Goal: Information Seeking & Learning: Check status

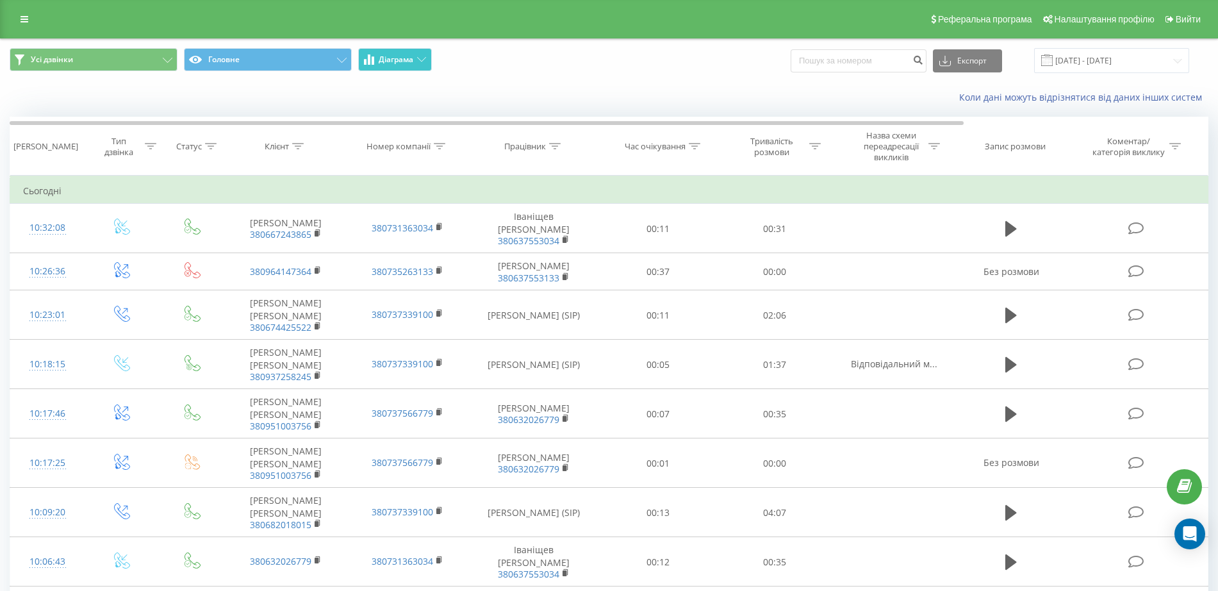
click at [421, 65] on button "Діаграма" at bounding box center [395, 59] width 74 height 23
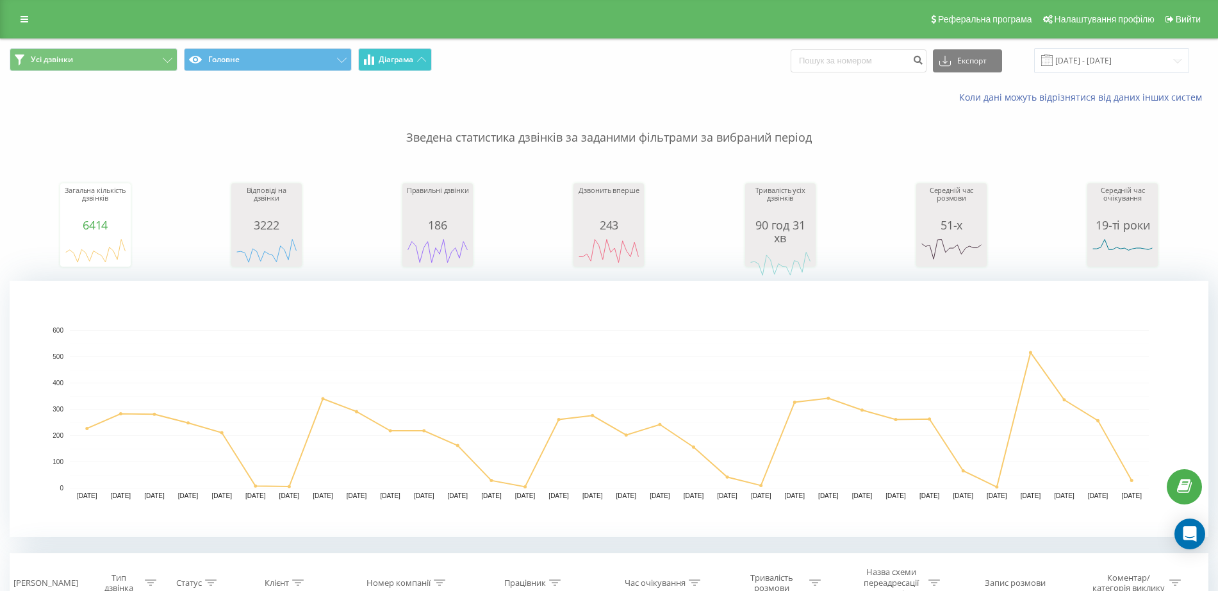
click at [421, 62] on button "Діаграма" at bounding box center [395, 59] width 74 height 23
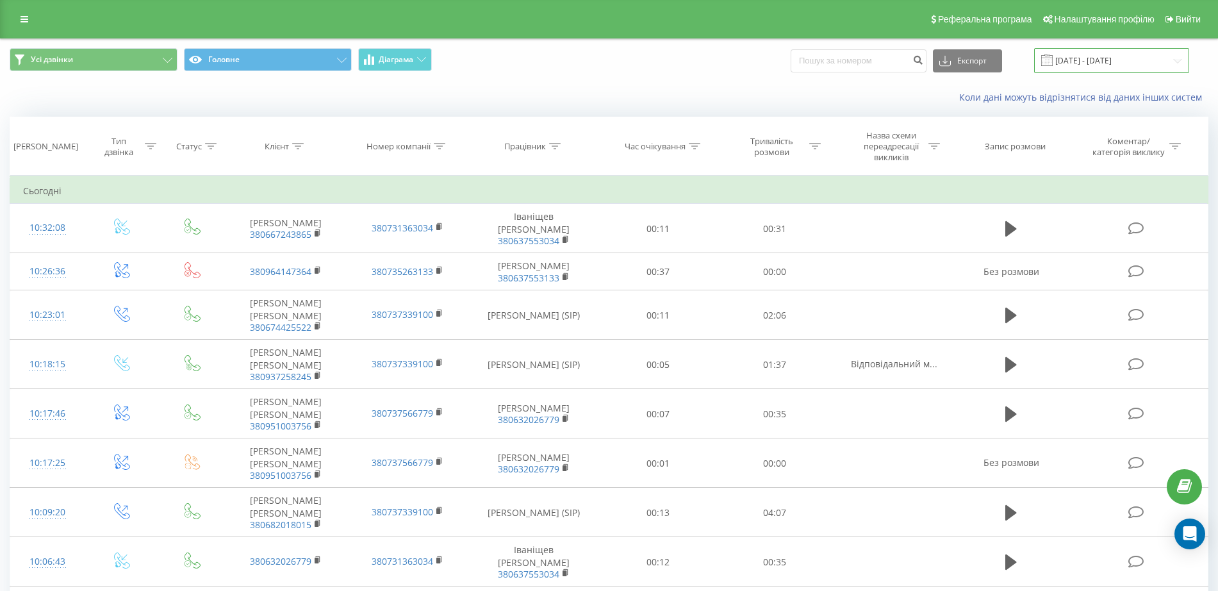
click at [974, 63] on input "21.07.2025 - 21.08.2025" at bounding box center [1111, 60] width 155 height 25
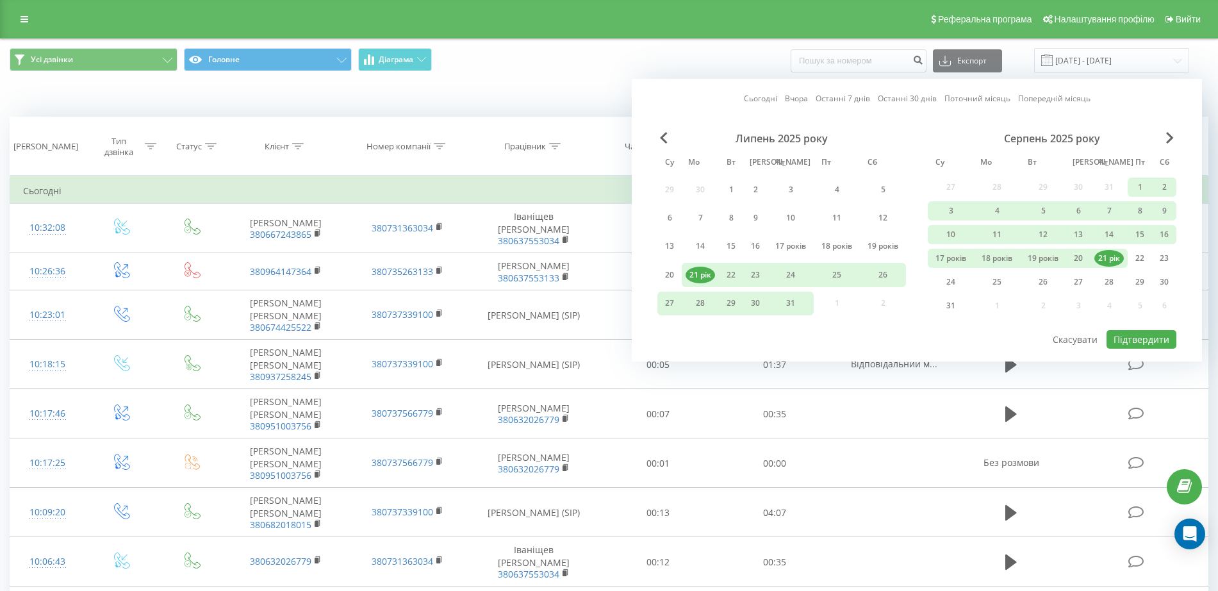
drag, startPoint x: 653, startPoint y: 135, endPoint x: 663, endPoint y: 135, distance: 9.6
click at [661, 135] on div "Липень 2025 року Су Мо Вт Ми Чт Пт Сб 29 30 1 2 3 4 5 6 7 8 9 10 11 12 13 14 15…" at bounding box center [916, 230] width 519 height 197
click at [666, 135] on div "Липень 2025 року" at bounding box center [781, 138] width 249 height 13
click at [660, 138] on span "Попередній місяць" at bounding box center [664, 138] width 8 height 12
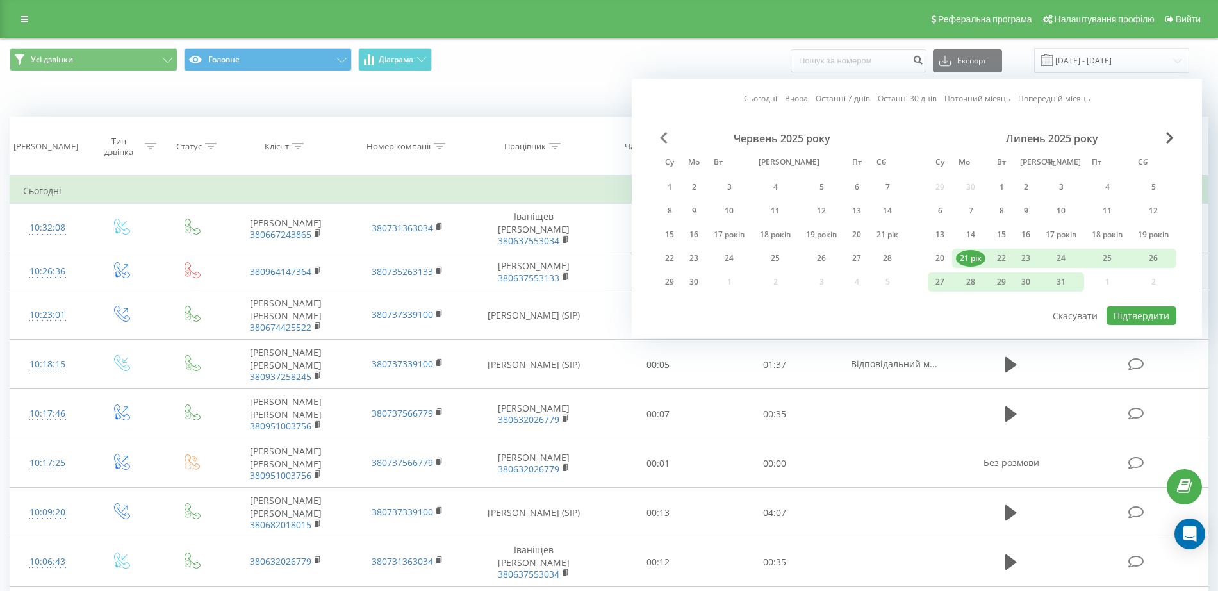
click at [660, 138] on span "Попередній місяць" at bounding box center [664, 138] width 8 height 12
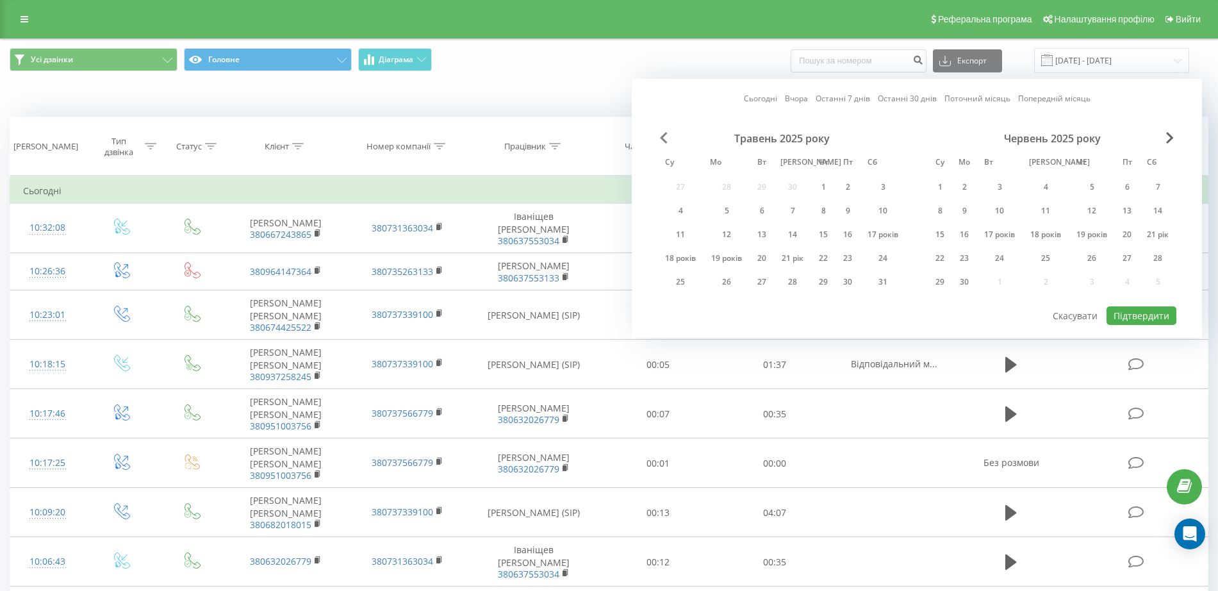
click at [660, 135] on span "Попередній місяць" at bounding box center [664, 138] width 8 height 12
click at [663, 138] on div "Квітень 2025 року" at bounding box center [781, 138] width 249 height 13
click at [661, 138] on span "Попередній місяць" at bounding box center [664, 138] width 8 height 12
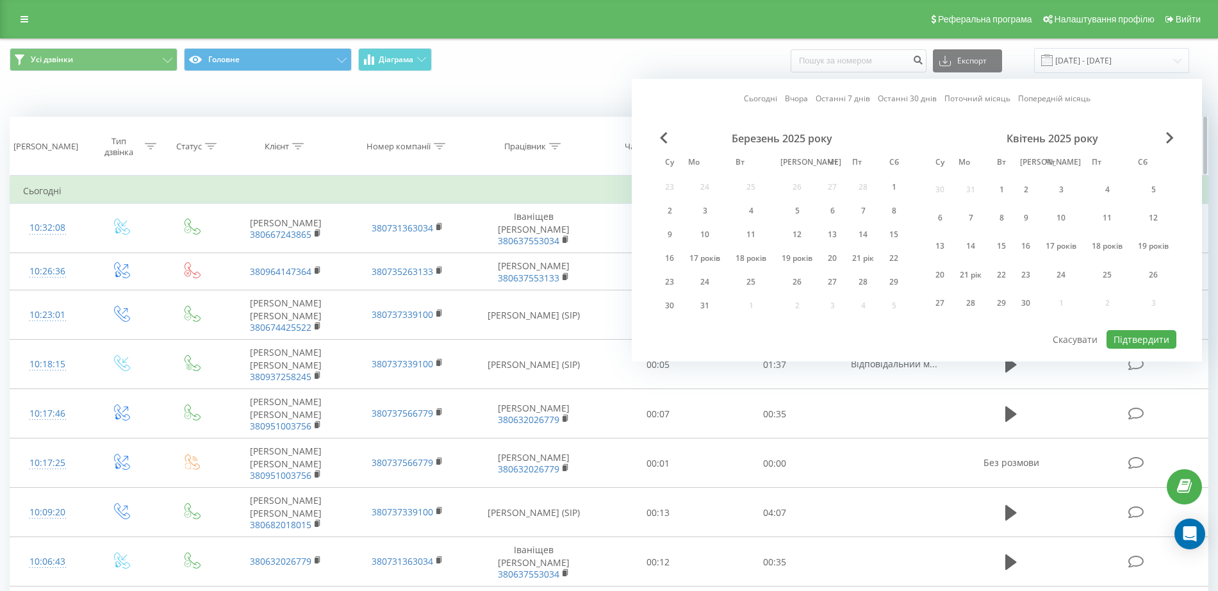
click at [662, 138] on span "Попередній місяць" at bounding box center [664, 138] width 8 height 12
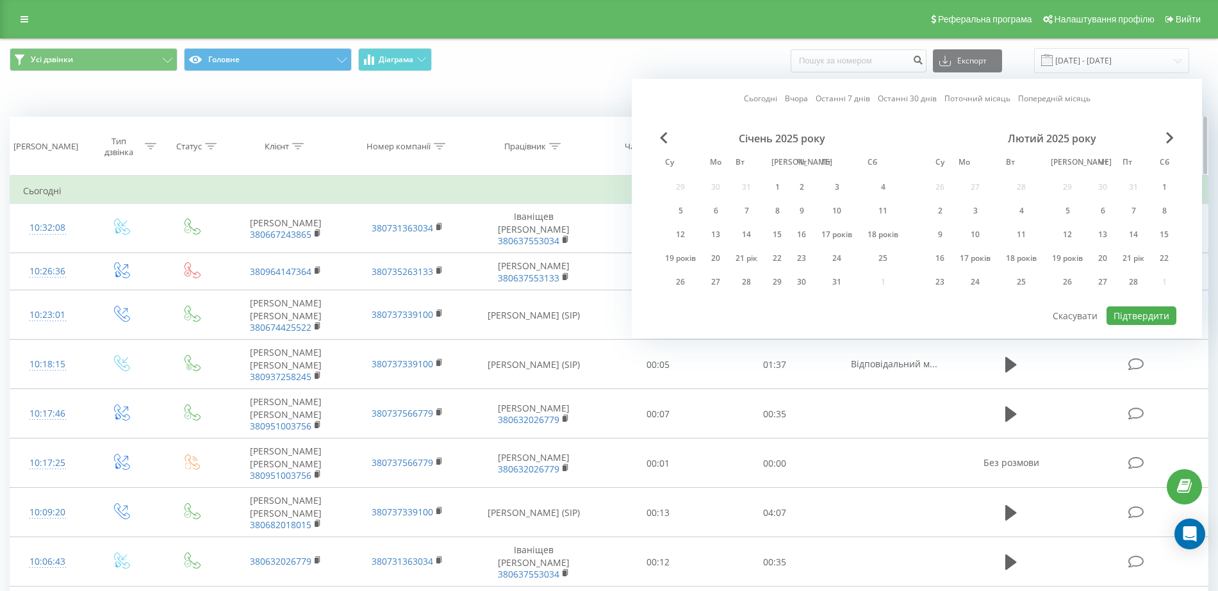
click at [662, 138] on span "Попередній місяць" at bounding box center [664, 138] width 8 height 12
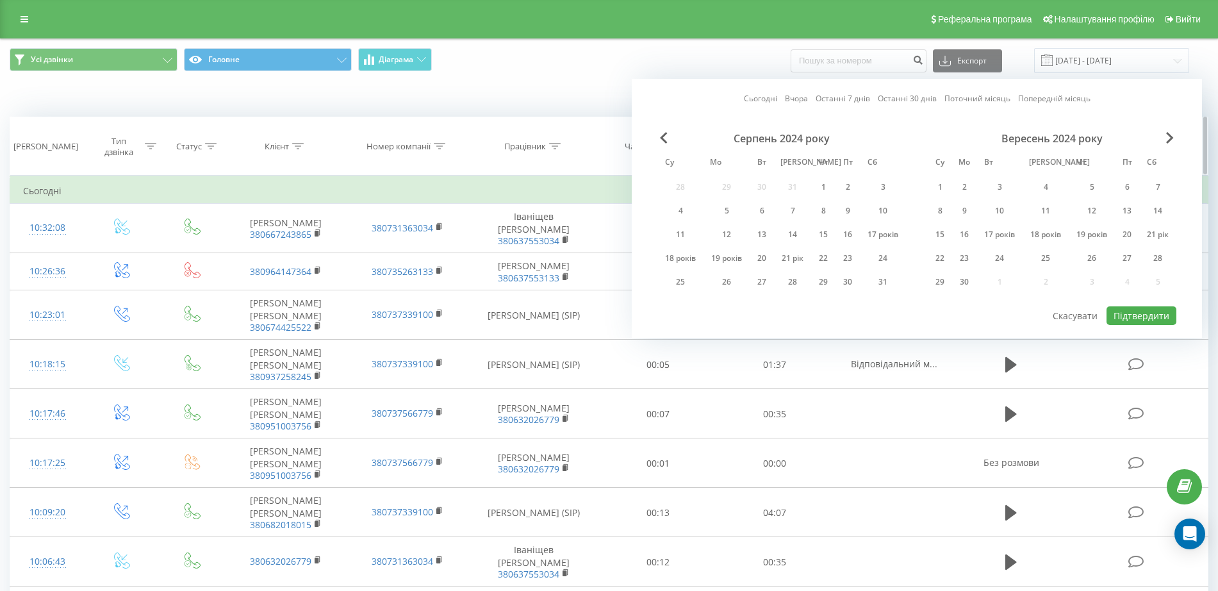
click at [662, 138] on span "Попередній місяць" at bounding box center [664, 138] width 8 height 12
click at [705, 183] on div "1" at bounding box center [706, 187] width 17 height 17
click at [974, 313] on font "Підтвердити" at bounding box center [1141, 315] width 56 height 12
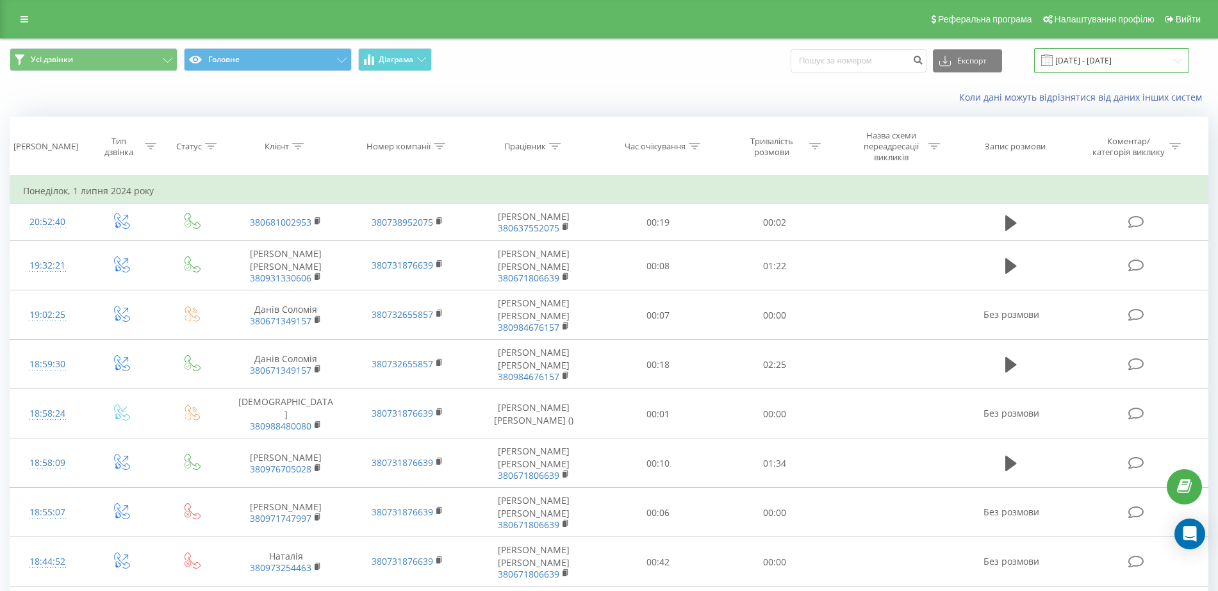
click at [974, 64] on input "01.07.2024 - 01.07.2024" at bounding box center [1111, 60] width 155 height 25
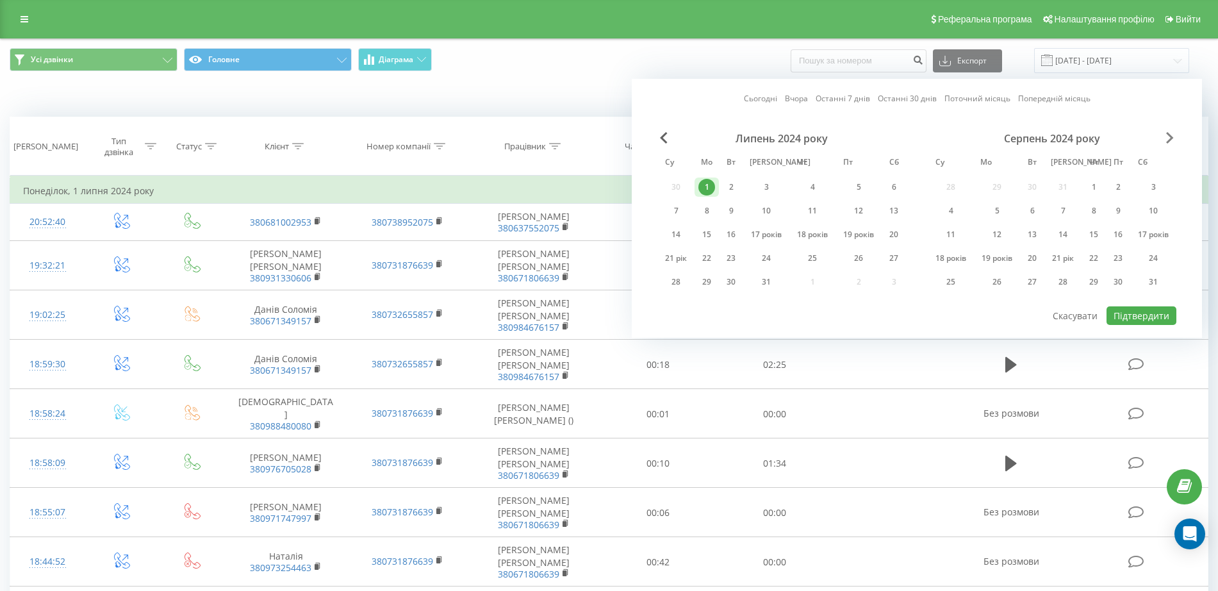
click at [974, 137] on span "Наступний місяць" at bounding box center [1170, 138] width 8 height 12
click at [960, 284] on font "30" at bounding box center [964, 281] width 9 height 11
click at [974, 316] on font "Підтвердити" at bounding box center [1141, 315] width 56 height 12
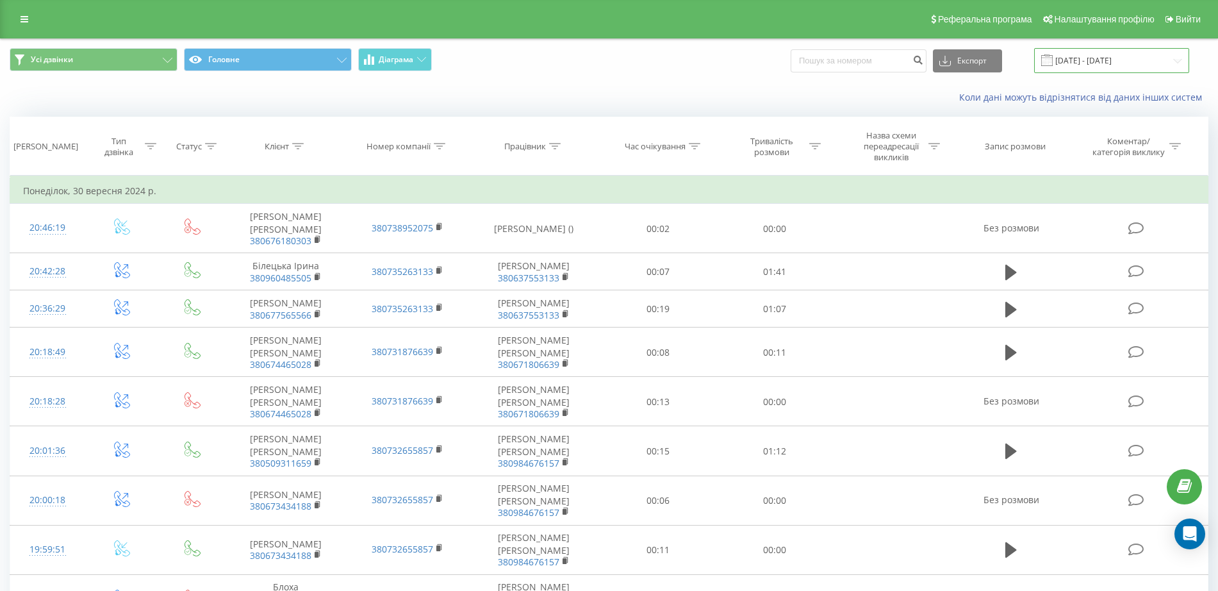
click at [974, 53] on input "30.09.2024 - 30.09.2024" at bounding box center [1111, 60] width 155 height 25
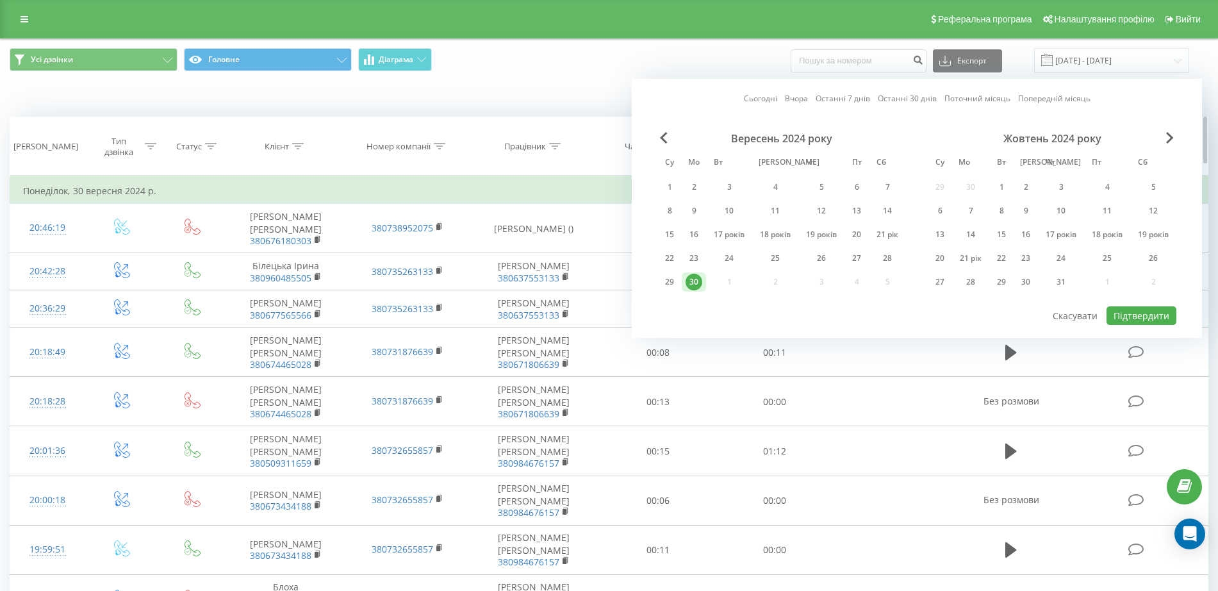
click at [660, 138] on span "Попередній місяць" at bounding box center [664, 138] width 8 height 12
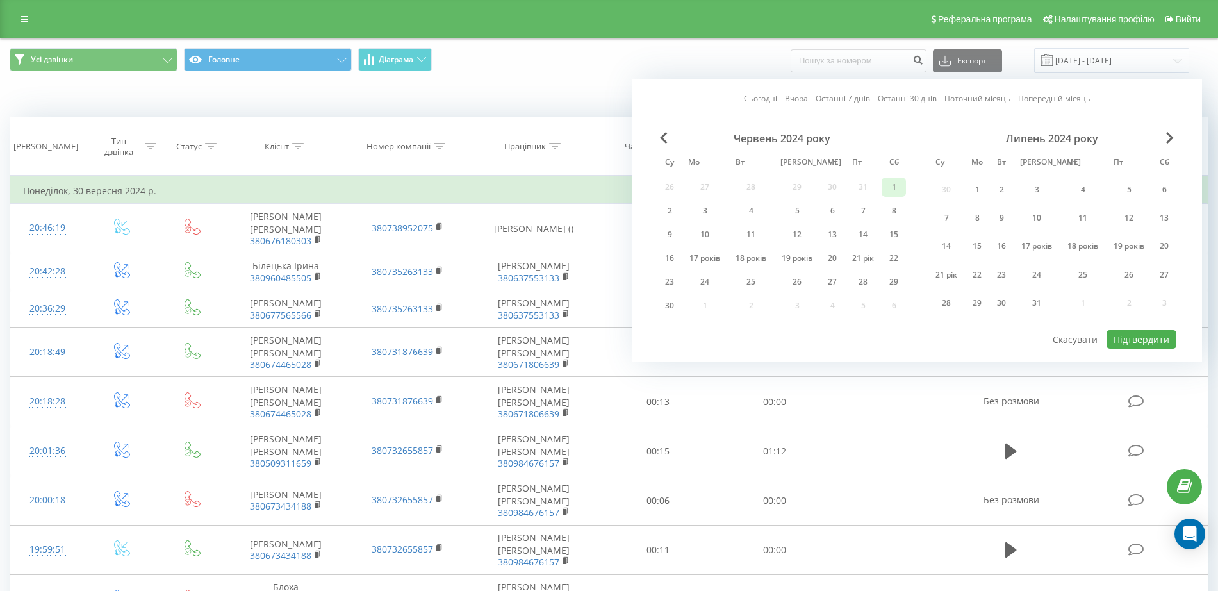
click at [892, 185] on font "1" at bounding box center [894, 186] width 4 height 11
click at [671, 307] on div "30" at bounding box center [669, 305] width 17 height 17
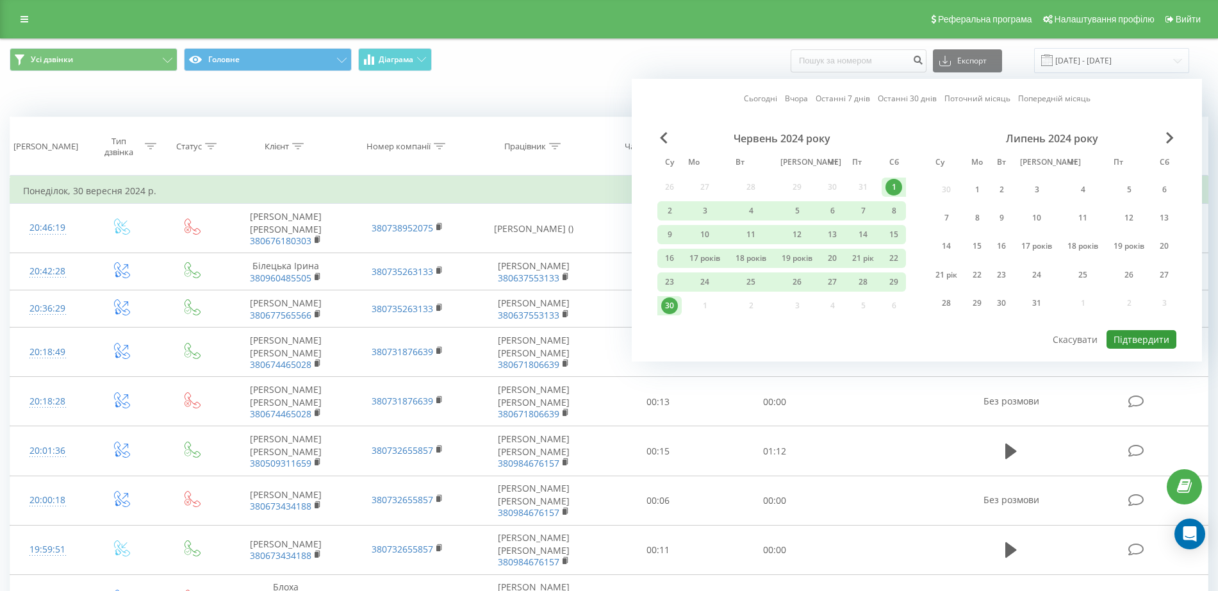
click at [974, 343] on font "Підтвердити" at bounding box center [1141, 339] width 56 height 12
type input "01.06.2024 - 30.06.2024"
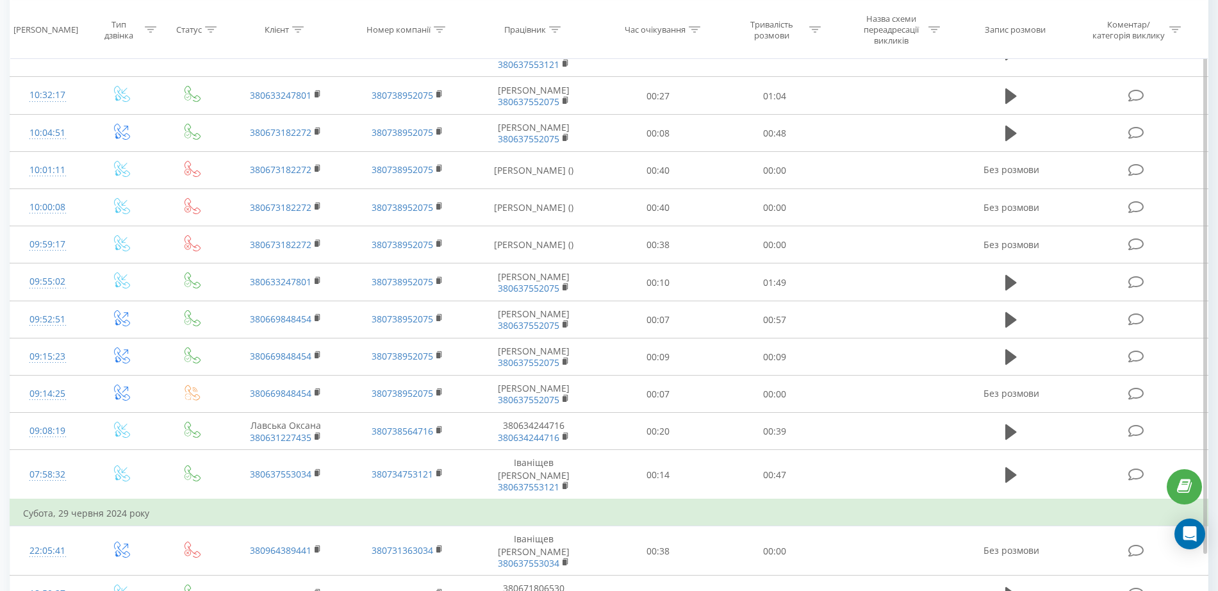
scroll to position [620, 0]
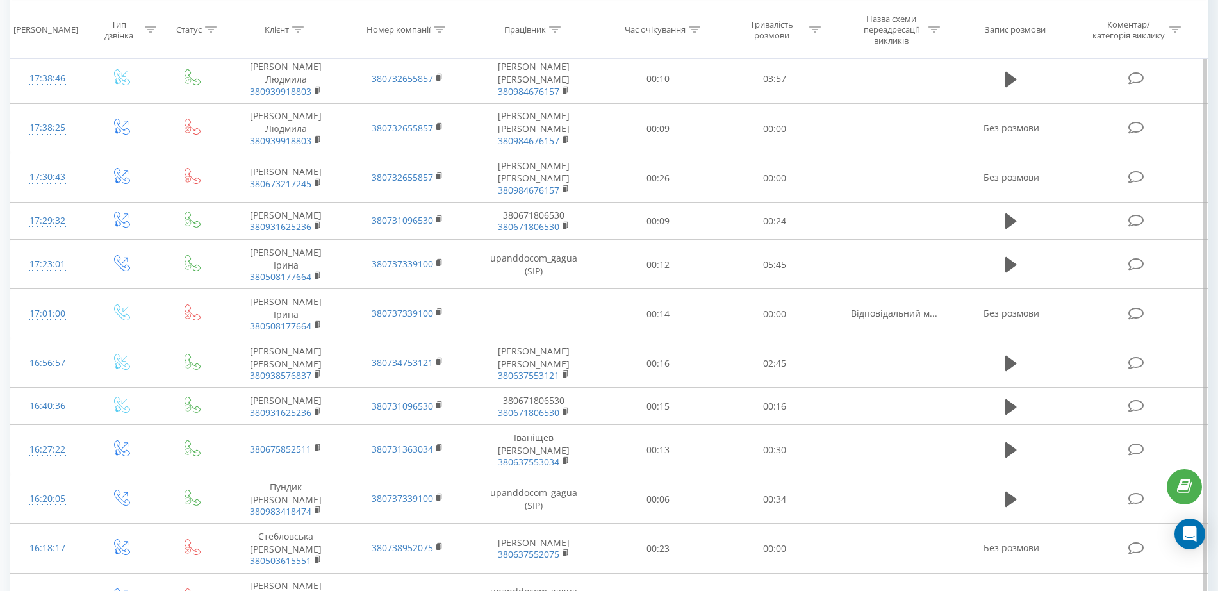
scroll to position [3457, 0]
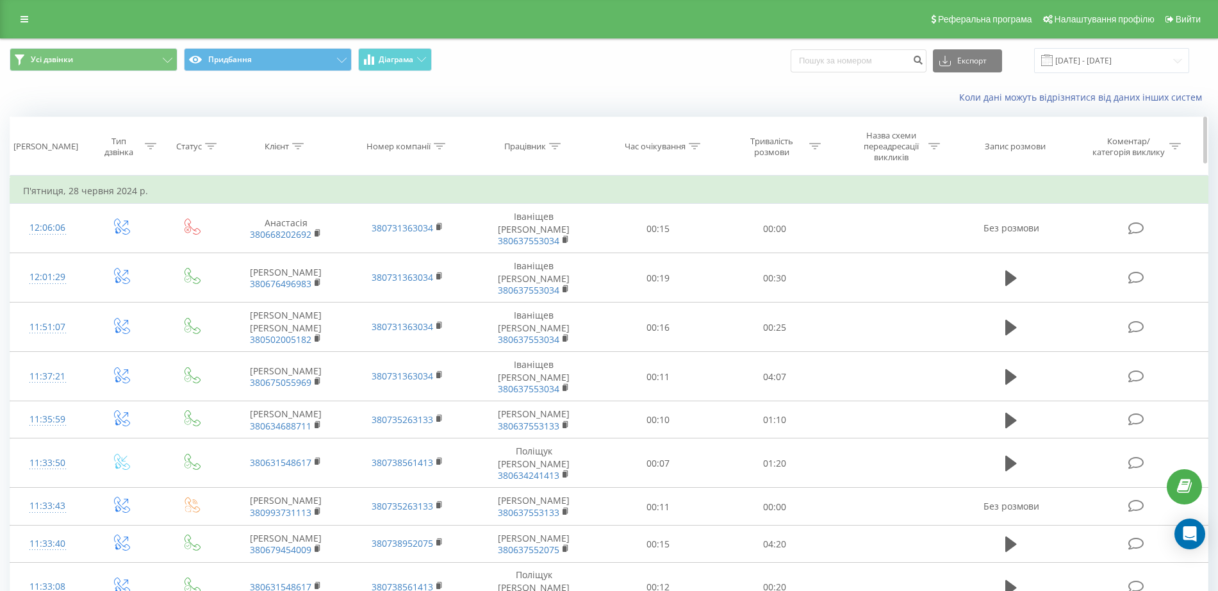
click at [550, 146] on icon at bounding box center [555, 146] width 12 height 6
click at [516, 245] on input "text" at bounding box center [534, 244] width 113 height 22
type input "0671806530"
click at [577, 266] on span "Гаразд" at bounding box center [561, 269] width 49 height 20
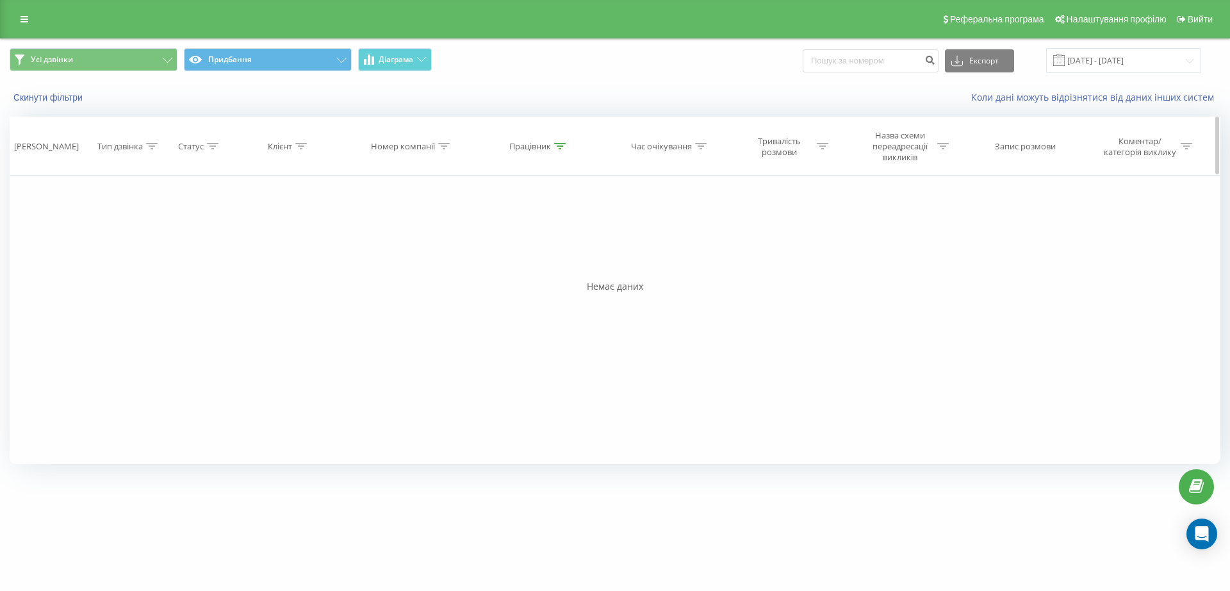
click at [559, 147] on icon at bounding box center [560, 146] width 12 height 6
click at [517, 240] on input "0671806530" at bounding box center [539, 244] width 113 height 22
click at [507, 245] on input "0671806530" at bounding box center [539, 244] width 113 height 22
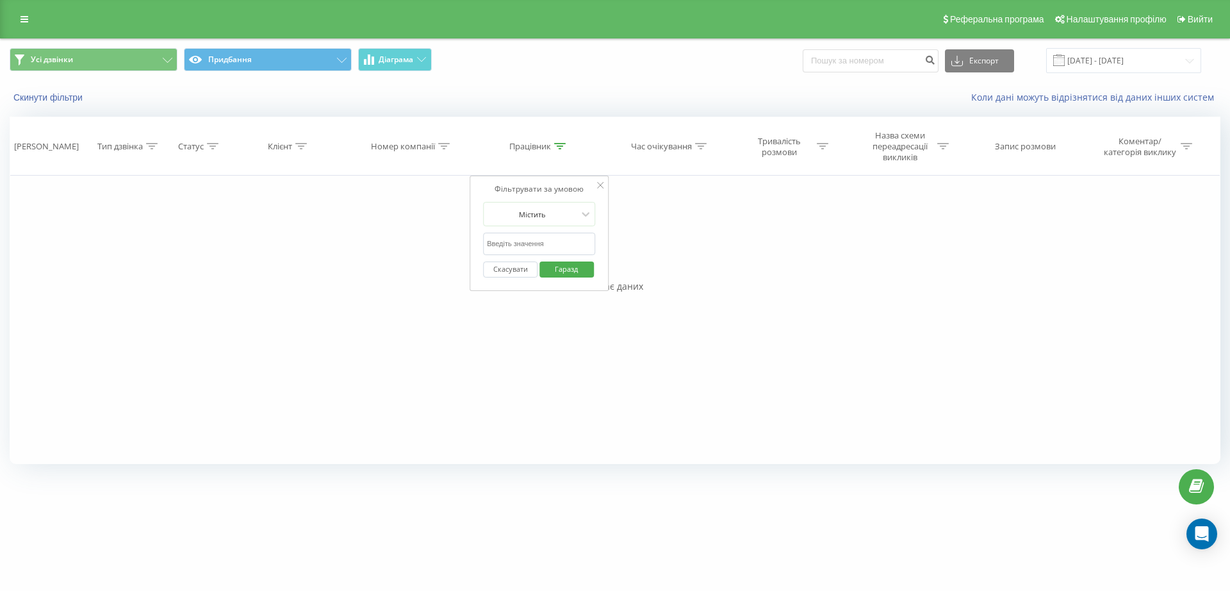
click at [503, 270] on font "Скасувати" at bounding box center [510, 269] width 35 height 10
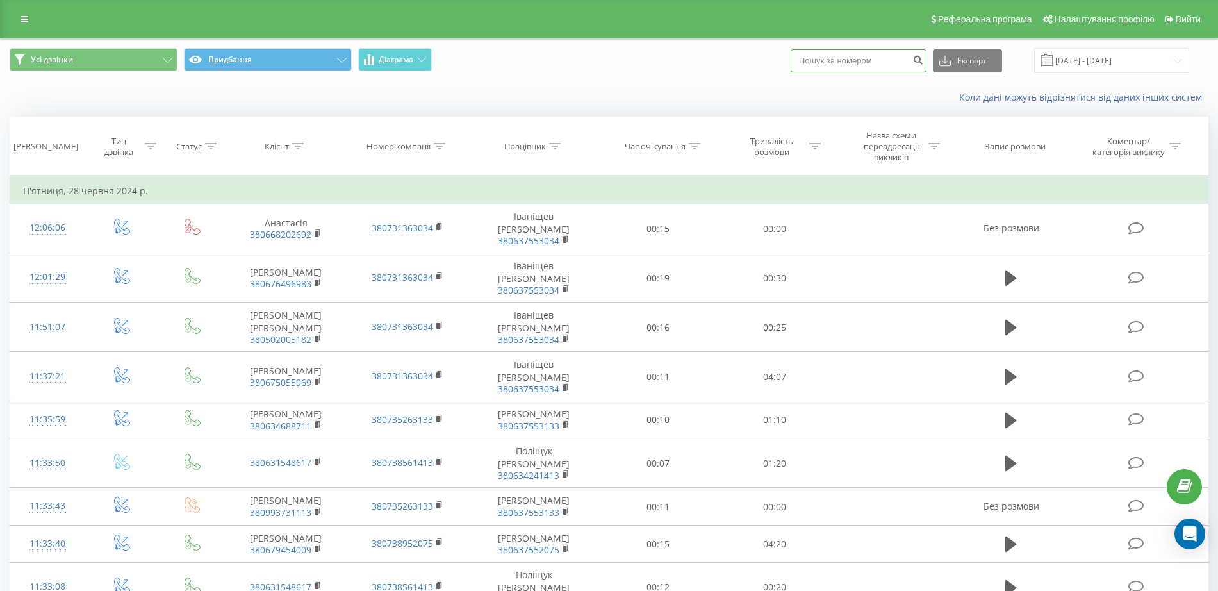
click at [905, 58] on input at bounding box center [858, 60] width 136 height 23
type input "380671806530"
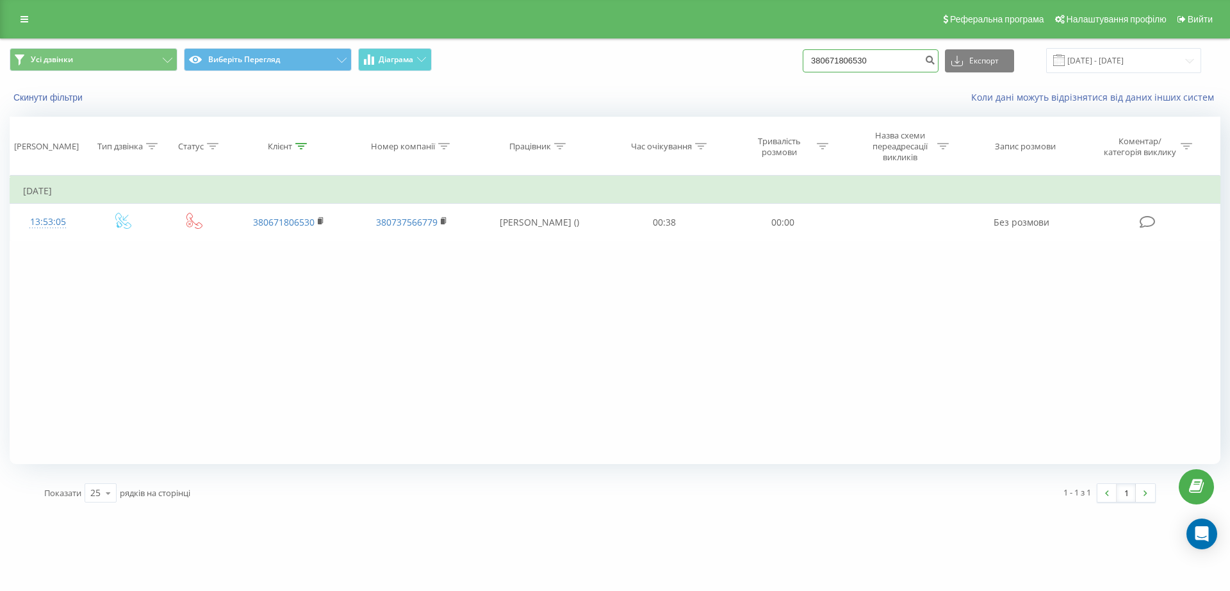
click at [888, 63] on input "380671806530" at bounding box center [871, 60] width 136 height 23
click at [935, 60] on icon "submit" at bounding box center [929, 58] width 11 height 8
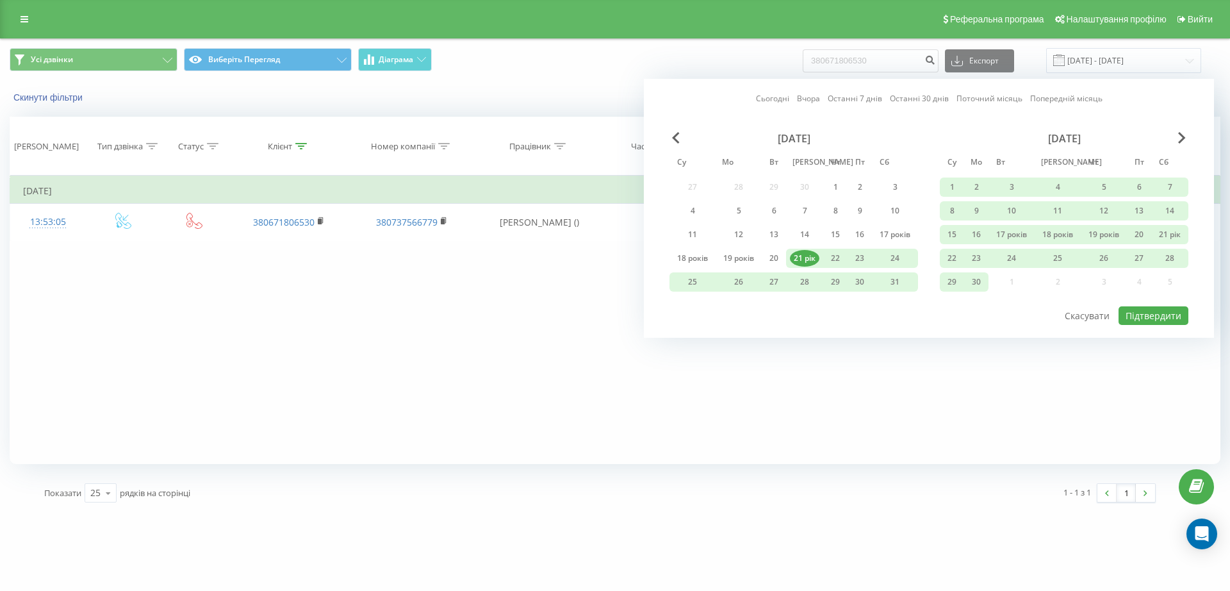
drag, startPoint x: 678, startPoint y: 142, endPoint x: 664, endPoint y: 143, distance: 13.5
click at [672, 142] on div "Травень 2025 року Су Мо Вт Ми Чт Пт Сб 27 28 29 30 1 2 3 4 5 6 7 8 9 10 11 12 1…" at bounding box center [928, 218] width 519 height 173
click at [672, 135] on span "Попередній місяць" at bounding box center [676, 138] width 8 height 12
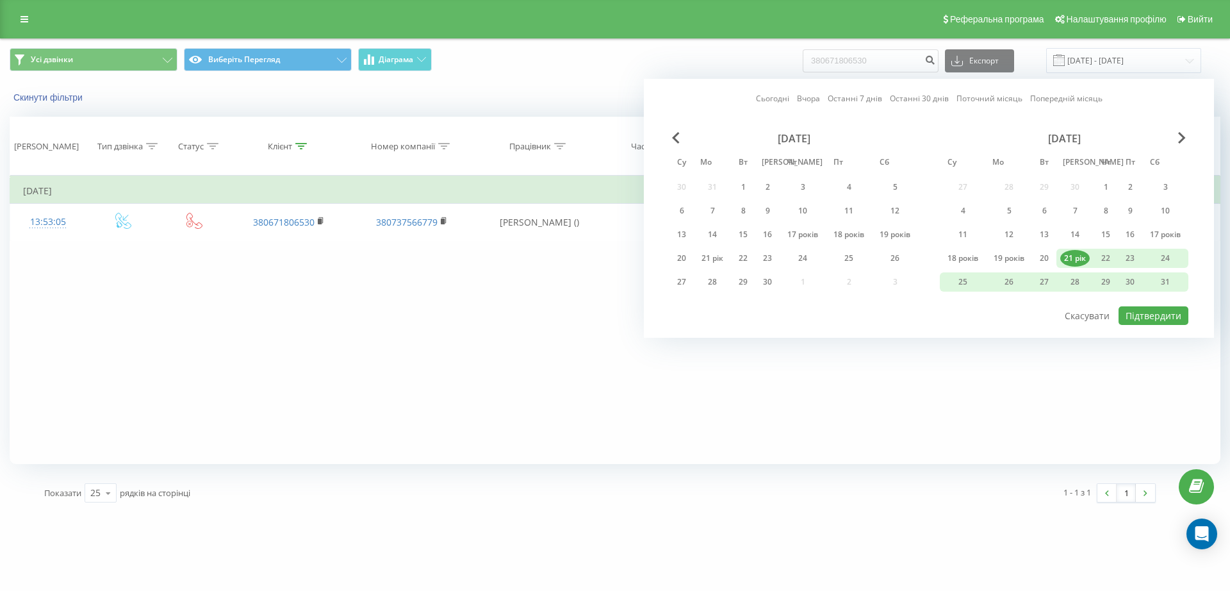
click at [676, 134] on div "Квітень 2025 року" at bounding box center [793, 138] width 249 height 13
click at [673, 139] on span "Попередній місяць" at bounding box center [676, 138] width 8 height 12
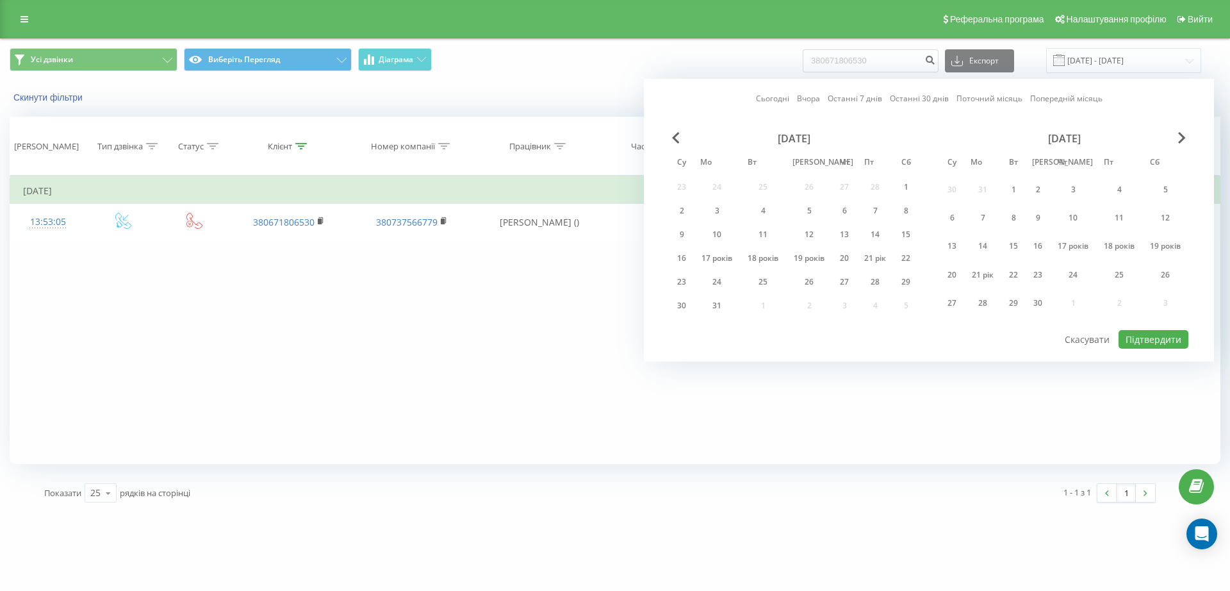
click at [799, 141] on font "Березень 2025 року" at bounding box center [794, 138] width 33 height 14
click at [672, 138] on span "Попередній місяць" at bounding box center [676, 138] width 8 height 12
click at [676, 141] on div "Лютий 2025 року" at bounding box center [793, 138] width 249 height 13
click at [672, 137] on span "Попередній місяць" at bounding box center [676, 138] width 8 height 12
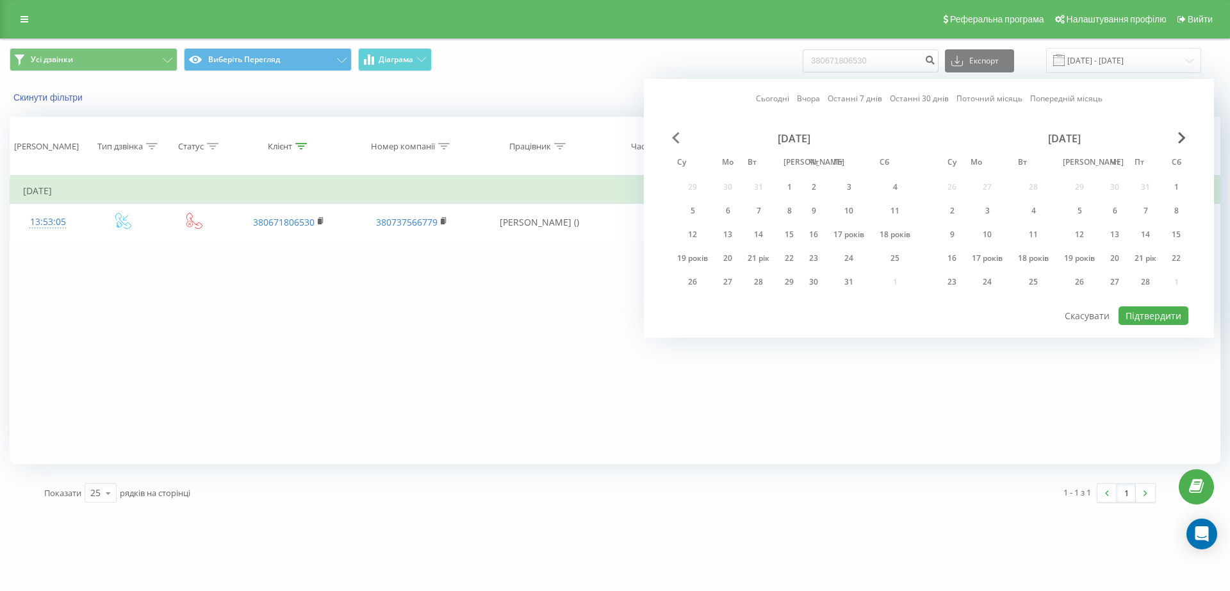
click at [672, 137] on span "Попередній місяць" at bounding box center [676, 138] width 8 height 12
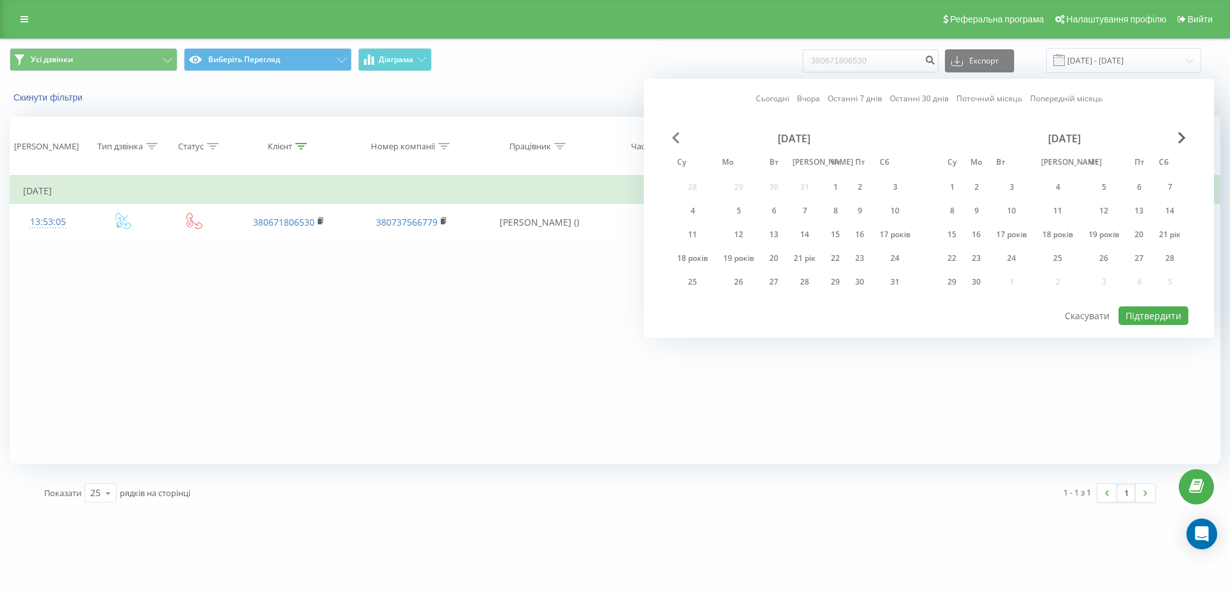
click at [672, 137] on span "Попередній місяць" at bounding box center [676, 138] width 8 height 12
click at [675, 139] on span "Попередній місяць" at bounding box center [676, 138] width 8 height 12
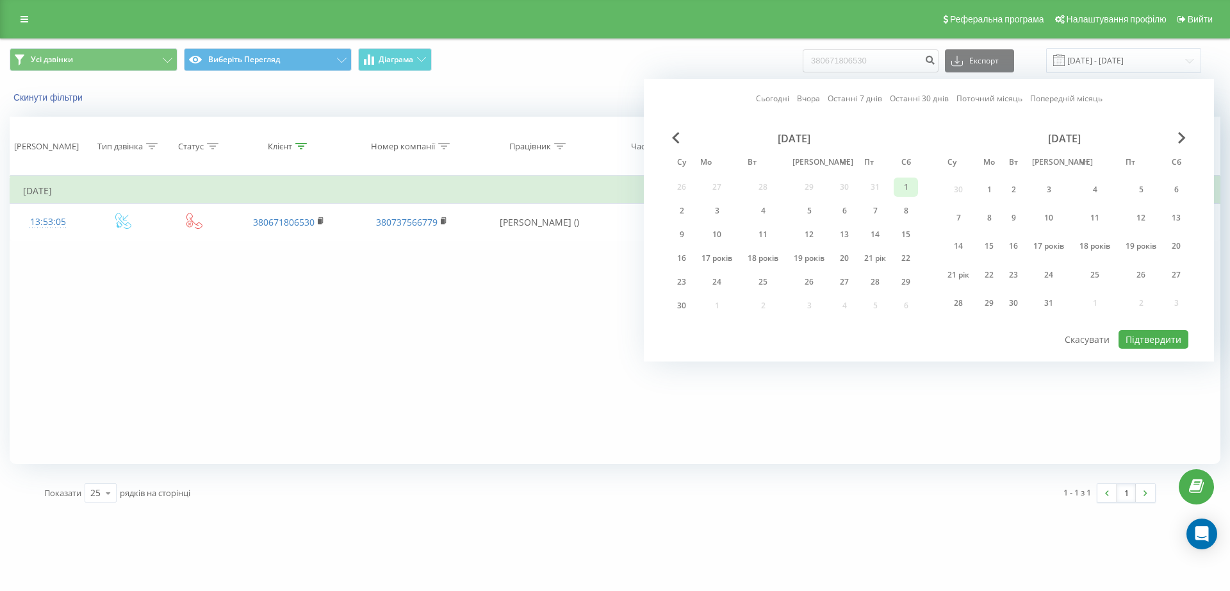
click at [898, 182] on div "1" at bounding box center [905, 187] width 17 height 17
click at [1050, 301] on font "31" at bounding box center [1048, 302] width 9 height 11
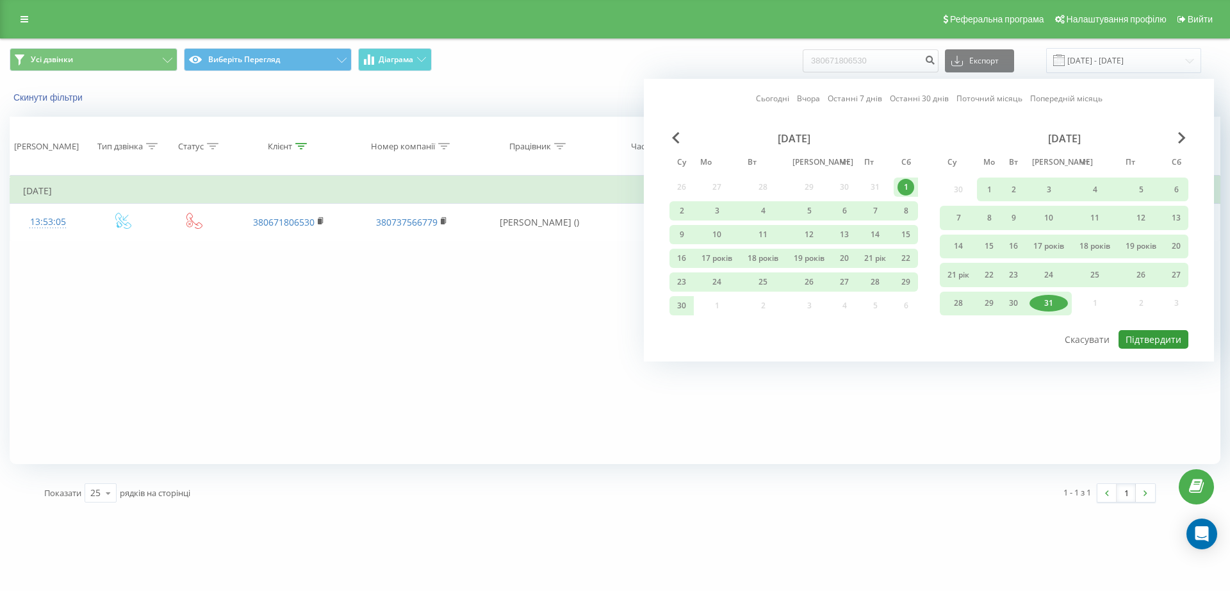
click at [1169, 342] on font "Підтвердити" at bounding box center [1153, 339] width 56 height 12
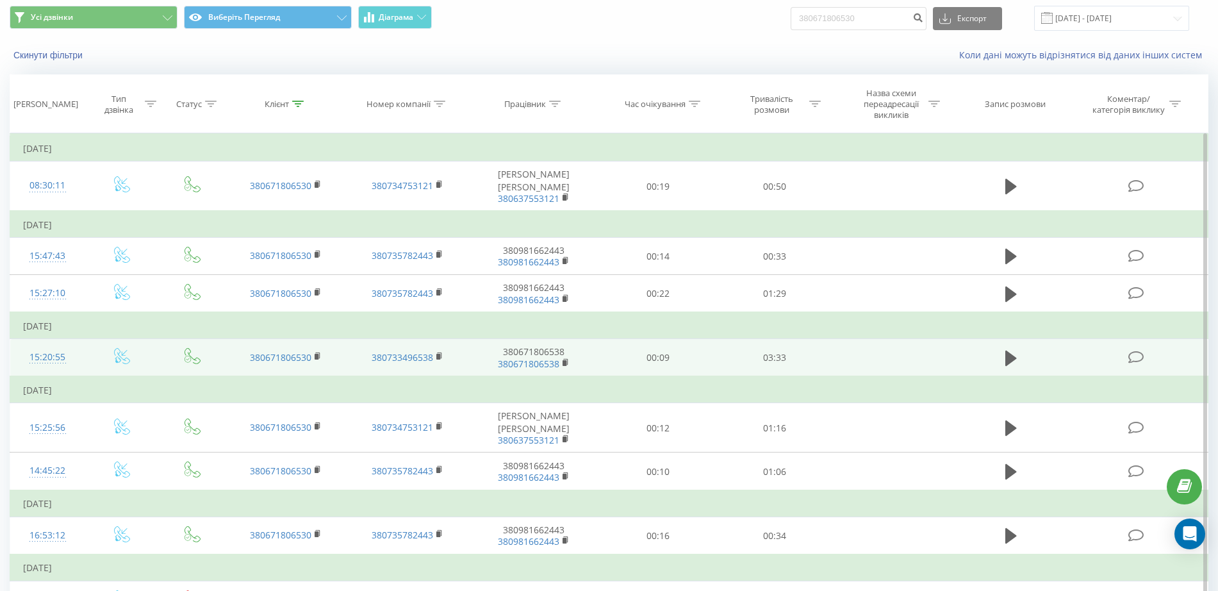
scroll to position [42, 0]
click at [1013, 350] on icon at bounding box center [1011, 359] width 12 height 18
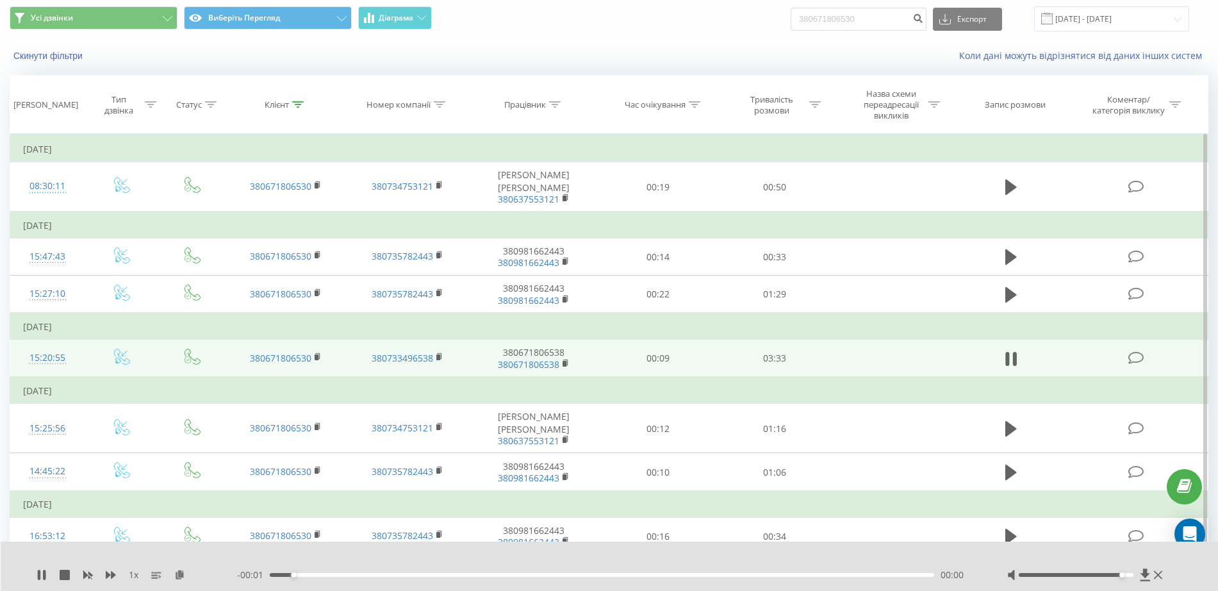
drag, startPoint x: 1086, startPoint y: 575, endPoint x: 1124, endPoint y: 561, distance: 40.6
click at [1124, 561] on div "1 х - 00:01 00:07 00:00" at bounding box center [610, 565] width 1218 height 49
drag, startPoint x: 1118, startPoint y: 575, endPoint x: 1132, endPoint y: 571, distance: 14.8
click at [1132, 571] on div at bounding box center [1086, 574] width 158 height 13
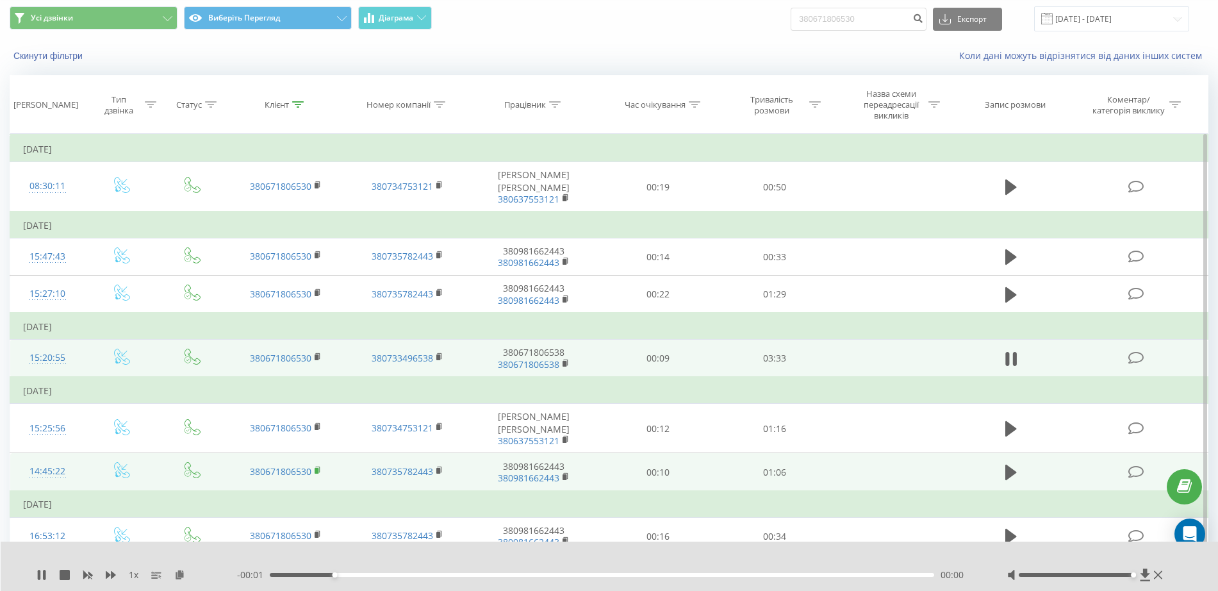
click at [317, 468] on rect at bounding box center [317, 471] width 4 height 6
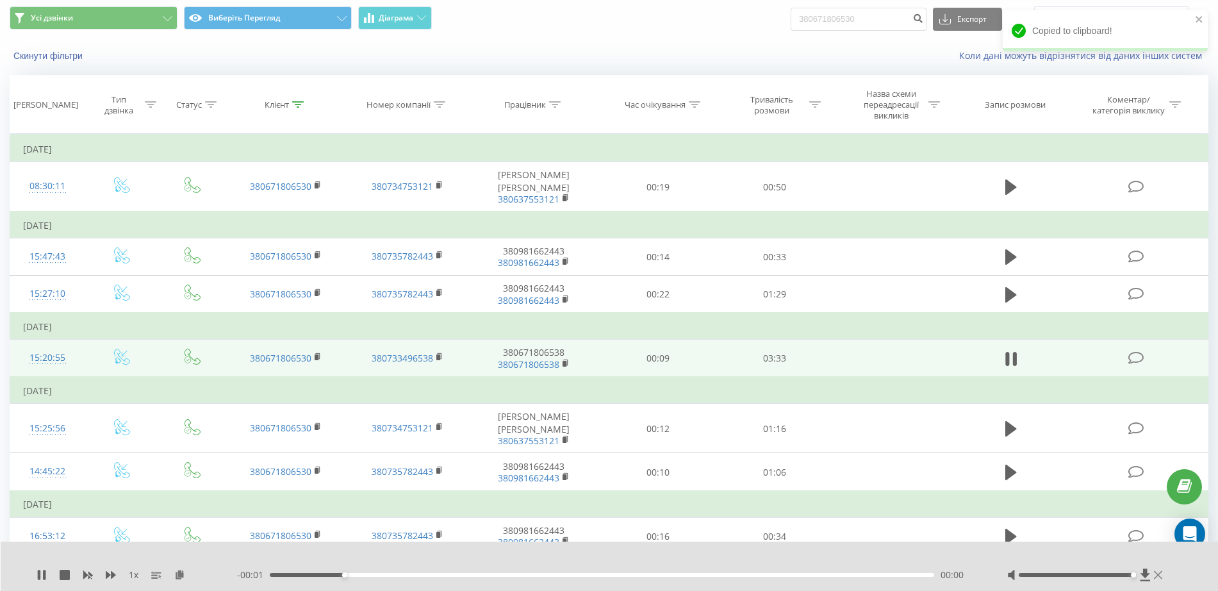
click at [1161, 573] on icon at bounding box center [1158, 574] width 8 height 10
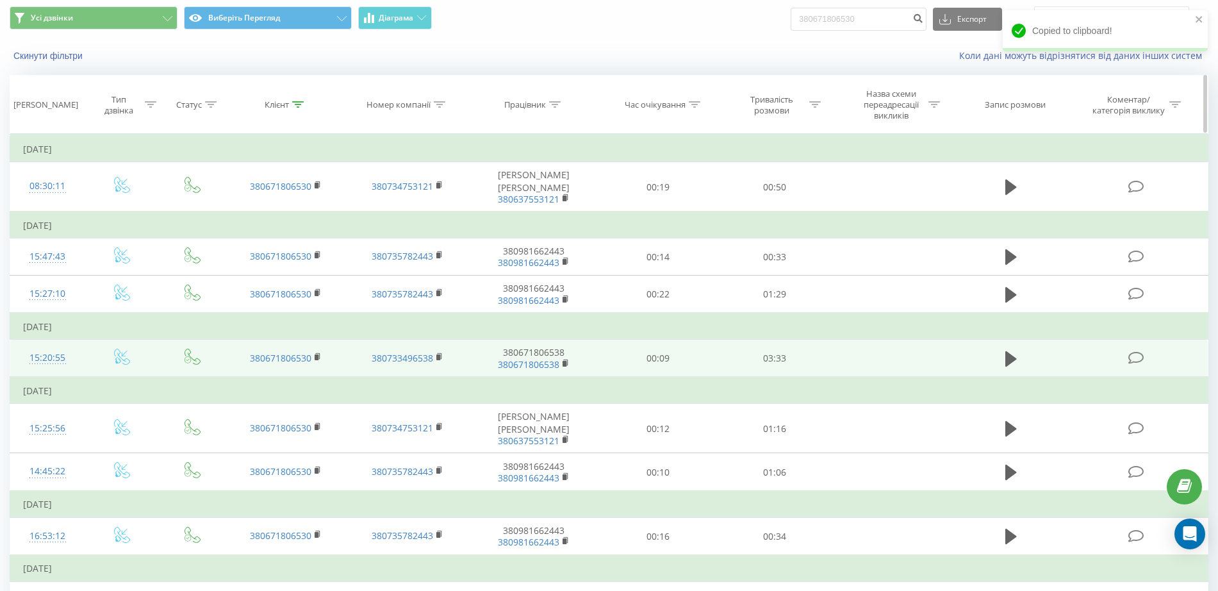
click at [302, 104] on icon at bounding box center [298, 104] width 12 height 6
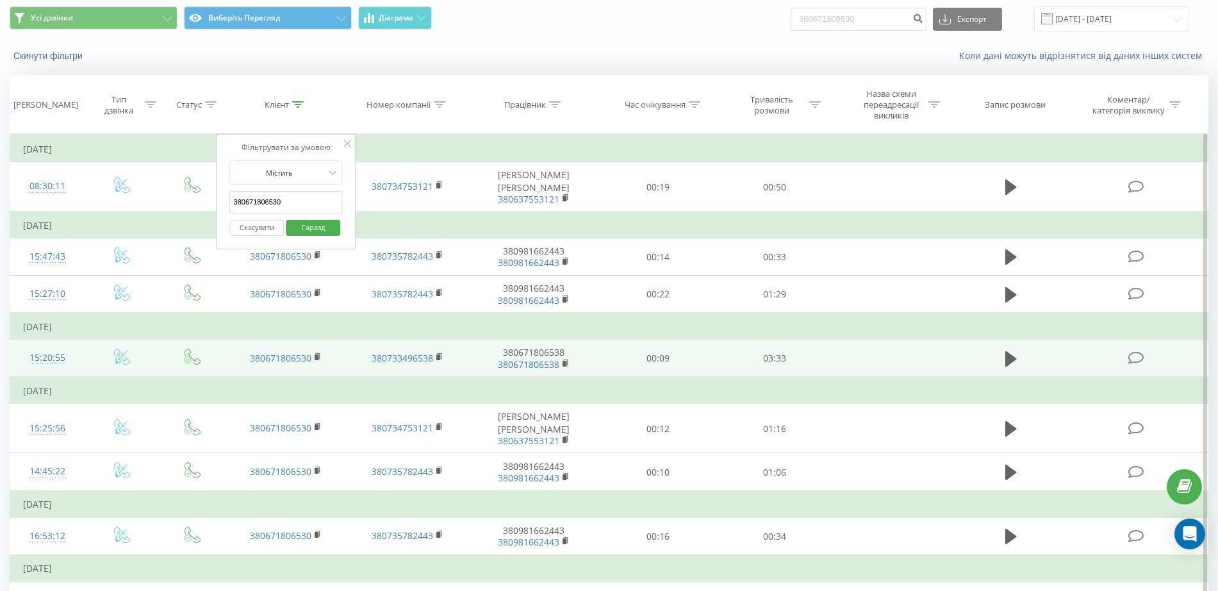
click at [304, 204] on input "380671806530" at bounding box center [286, 202] width 113 height 22
click at [322, 230] on font "Гаразд" at bounding box center [313, 227] width 23 height 10
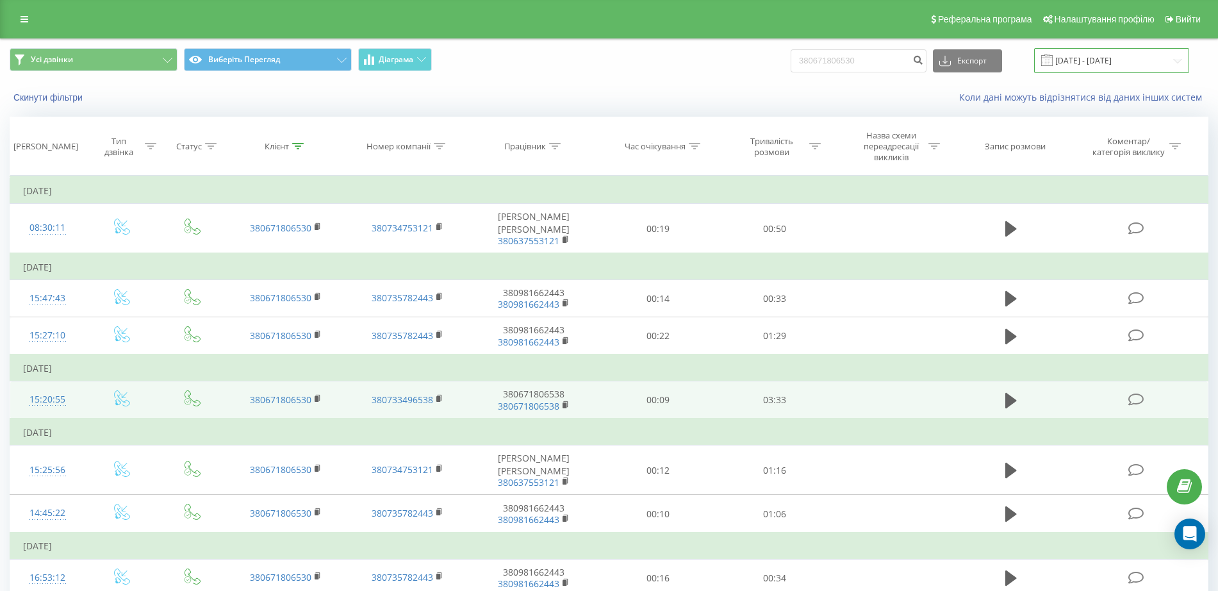
click at [1066, 64] on input "01.06.2024 - 31.07.2024" at bounding box center [1111, 60] width 155 height 25
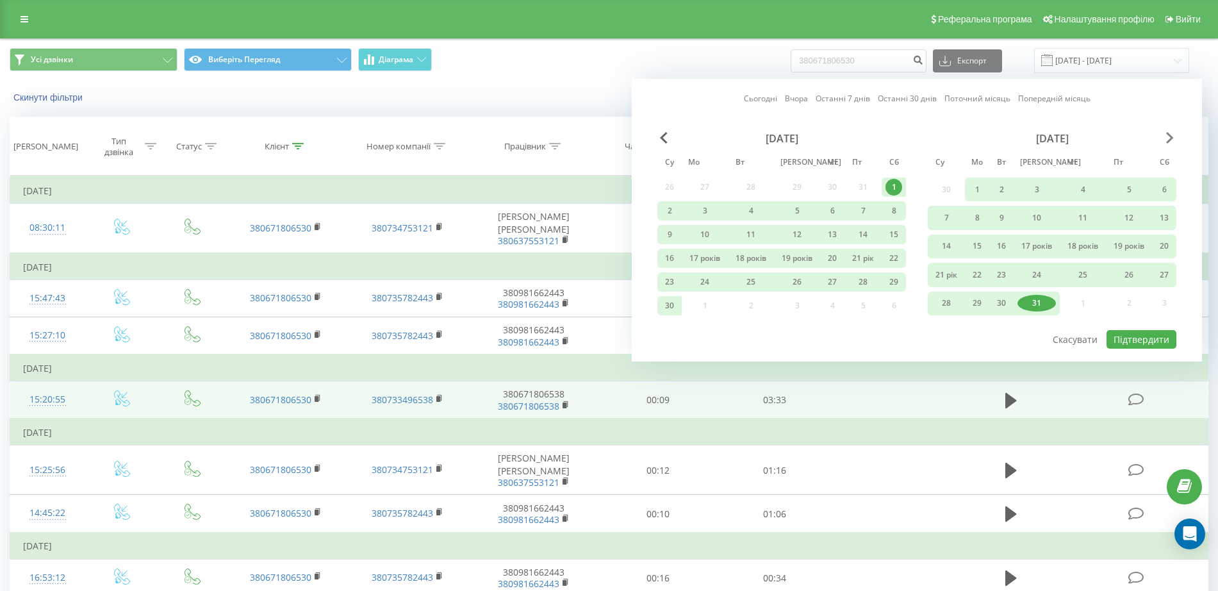
click at [1168, 138] on span "Наступний місяць" at bounding box center [1170, 138] width 8 height 12
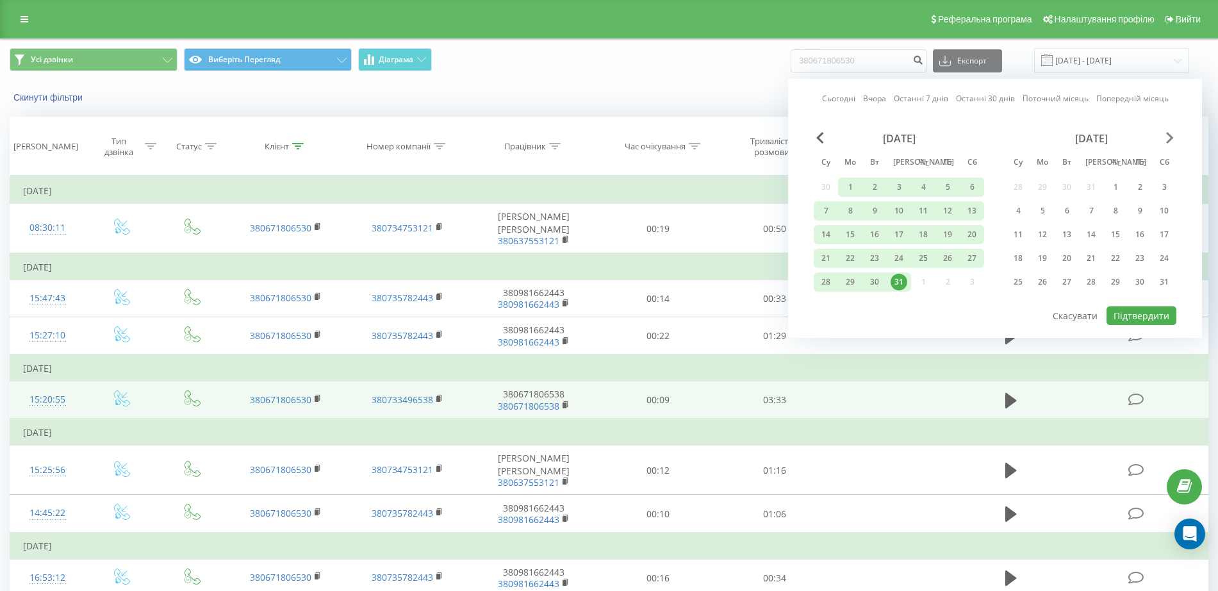
click at [1168, 138] on span "Наступний місяць" at bounding box center [1170, 138] width 8 height 12
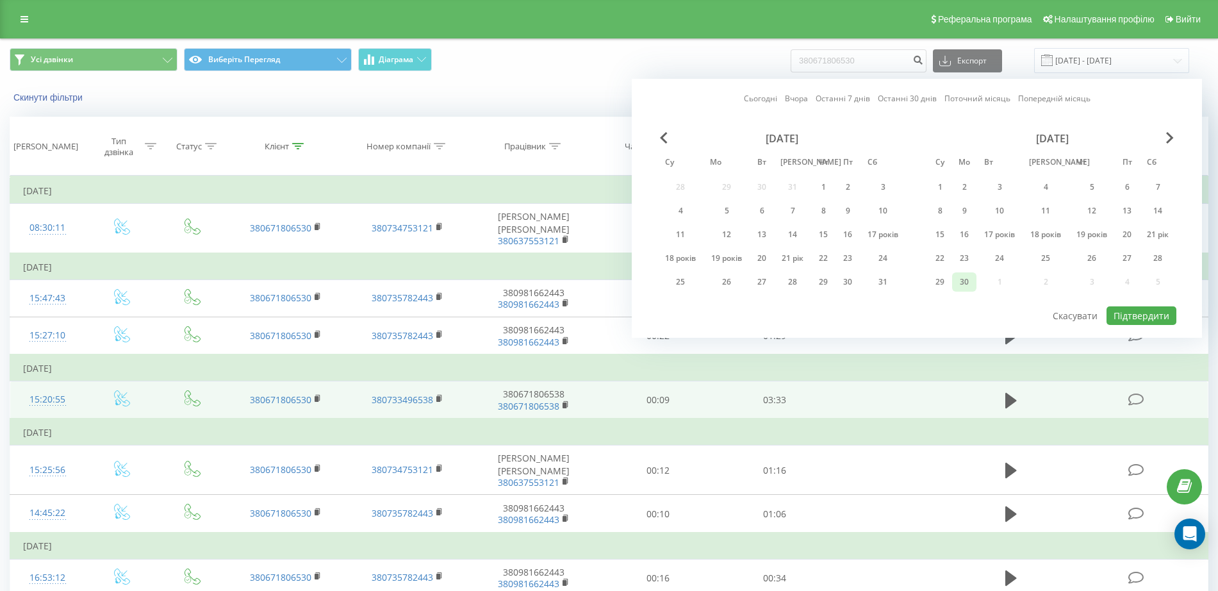
click at [964, 277] on font "30" at bounding box center [964, 281] width 9 height 11
click at [1135, 316] on font "Підтвердити" at bounding box center [1141, 315] width 56 height 12
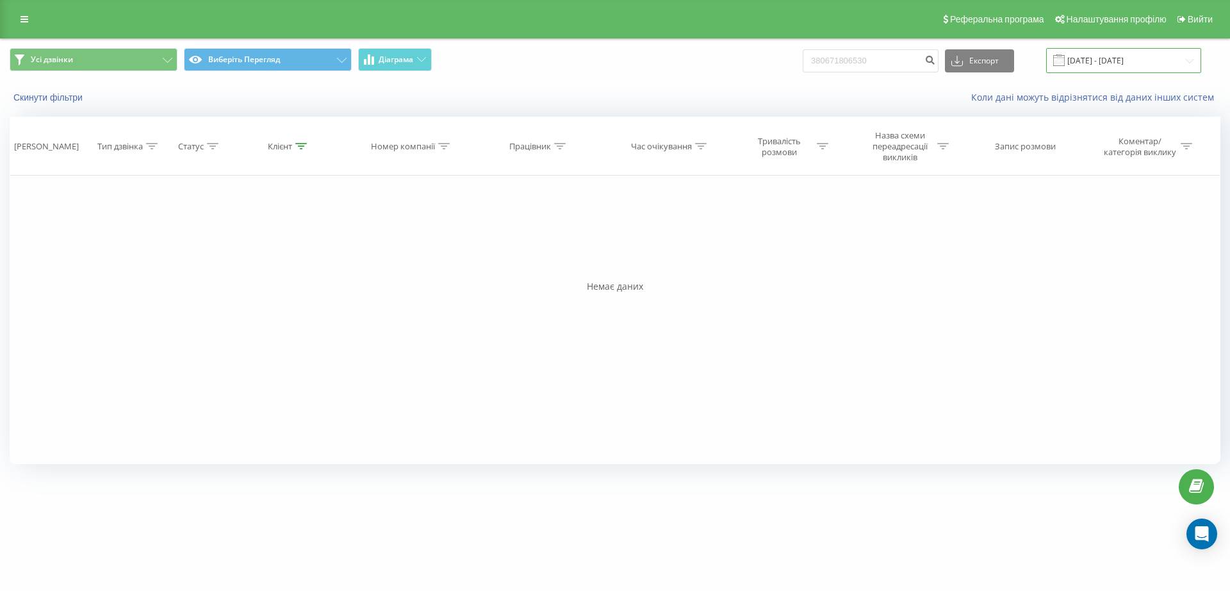
click at [1097, 65] on input "30.09.2024 - 30.09.2024" at bounding box center [1123, 60] width 155 height 25
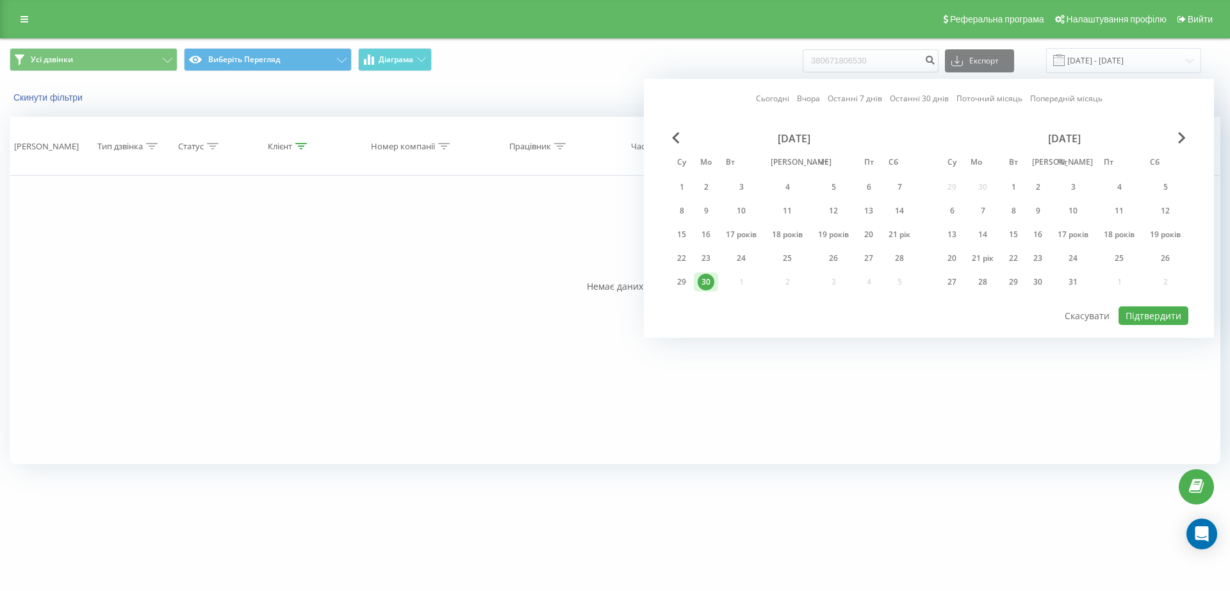
drag, startPoint x: 666, startPoint y: 131, endPoint x: 676, endPoint y: 135, distance: 10.6
click at [674, 133] on div "Сьогодні Вчора Останні 7 днів Останні 30 днів Поточний місяць Попередній місяць…" at bounding box center [929, 208] width 570 height 259
click at [676, 135] on div "Вересень 2024 року" at bounding box center [793, 138] width 249 height 13
click at [675, 135] on div "Вересень 2024 року" at bounding box center [793, 138] width 249 height 13
click at [674, 135] on div "Вересень 2024 року Су Мо Вт Ми Чт Пт Сб 1 2 3 4 5 6 7 8 9 10 11 12 13 14 15 16 …" at bounding box center [928, 218] width 519 height 173
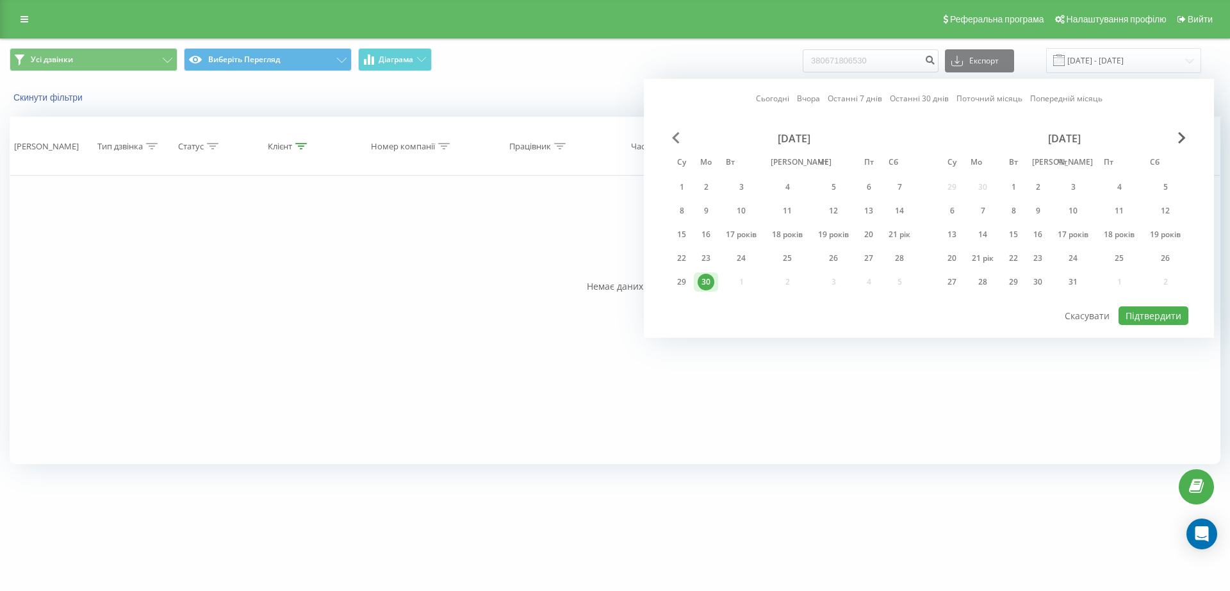
click at [673, 135] on span "Попередній місяць" at bounding box center [676, 138] width 8 height 12
click at [673, 135] on th "Час очікування" at bounding box center [664, 146] width 118 height 58
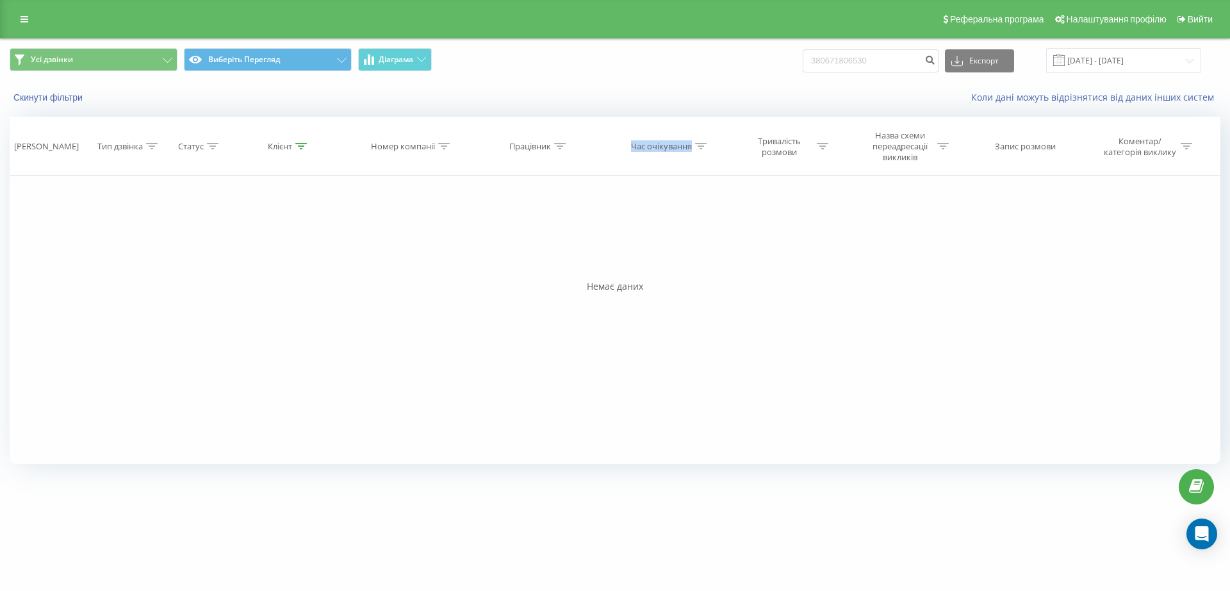
click at [673, 135] on th "Час очікування" at bounding box center [664, 146] width 118 height 58
click at [280, 61] on font "Виберіть Перегляд" at bounding box center [244, 59] width 72 height 11
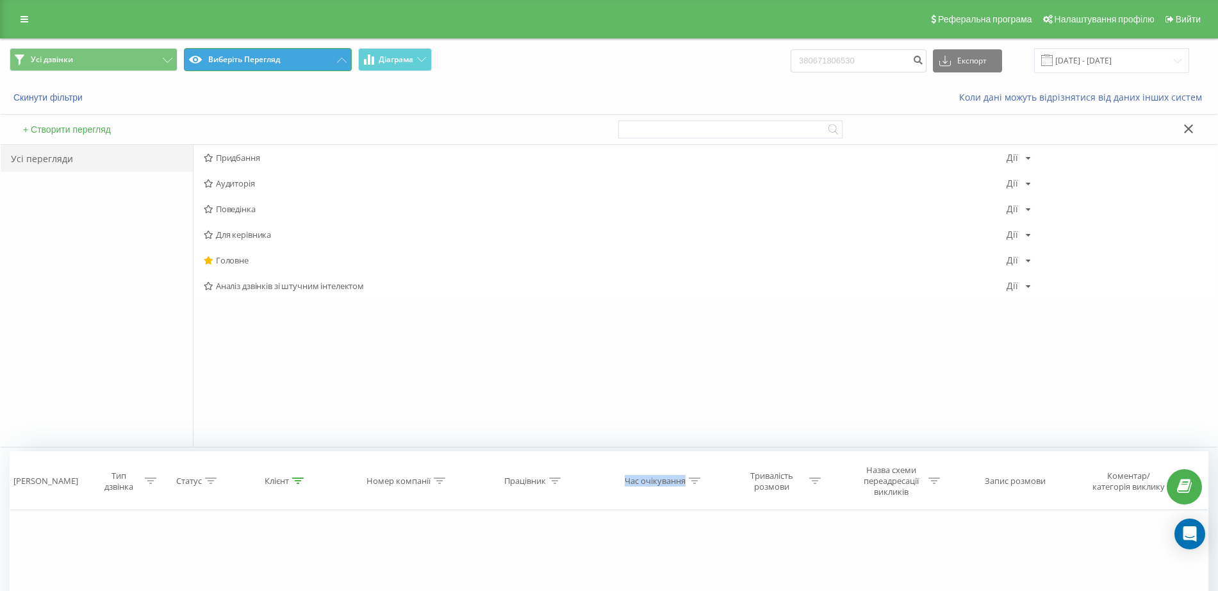
click at [280, 61] on font "Виберіть Перегляд" at bounding box center [244, 59] width 72 height 11
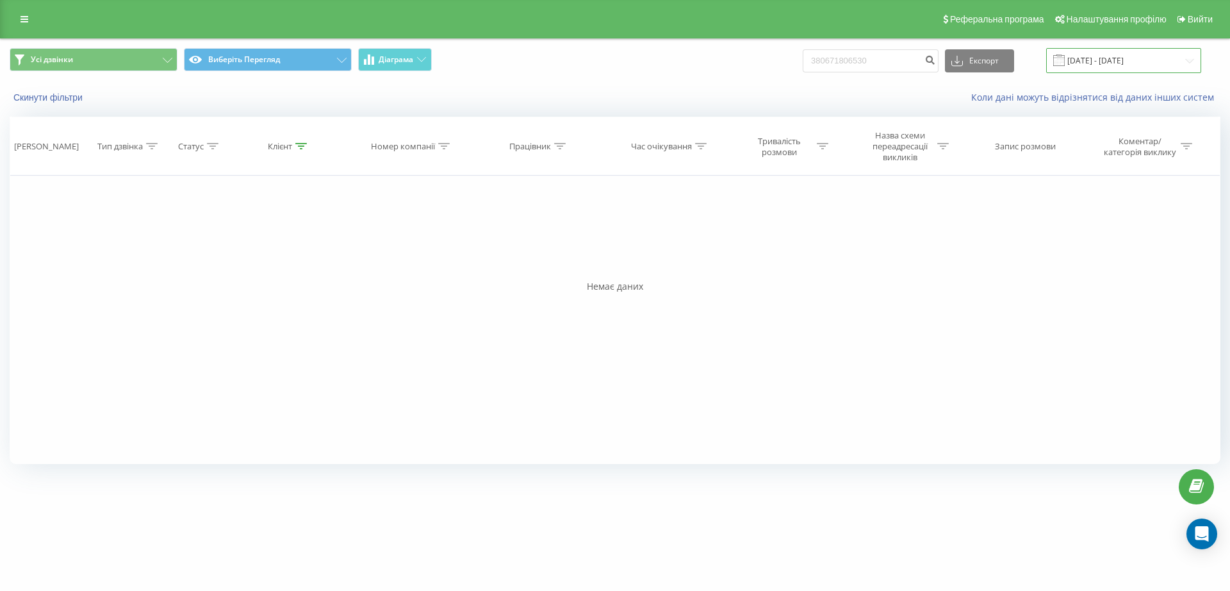
click at [1114, 50] on input "30.09.2024 - 30.09.2024" at bounding box center [1123, 60] width 155 height 25
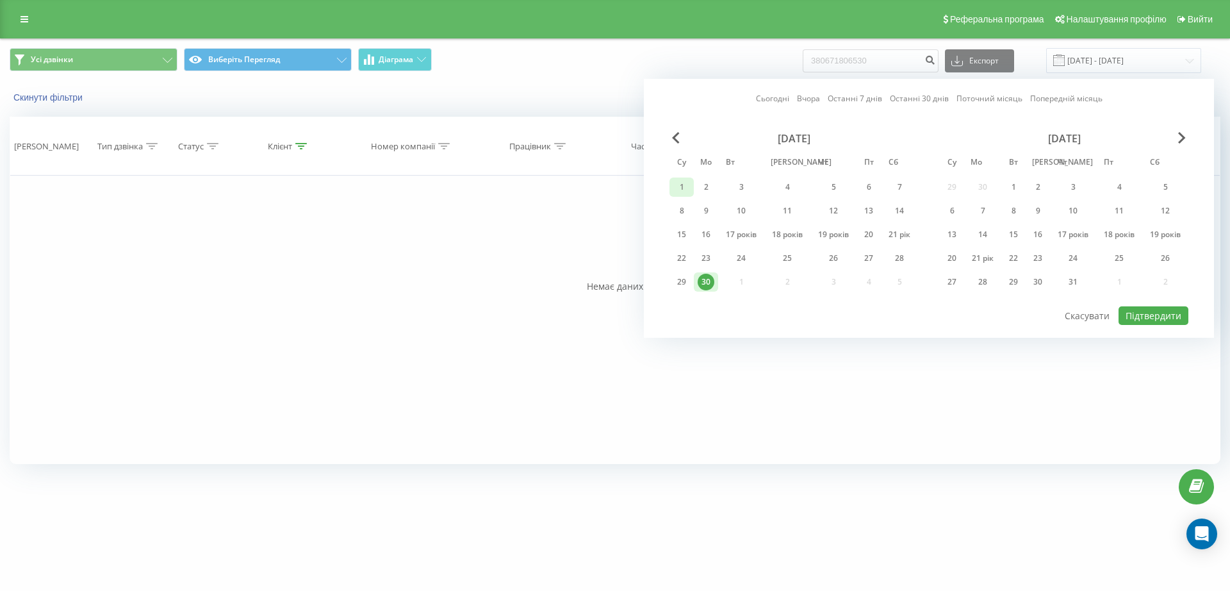
click at [680, 183] on font "1" at bounding box center [682, 186] width 4 height 11
click at [1076, 281] on div "31" at bounding box center [1073, 282] width 38 height 17
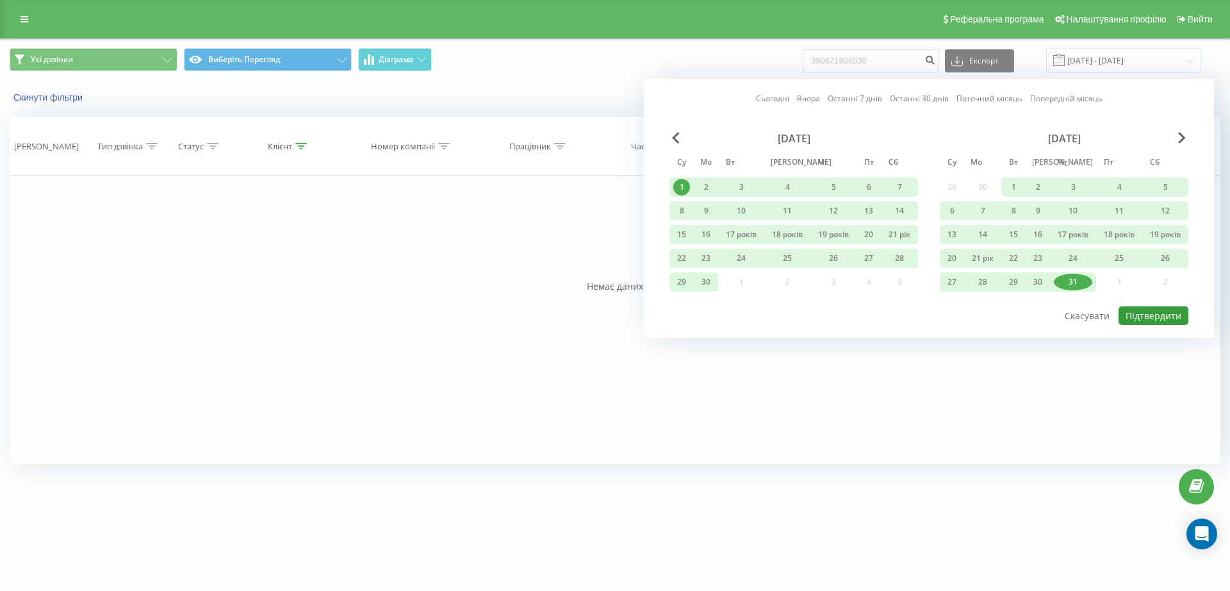
click at [1155, 318] on font "Підтвердити" at bounding box center [1153, 315] width 56 height 12
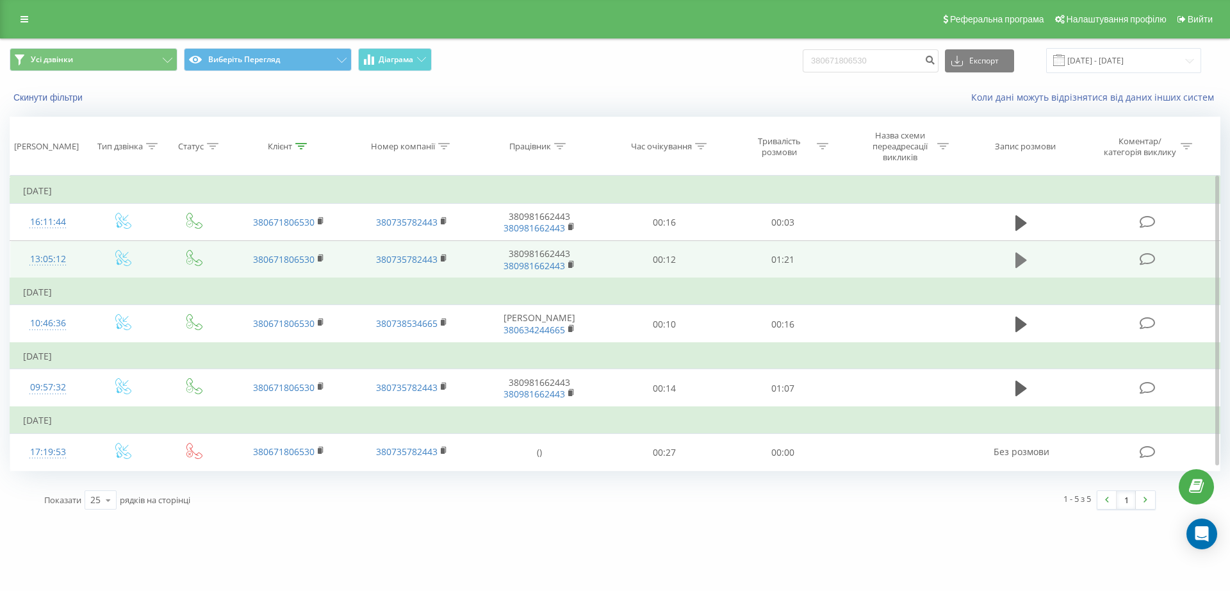
click at [1025, 258] on icon at bounding box center [1021, 259] width 12 height 15
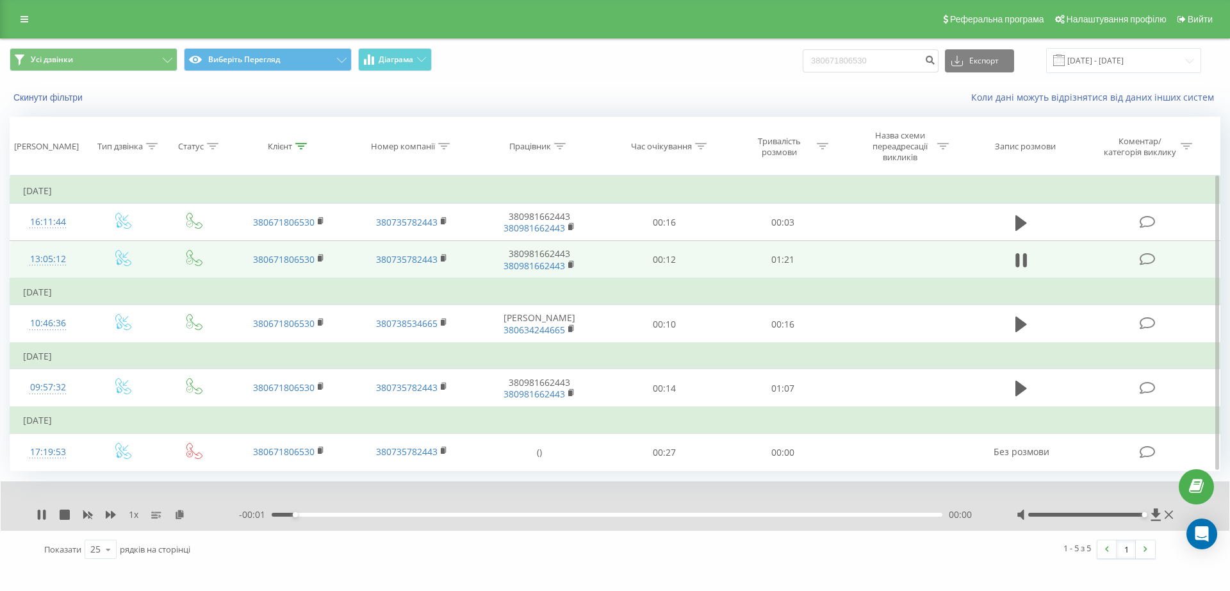
drag, startPoint x: 1086, startPoint y: 516, endPoint x: 1141, endPoint y: 515, distance: 55.7
click at [1141, 515] on div "Мітка доступності" at bounding box center [1143, 514] width 5 height 5
click at [42, 512] on icon at bounding box center [42, 514] width 10 height 10
click at [1122, 69] on input "01.09.2024 - 31.10.2024" at bounding box center [1123, 60] width 155 height 25
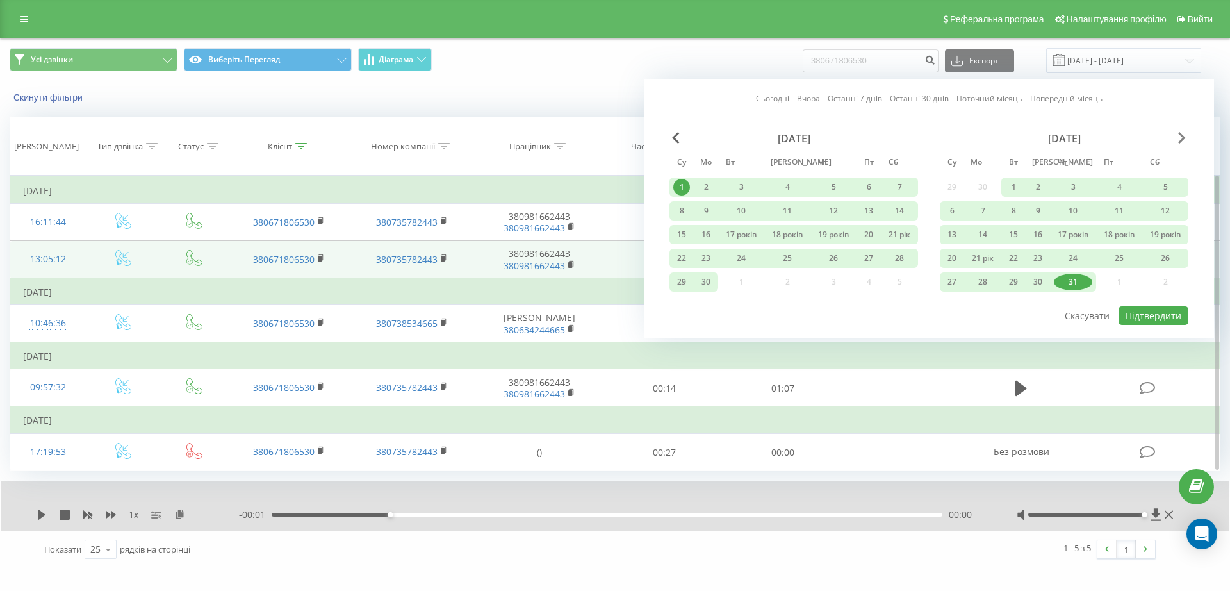
click at [1181, 137] on span "Наступний місяць" at bounding box center [1182, 138] width 8 height 12
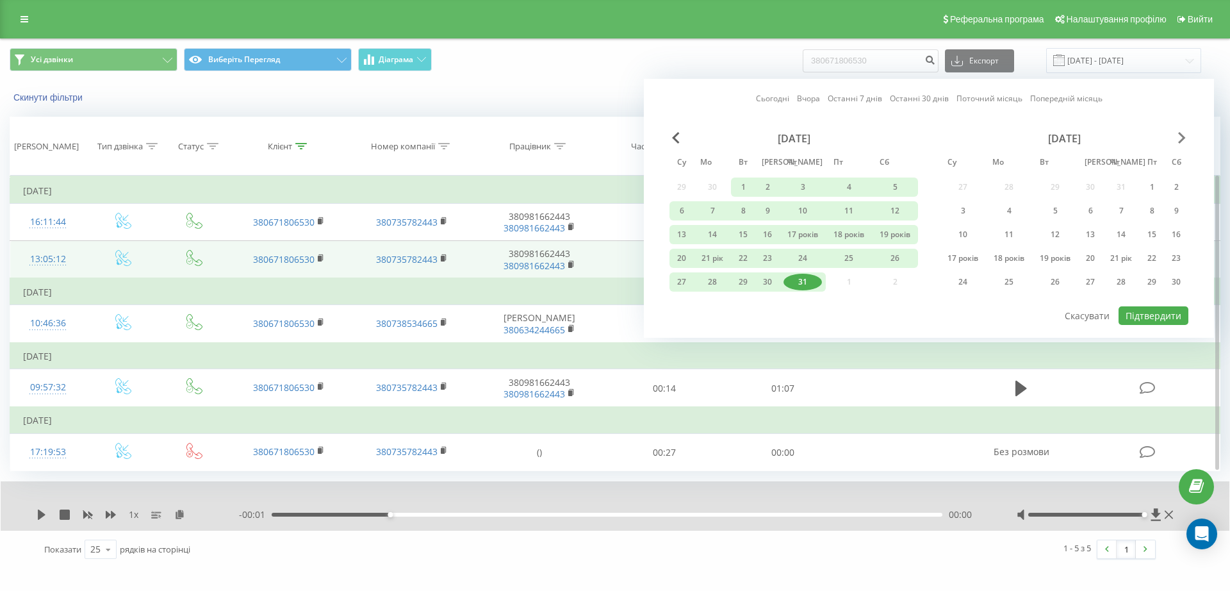
click at [1181, 137] on span "Наступний місяць" at bounding box center [1182, 138] width 8 height 12
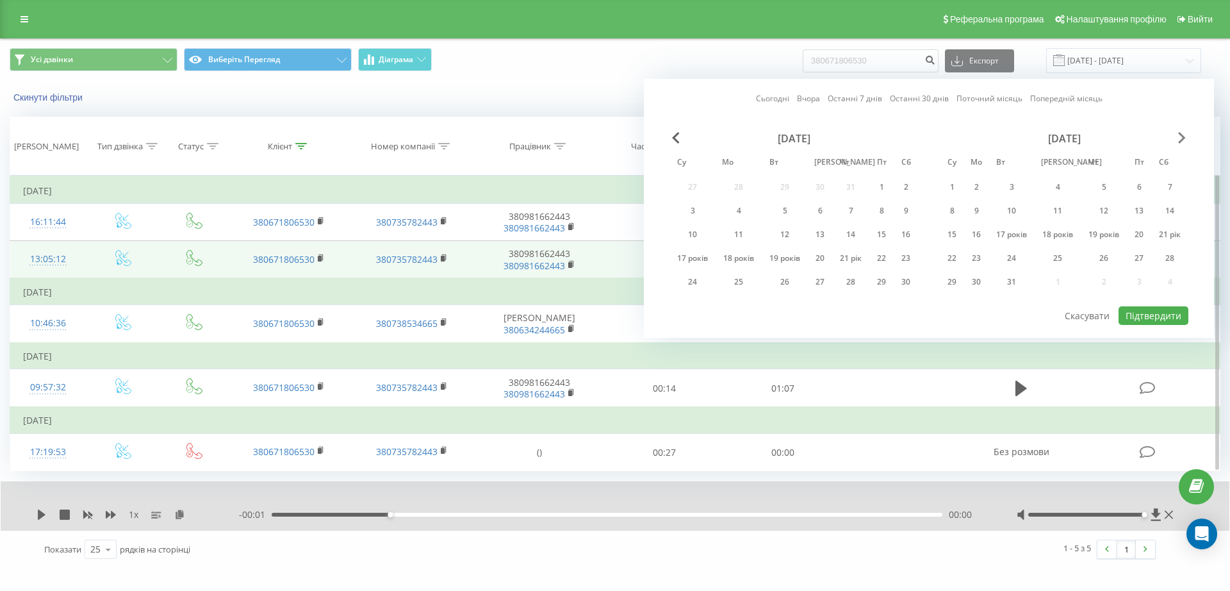
click at [1179, 136] on span "Наступний місяць" at bounding box center [1182, 138] width 8 height 12
click at [1108, 277] on div "31" at bounding box center [1119, 282] width 38 height 17
click at [1140, 316] on font "Підтвердити" at bounding box center [1153, 315] width 56 height 12
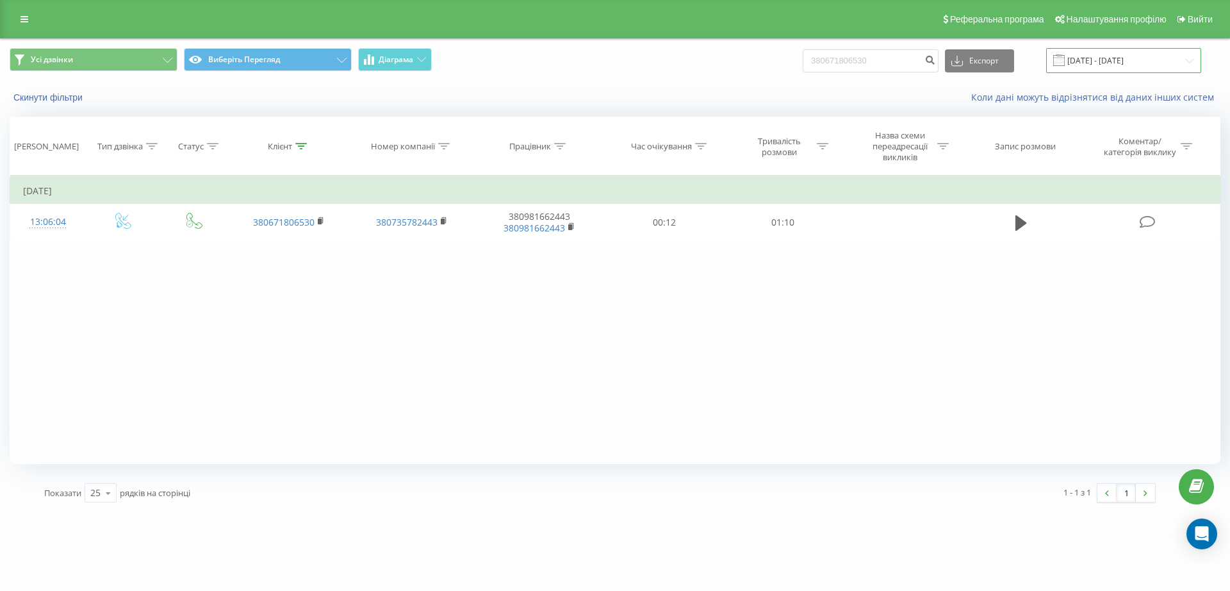
click at [1131, 56] on input "31.01.2025 - 31.01.2025" at bounding box center [1123, 60] width 155 height 25
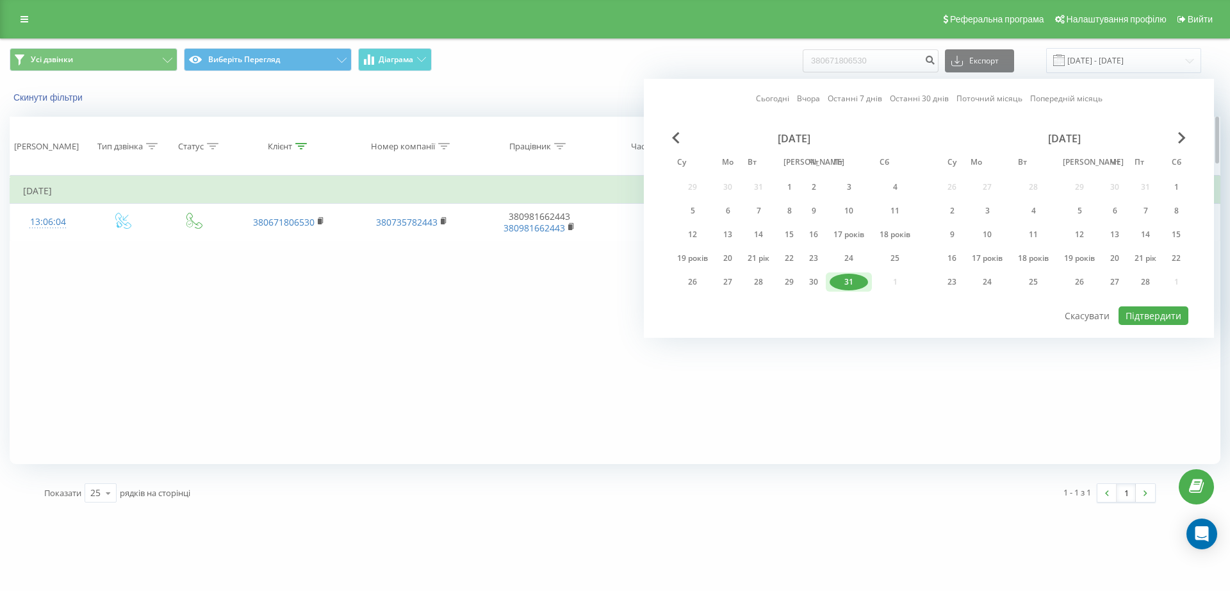
click at [672, 138] on span "Попередній місяць" at bounding box center [676, 138] width 8 height 12
click at [672, 138] on th "Час очікування" at bounding box center [664, 146] width 118 height 58
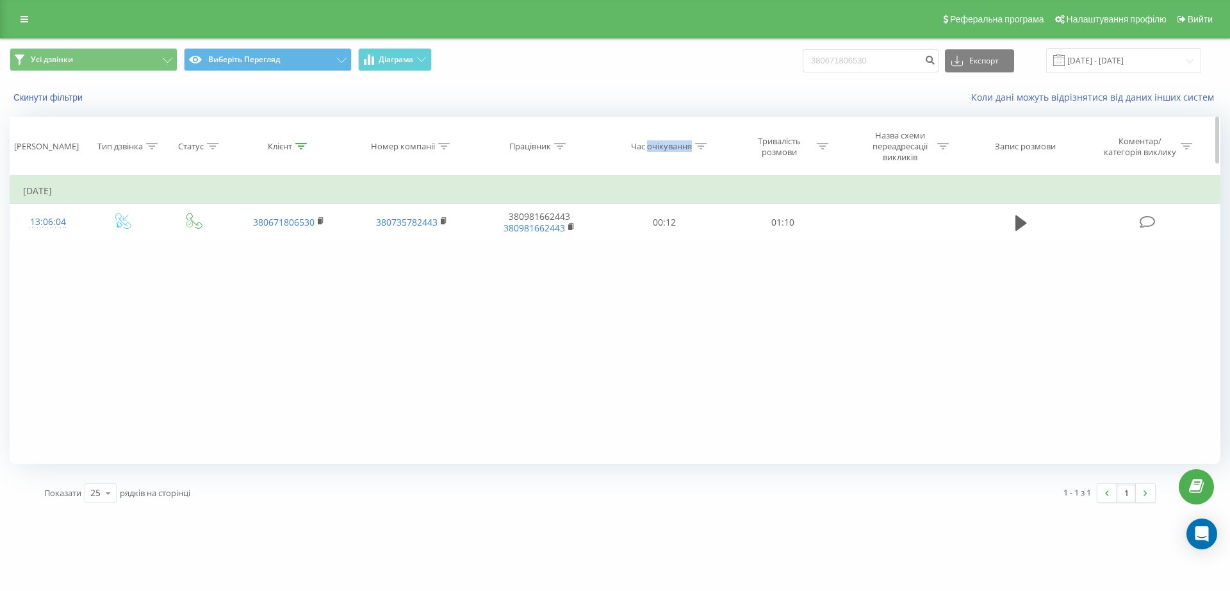
click at [672, 138] on th "Час очікування" at bounding box center [664, 146] width 118 height 58
click at [1161, 58] on input "31.01.2025 - 31.01.2025" at bounding box center [1123, 60] width 155 height 25
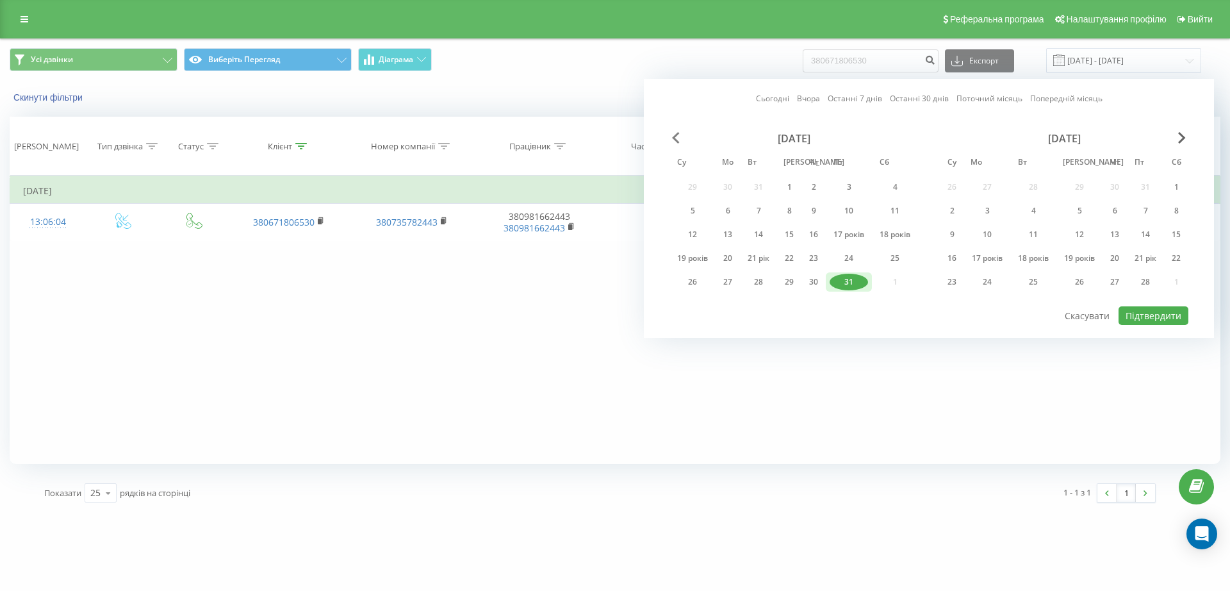
click at [672, 136] on span "Попередній місяць" at bounding box center [676, 138] width 8 height 12
click at [672, 135] on span "Попередній місяць" at bounding box center [676, 138] width 8 height 12
click at [672, 136] on span "Попередній місяць" at bounding box center [676, 138] width 8 height 12
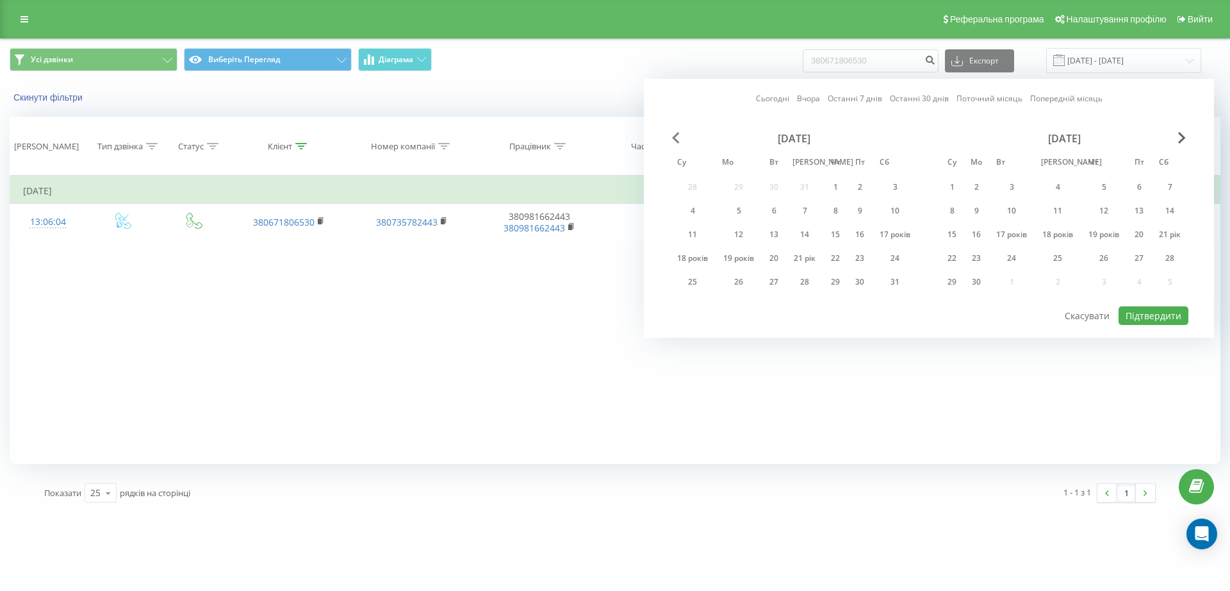
click at [672, 136] on span "Попередній місяць" at bounding box center [676, 138] width 8 height 12
click at [673, 136] on span "Попередній місяць" at bounding box center [676, 138] width 8 height 12
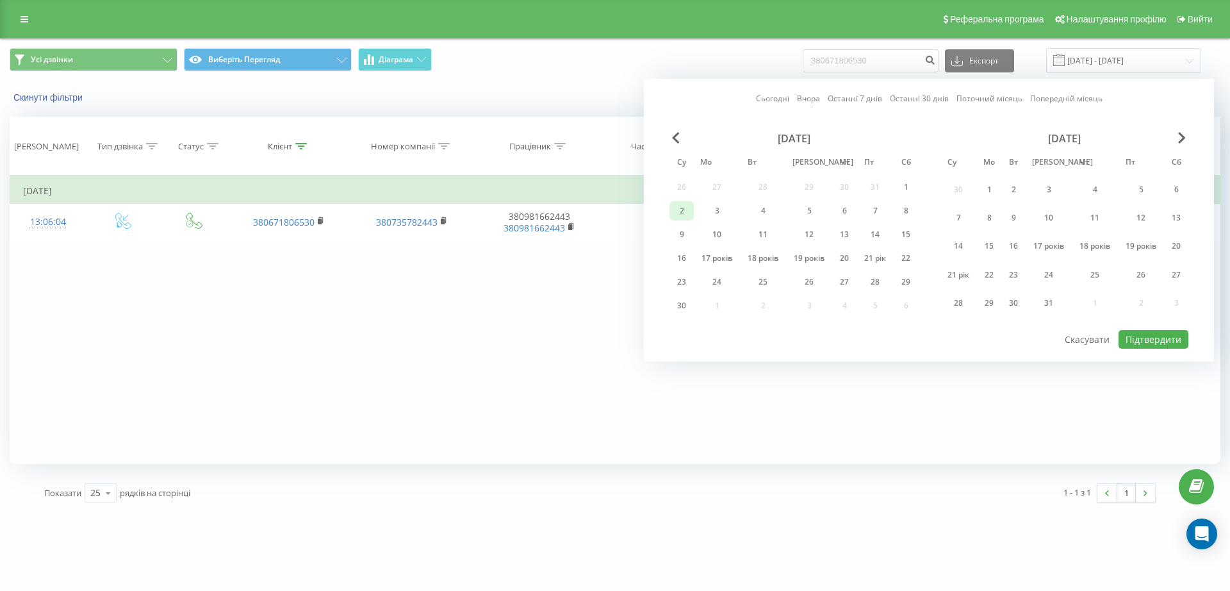
click at [680, 212] on font "2" at bounding box center [682, 210] width 4 height 11
click at [1182, 141] on span "Наступний місяць" at bounding box center [1182, 138] width 8 height 12
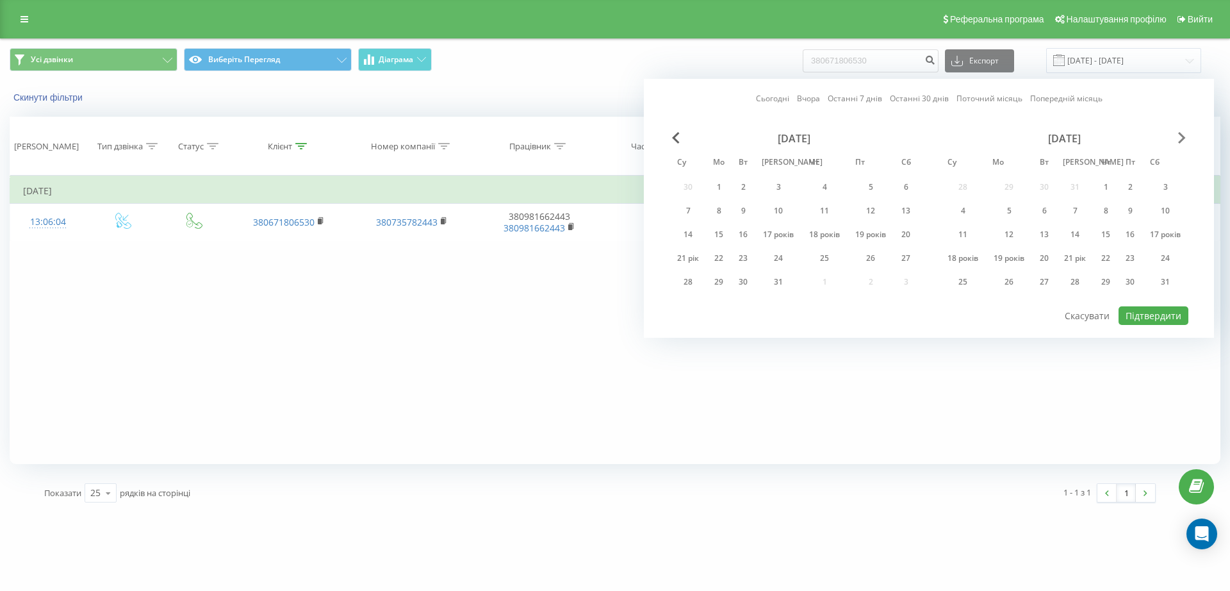
click at [1182, 141] on span "Наступний місяць" at bounding box center [1182, 138] width 8 height 12
click at [1181, 141] on span "Наступний місяць" at bounding box center [1182, 138] width 8 height 12
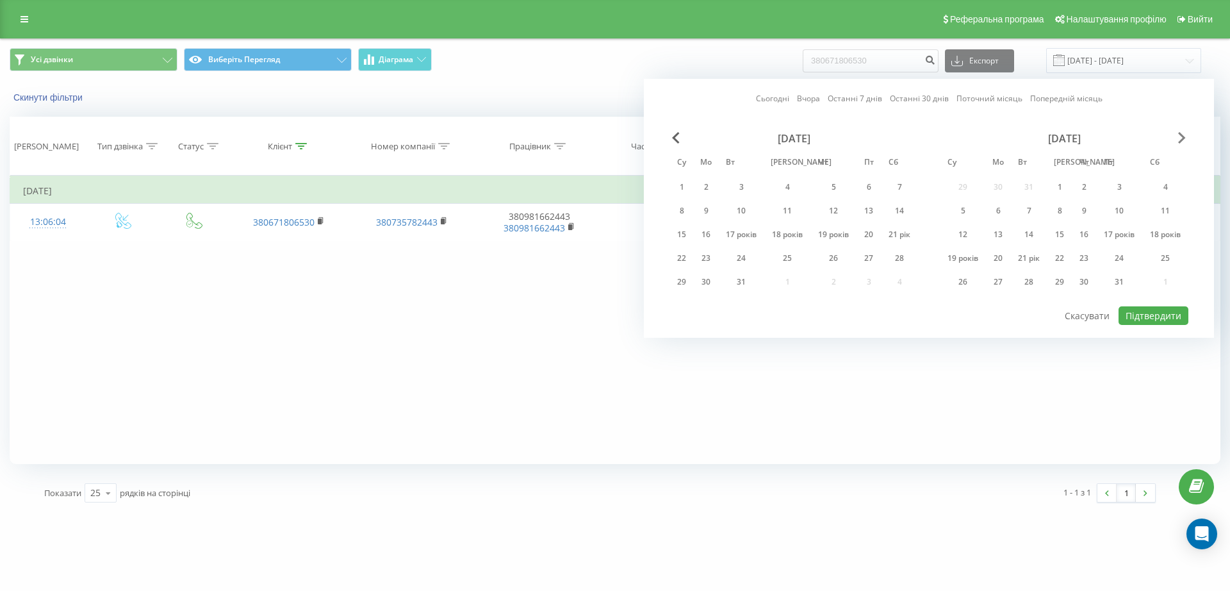
click at [1181, 141] on span "Наступний місяць" at bounding box center [1182, 138] width 8 height 12
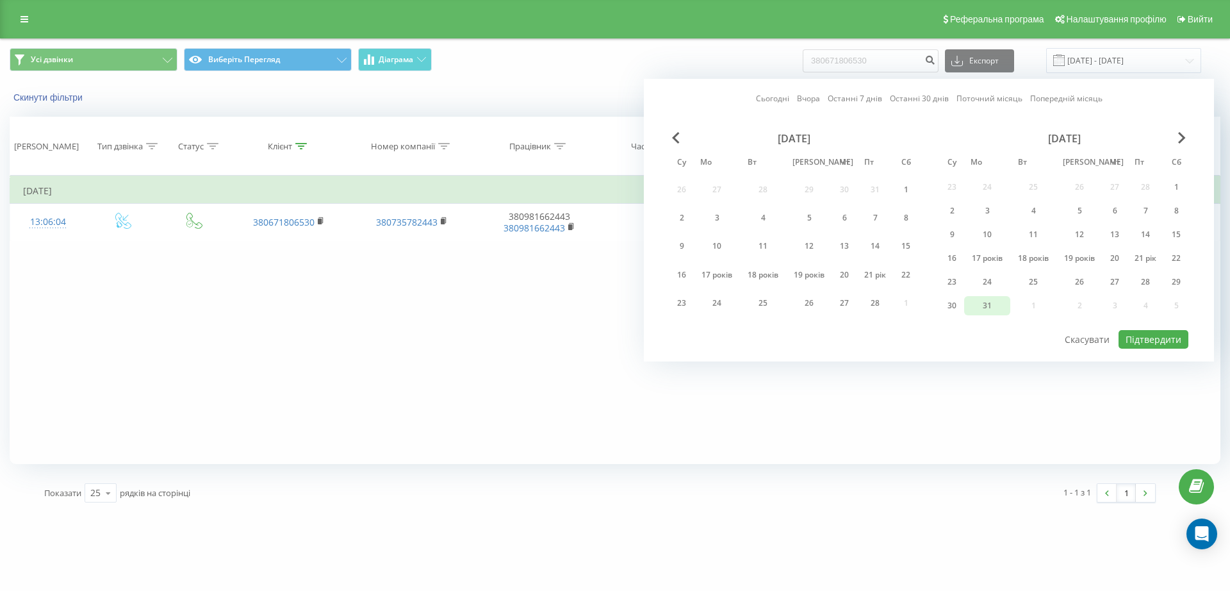
click at [986, 300] on font "31" at bounding box center [987, 305] width 9 height 11
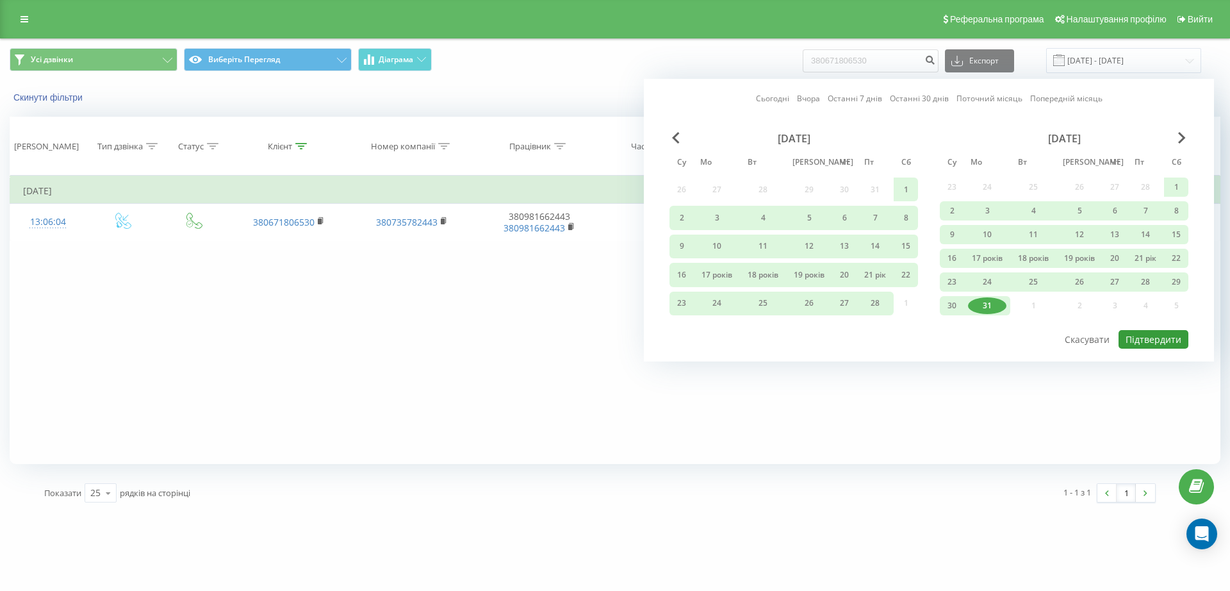
click at [1154, 335] on font "Підтвердити" at bounding box center [1153, 339] width 56 height 12
type input "02.06.2024 - 31.03.2025"
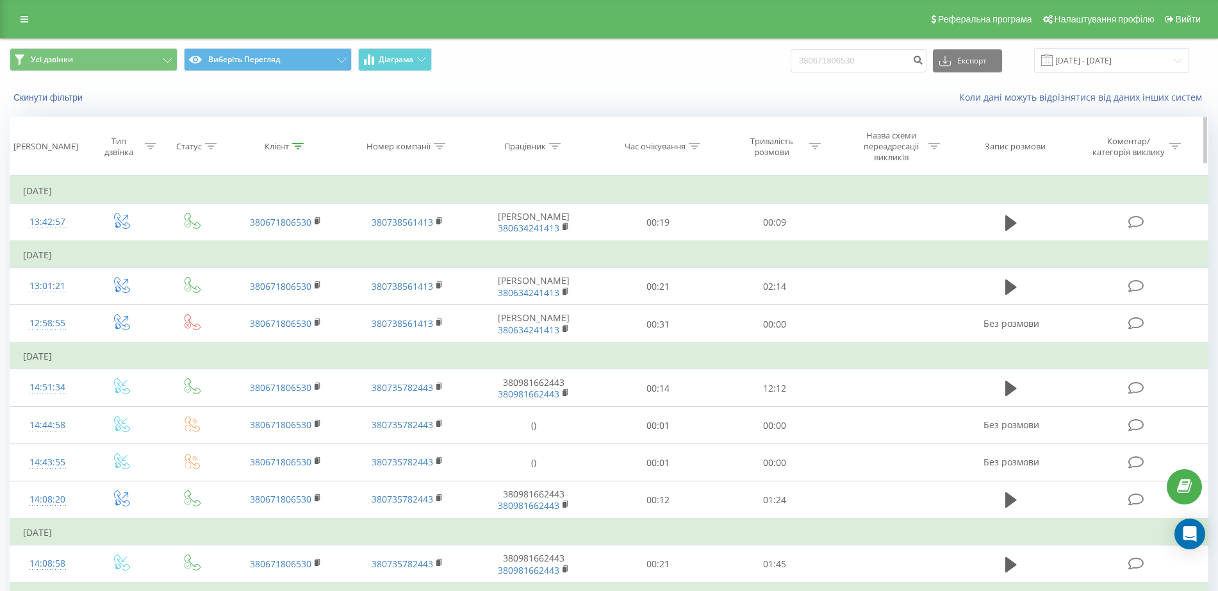
click at [297, 149] on icon at bounding box center [298, 146] width 12 height 6
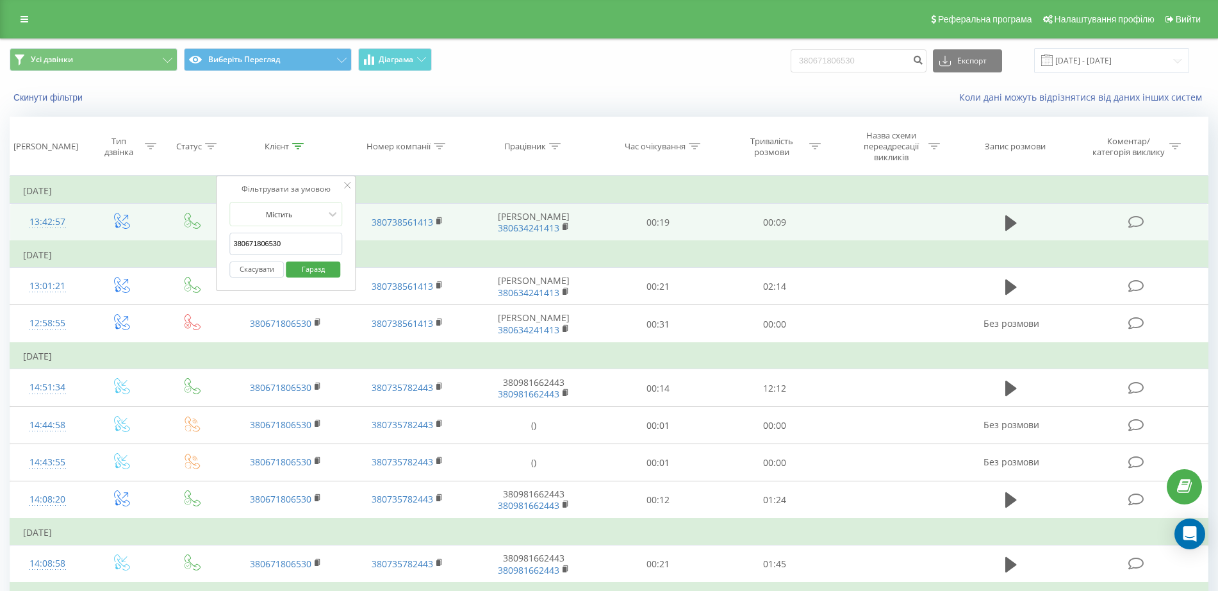
drag, startPoint x: 301, startPoint y: 249, endPoint x: 136, endPoint y: 231, distance: 165.6
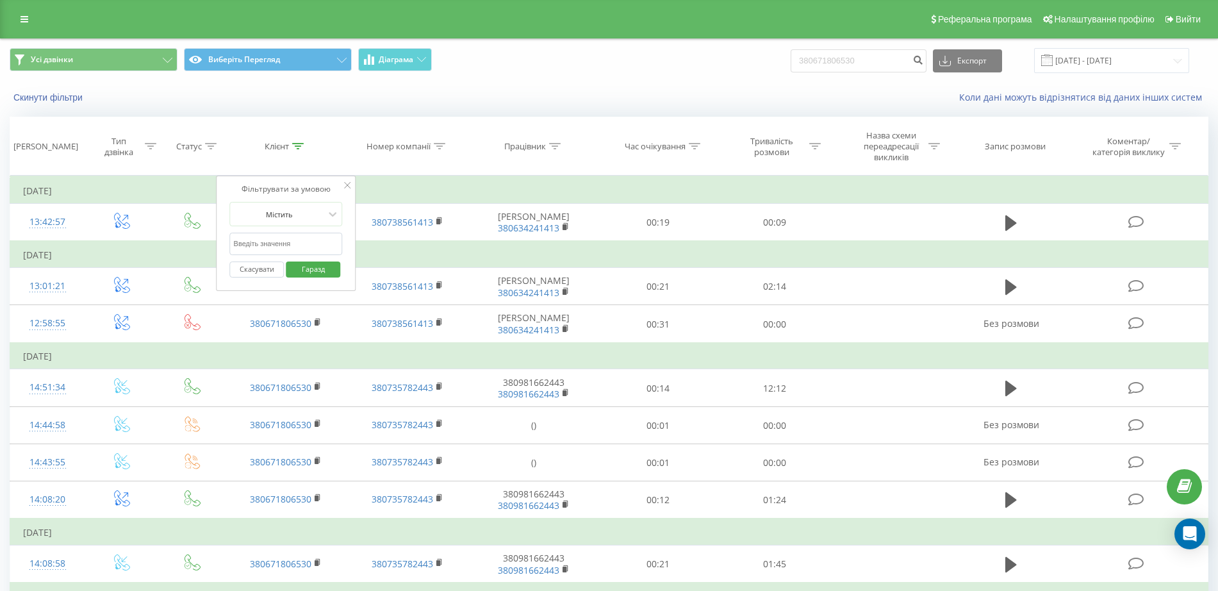
click at [304, 266] on font "Гаразд" at bounding box center [313, 269] width 23 height 10
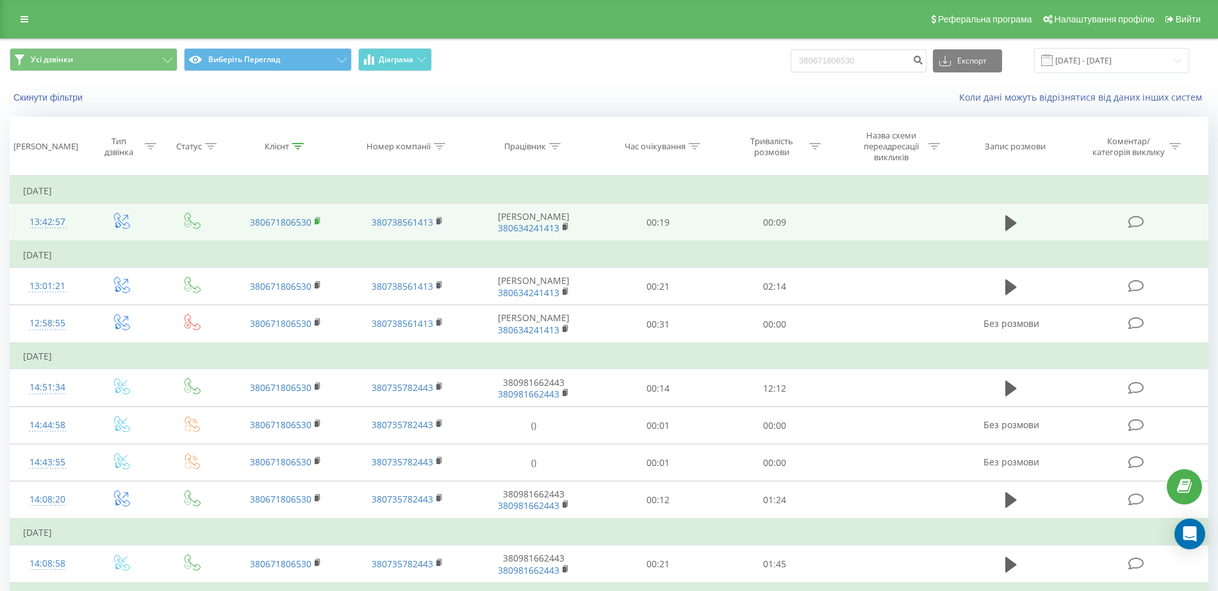
click at [317, 222] on rect at bounding box center [317, 221] width 4 height 6
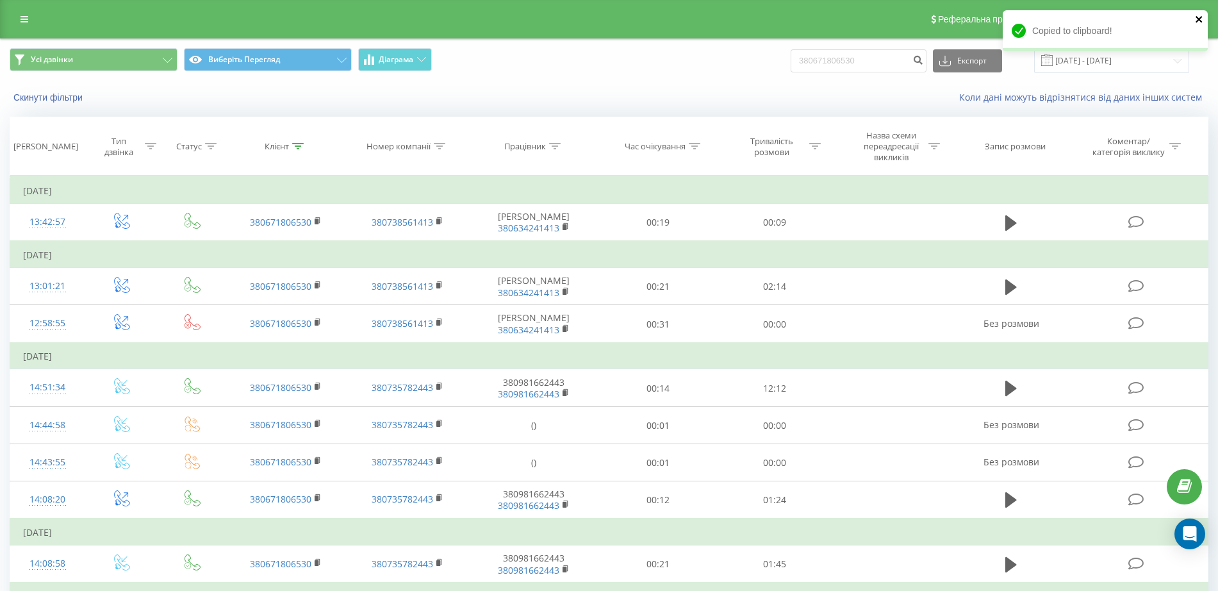
click at [1195, 18] on icon "close" at bounding box center [1199, 19] width 9 height 10
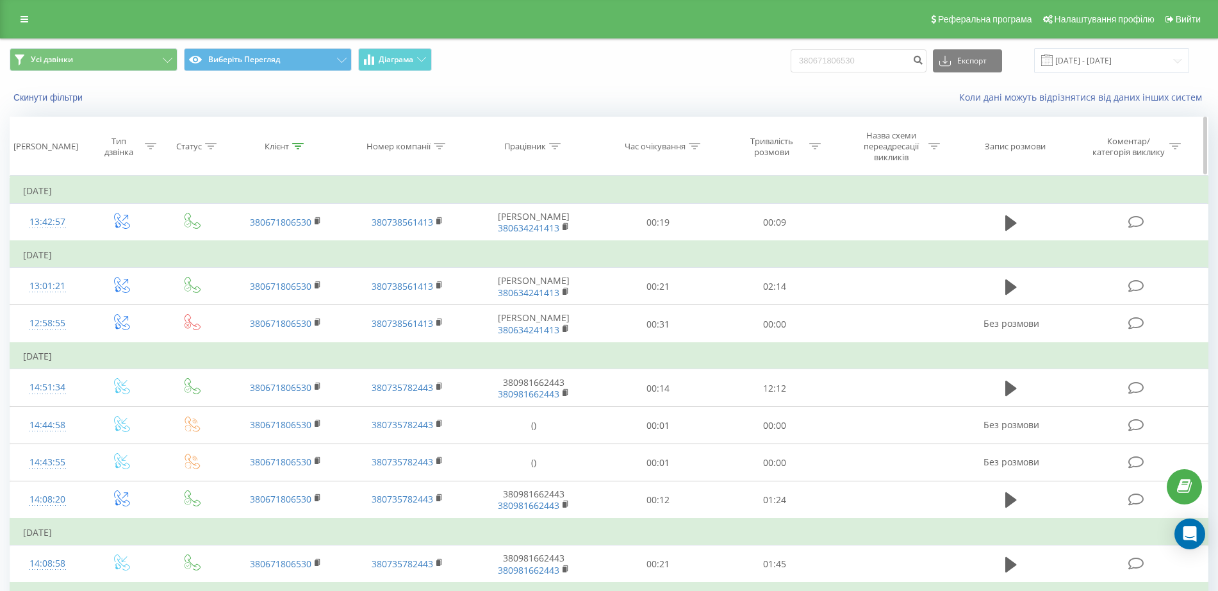
click at [557, 145] on icon at bounding box center [555, 146] width 12 height 6
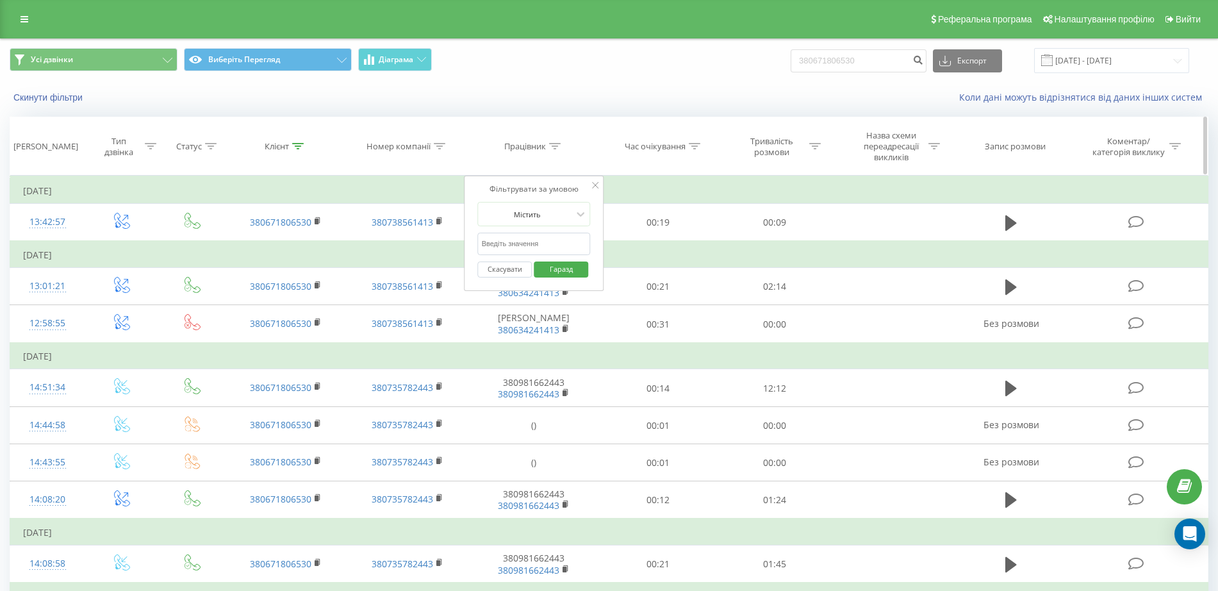
click at [295, 146] on icon at bounding box center [298, 146] width 12 height 6
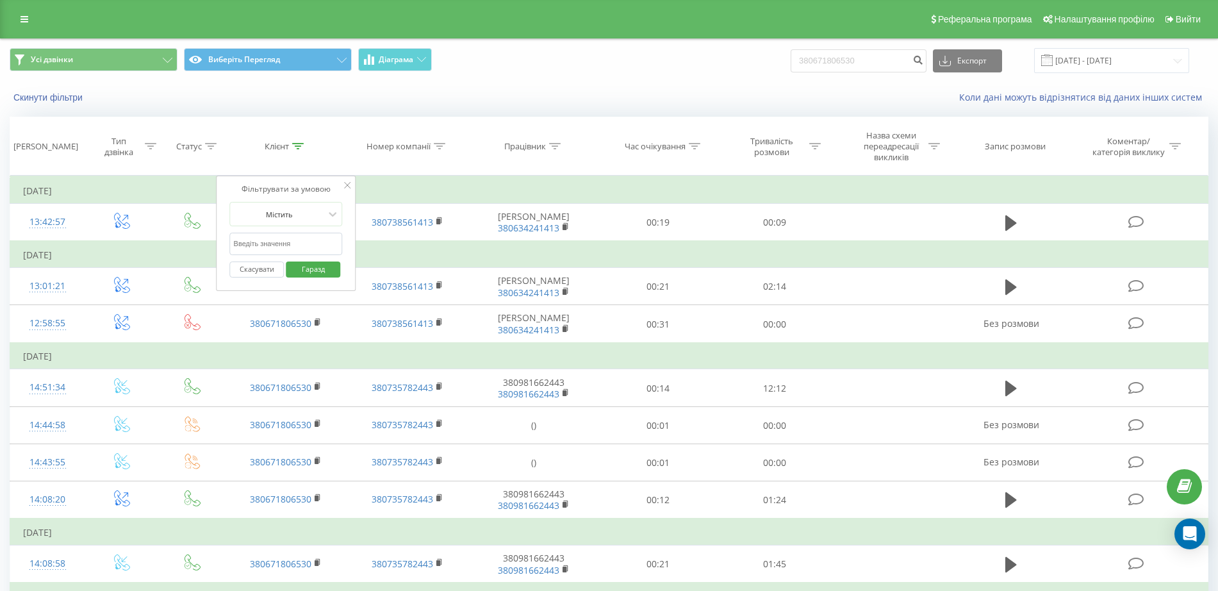
drag, startPoint x: 309, startPoint y: 268, endPoint x: 550, endPoint y: 165, distance: 261.4
click at [309, 268] on font "Гаразд" at bounding box center [313, 269] width 23 height 10
click at [553, 147] on icon at bounding box center [555, 146] width 12 height 6
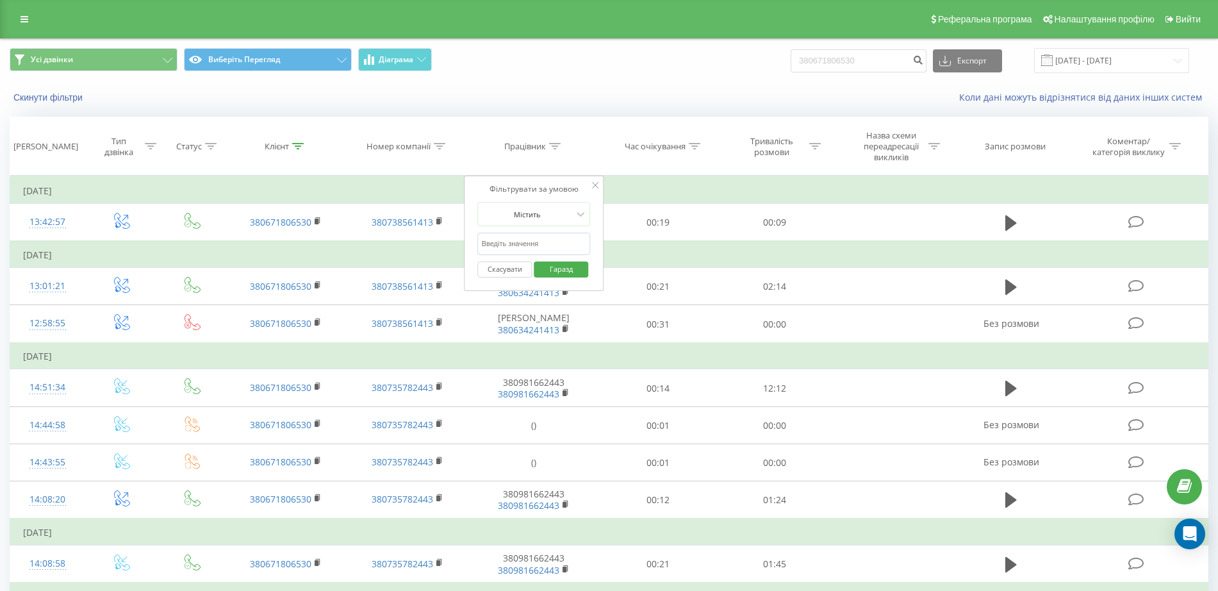
click at [523, 240] on input "text" at bounding box center [534, 244] width 113 height 22
paste input "380671806530"
click at [548, 264] on span "Гаразд" at bounding box center [561, 269] width 49 height 20
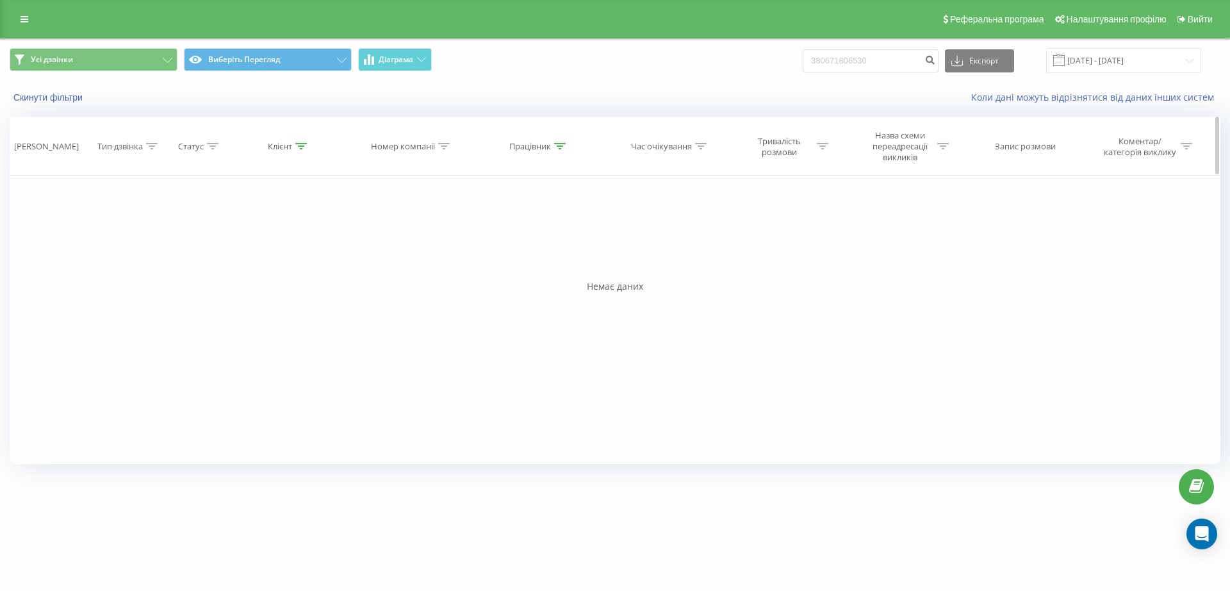
click at [558, 149] on icon at bounding box center [560, 146] width 12 height 6
drag, startPoint x: 552, startPoint y: 241, endPoint x: 444, endPoint y: 243, distance: 108.3
click at [444, 242] on div "Фільтрувати за умовою Рівний Введіть значення Скасувати Гаразд Фільтрувати за у…" at bounding box center [615, 320] width 1211 height 288
type input ">"
type input "Юлія"
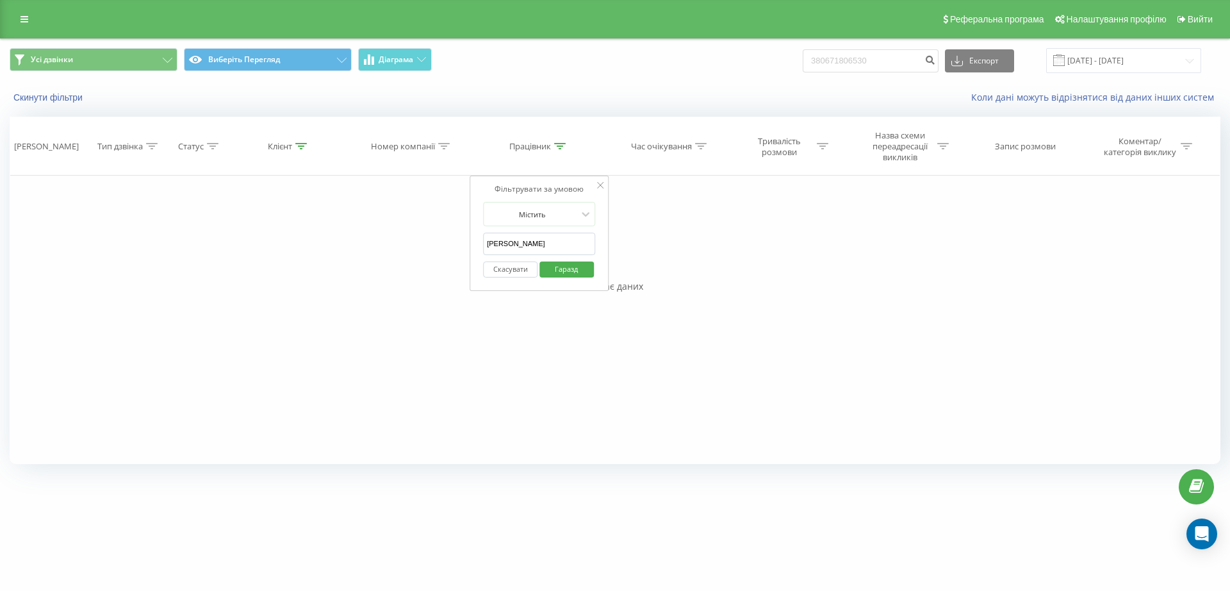
click at [569, 270] on font "Гаразд" at bounding box center [566, 269] width 23 height 10
click at [558, 149] on icon at bounding box center [560, 146] width 12 height 6
drag, startPoint x: 537, startPoint y: 245, endPoint x: 455, endPoint y: 241, distance: 82.1
click at [454, 241] on div "Фільтрувати за умовою Рівний Введіть значення Скасувати Гаразд Фільтрувати за у…" at bounding box center [615, 320] width 1211 height 288
click at [556, 270] on font "Гаразд" at bounding box center [566, 269] width 23 height 10
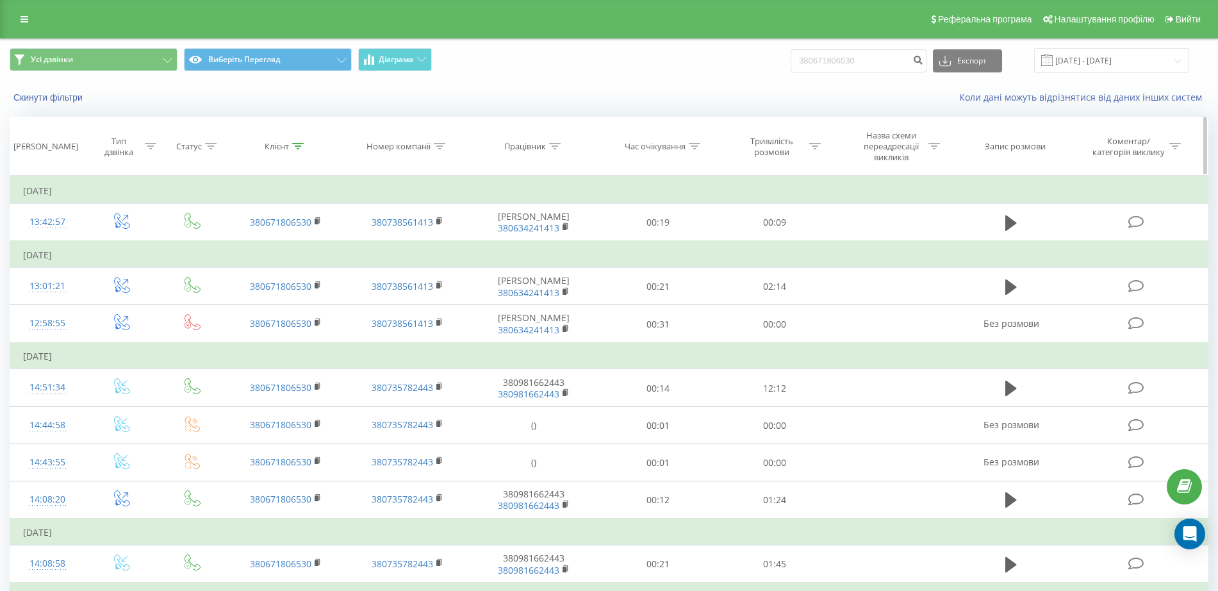
click at [297, 143] on icon at bounding box center [298, 146] width 12 height 6
click at [295, 214] on div at bounding box center [279, 214] width 91 height 12
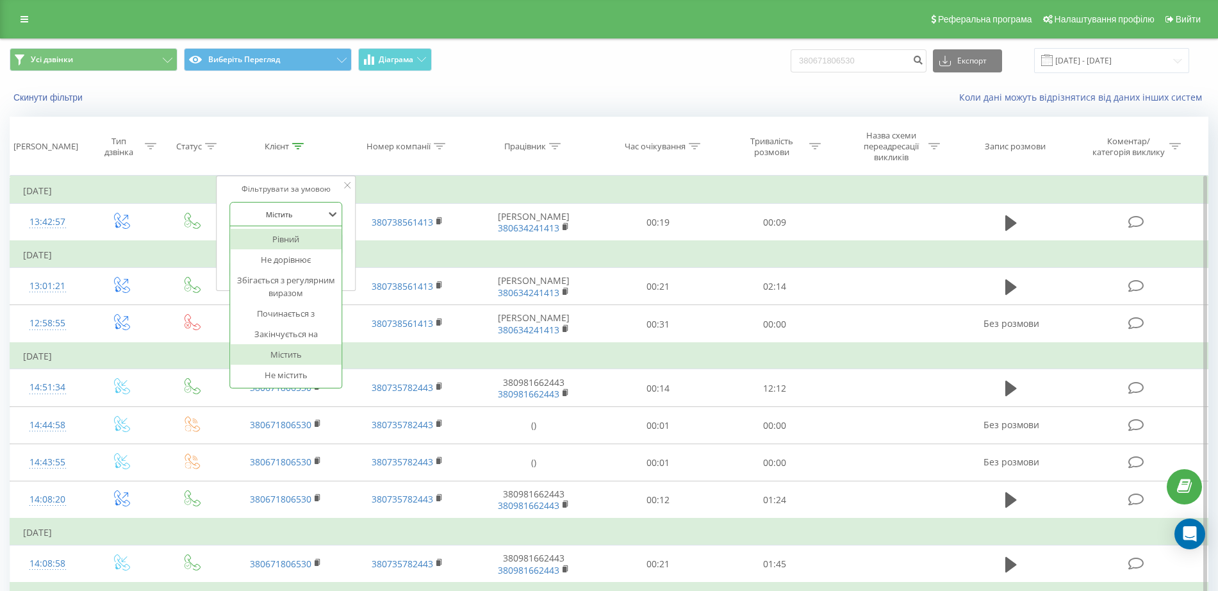
click at [295, 213] on div at bounding box center [279, 214] width 91 height 12
click at [298, 265] on span "Гаразд" at bounding box center [313, 269] width 49 height 20
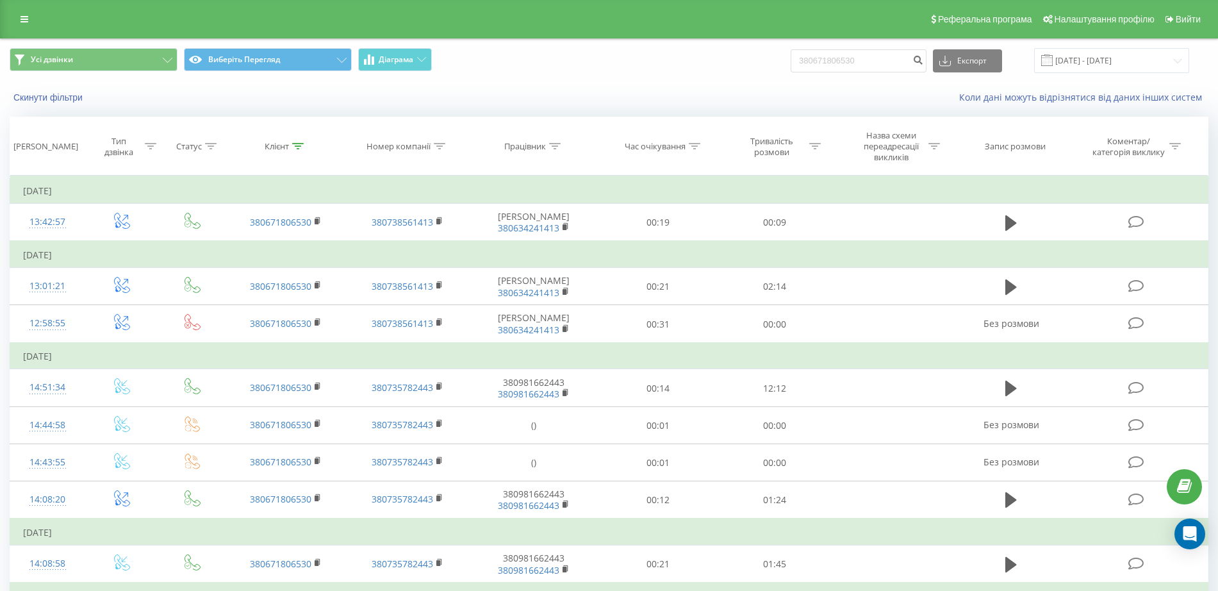
click at [67, 104] on div "Скинути фільтри" at bounding box center [229, 97] width 456 height 13
click at [67, 97] on font "Скинути фільтри" at bounding box center [47, 97] width 69 height 10
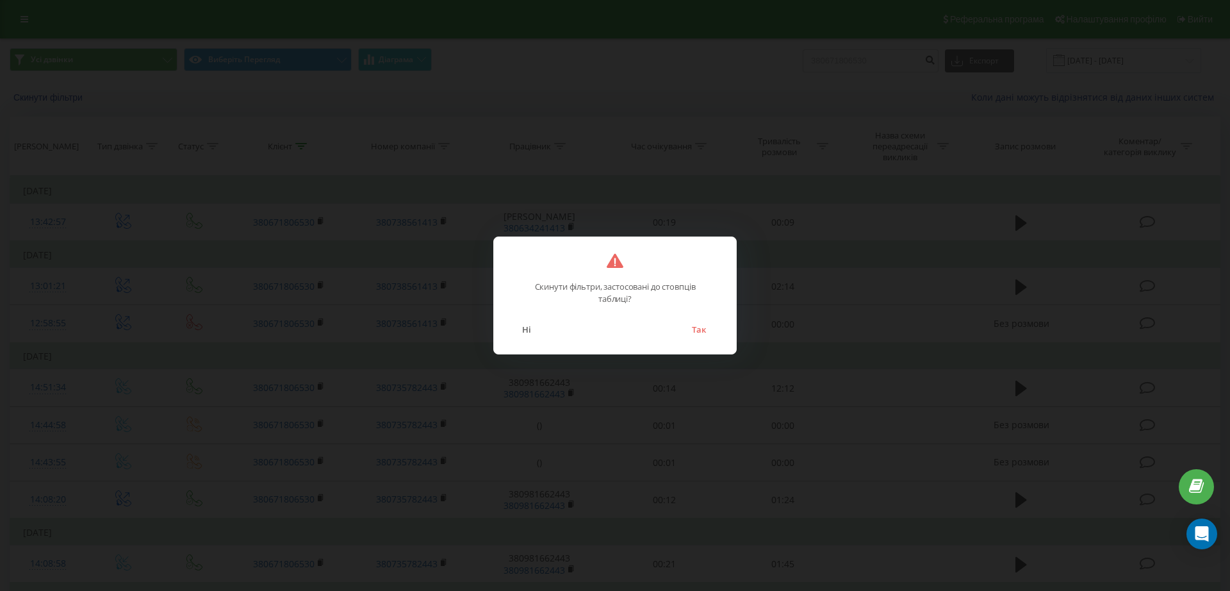
click at [705, 331] on button "Так" at bounding box center [698, 329] width 27 height 17
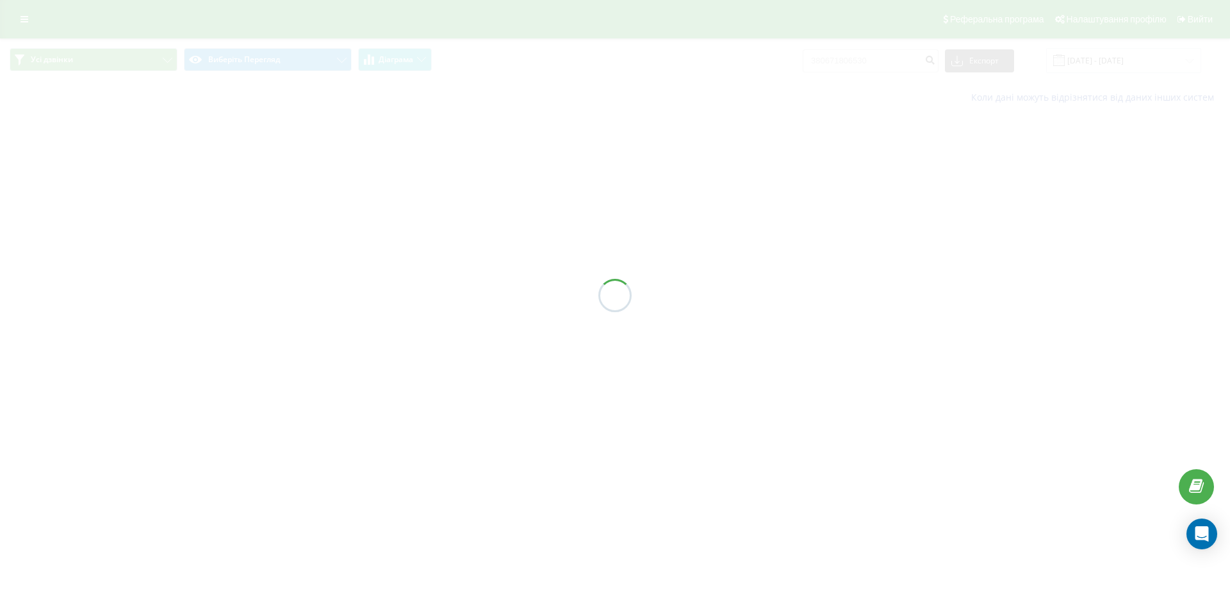
click at [704, 331] on div at bounding box center [615, 295] width 1230 height 591
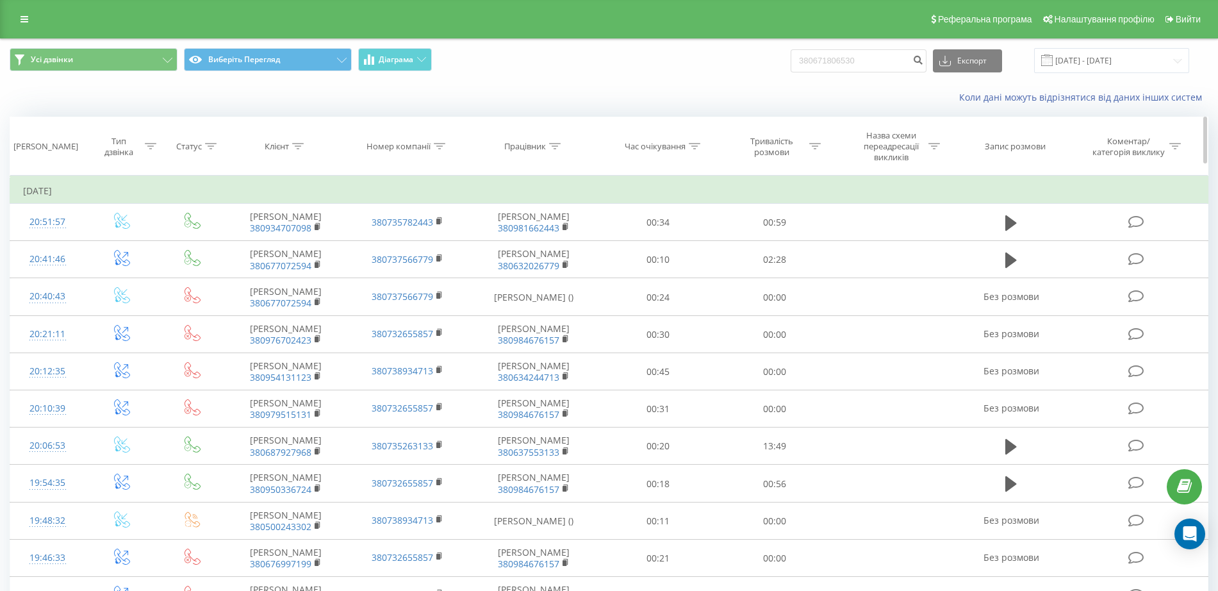
click at [557, 143] on icon at bounding box center [555, 146] width 12 height 6
click at [523, 246] on input "text" at bounding box center [534, 244] width 113 height 22
paste input "380671806530"
type input "380671806530"
click at [551, 264] on font "Гаразд" at bounding box center [561, 269] width 23 height 10
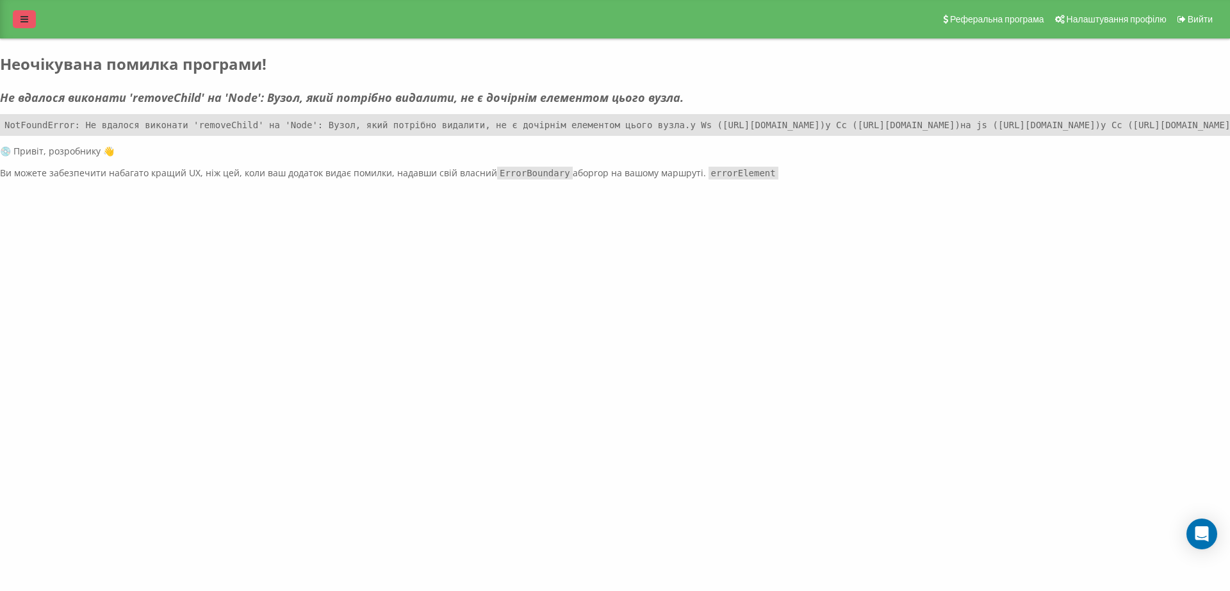
click at [26, 22] on icon at bounding box center [24, 19] width 8 height 9
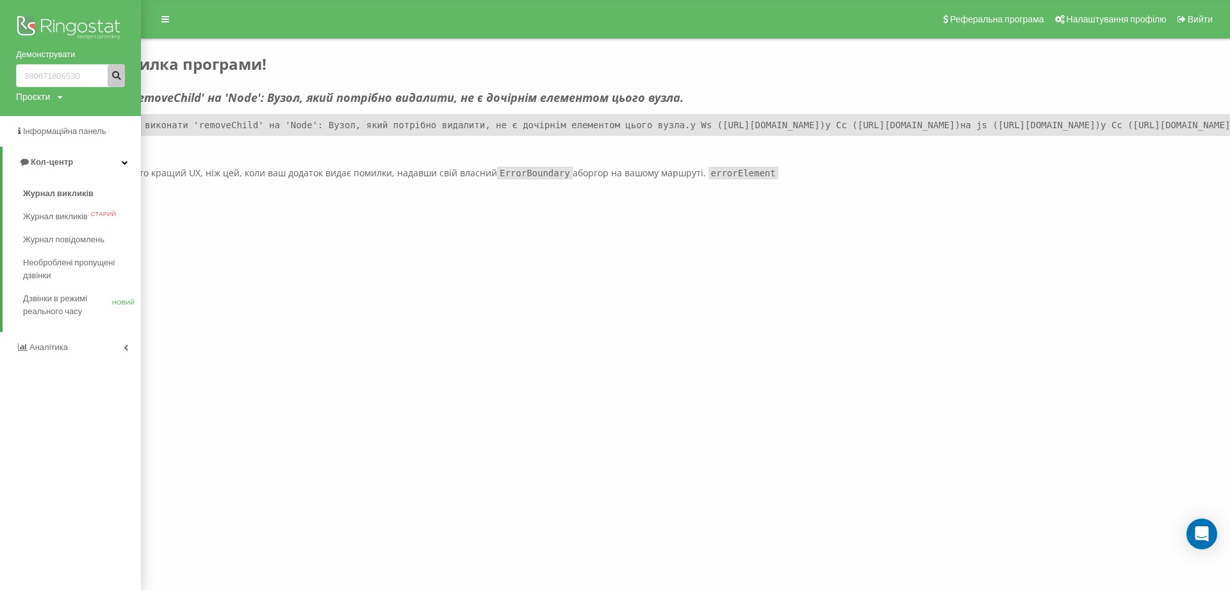
click at [113, 77] on icon "submit" at bounding box center [116, 74] width 11 height 8
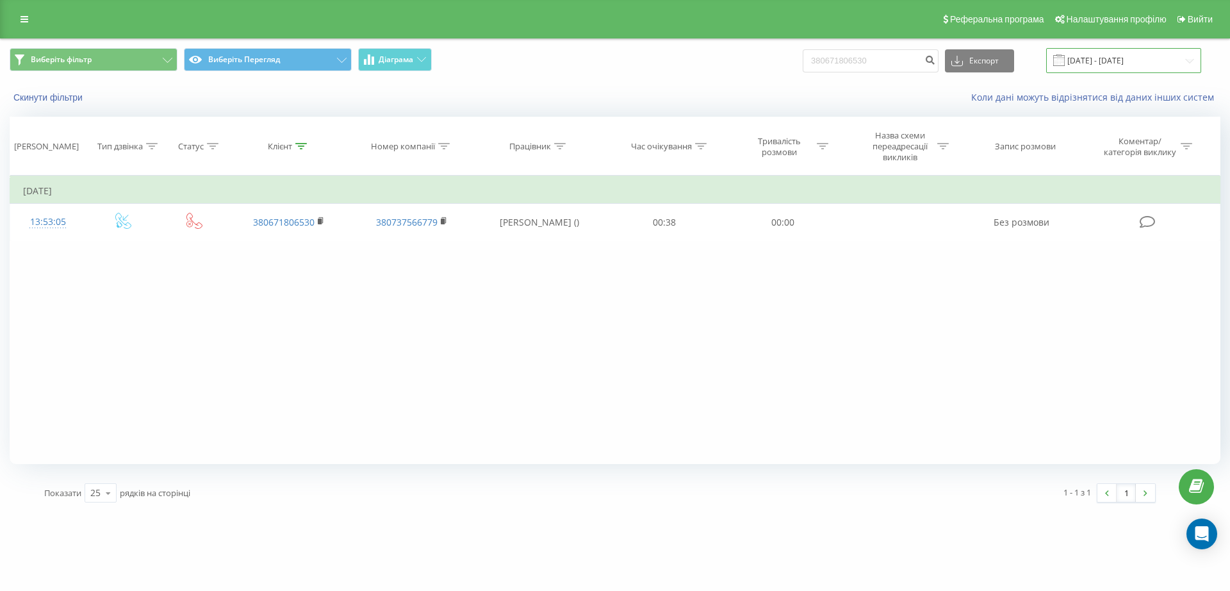
click at [1119, 62] on input "21.05.2025 - 21.08.2025" at bounding box center [1123, 60] width 155 height 25
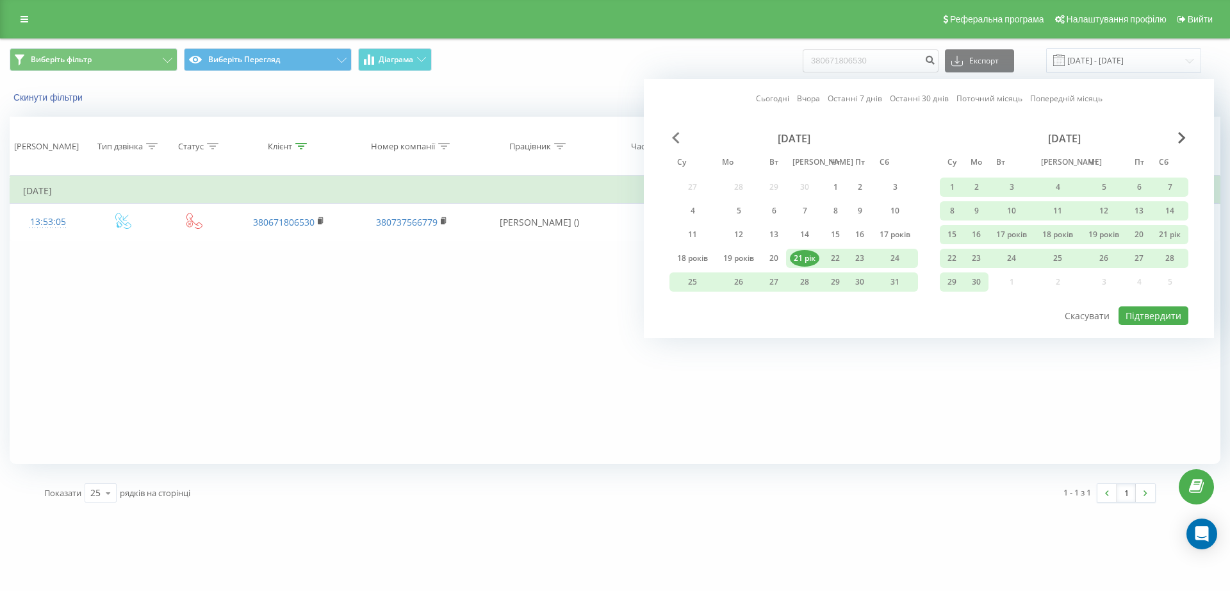
click at [674, 134] on span "Попередній місяць" at bounding box center [676, 138] width 8 height 12
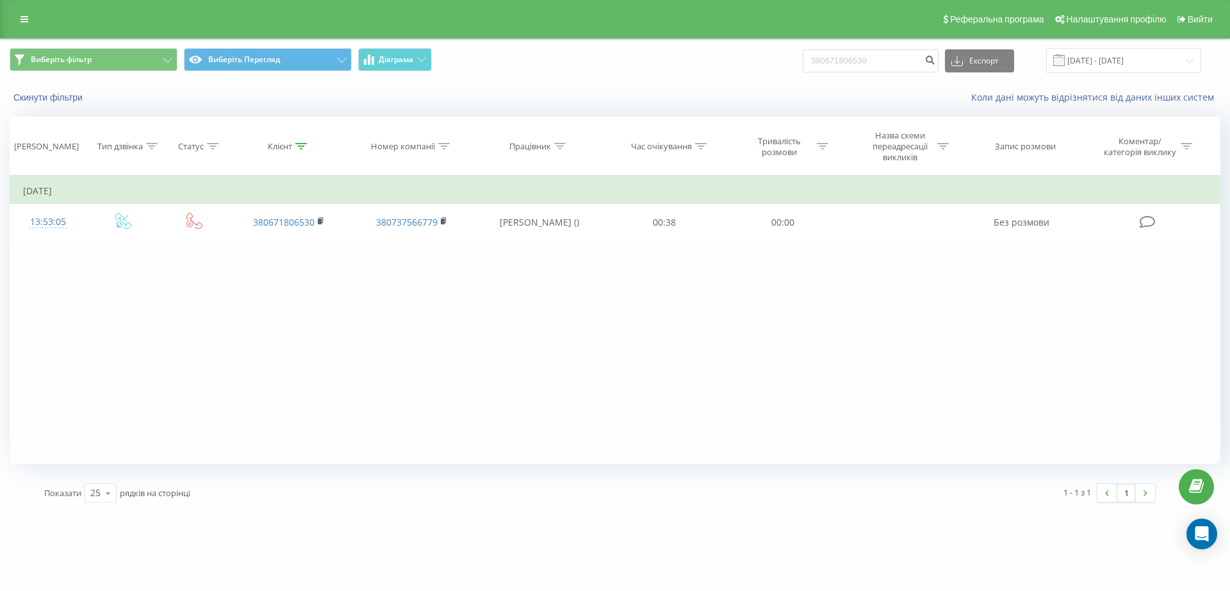
click at [674, 134] on th "Час очікування" at bounding box center [664, 146] width 118 height 58
click at [1098, 57] on input "21.05.2025 - 21.08.2025" at bounding box center [1123, 60] width 155 height 25
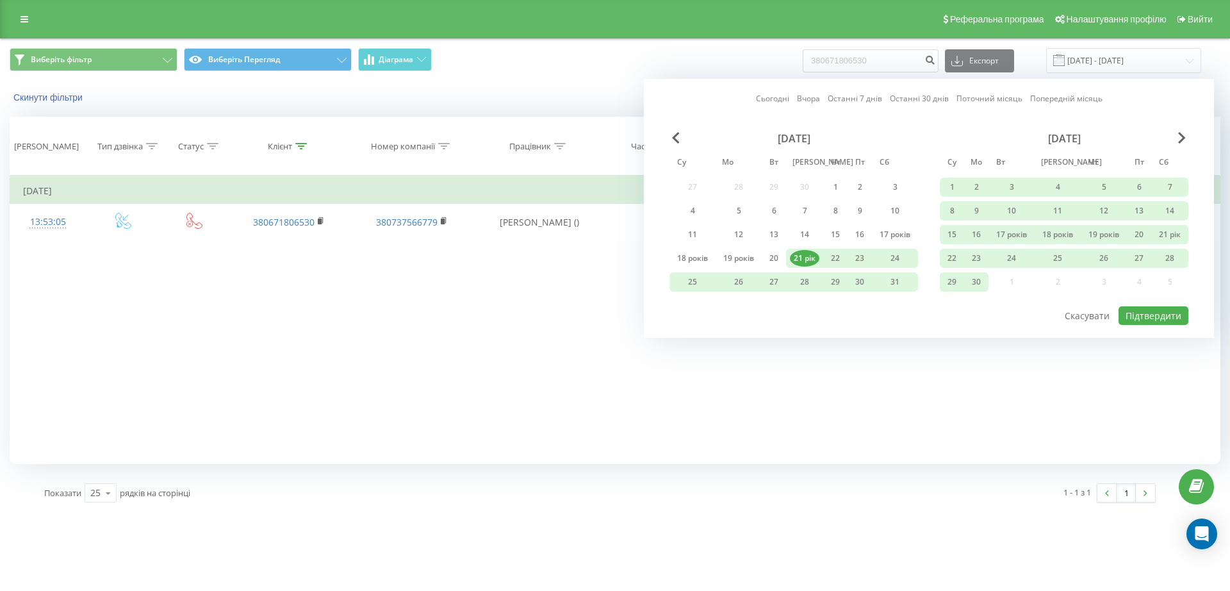
click at [793, 140] on font "Травень 2025 року" at bounding box center [794, 138] width 33 height 14
click at [673, 140] on span "Попередній місяць" at bounding box center [676, 138] width 8 height 12
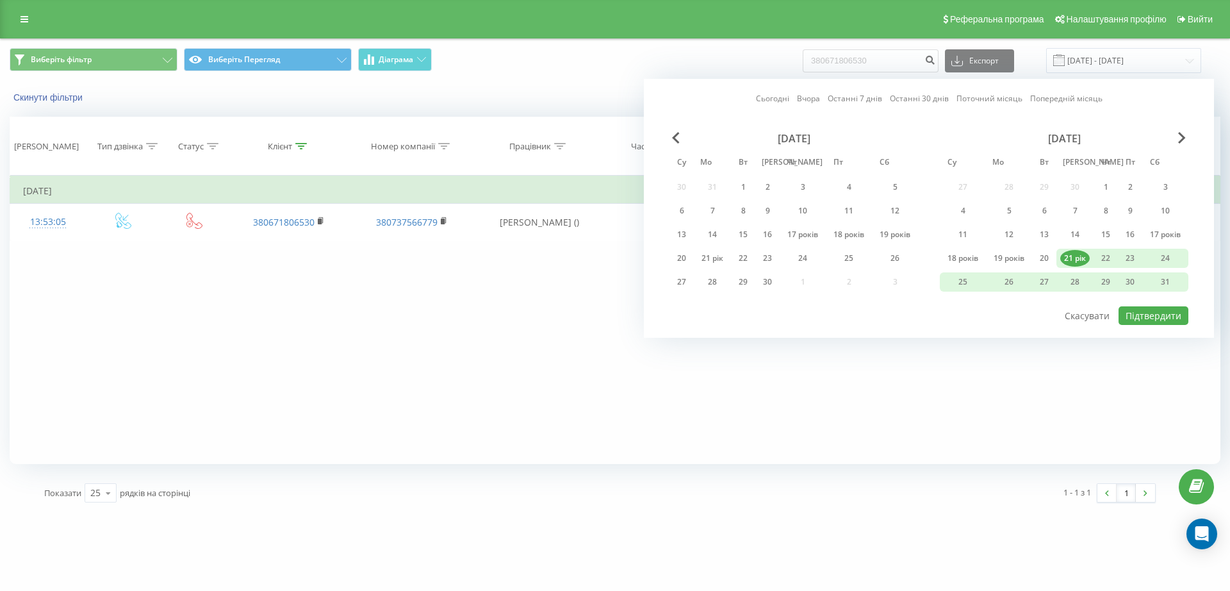
click at [675, 135] on div "Квітень 2025 року" at bounding box center [793, 138] width 249 height 13
click at [674, 138] on span "Попередній місяць" at bounding box center [676, 138] width 8 height 12
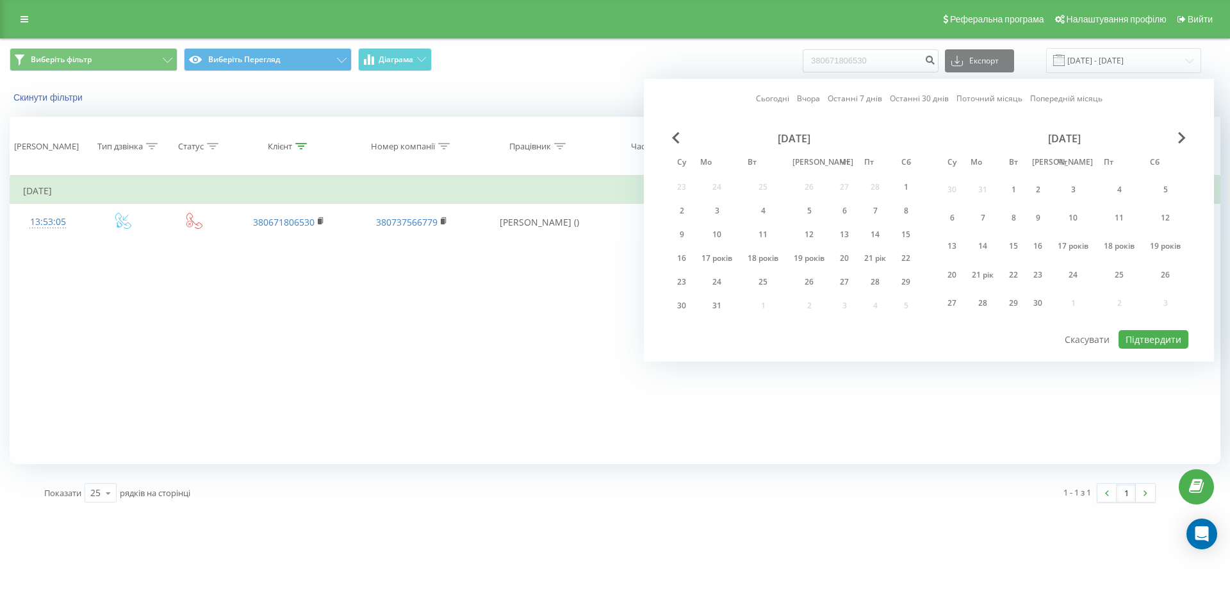
click at [676, 138] on div "Березень 2025 року" at bounding box center [793, 138] width 249 height 13
click at [672, 138] on span "Попередній місяць" at bounding box center [676, 138] width 8 height 12
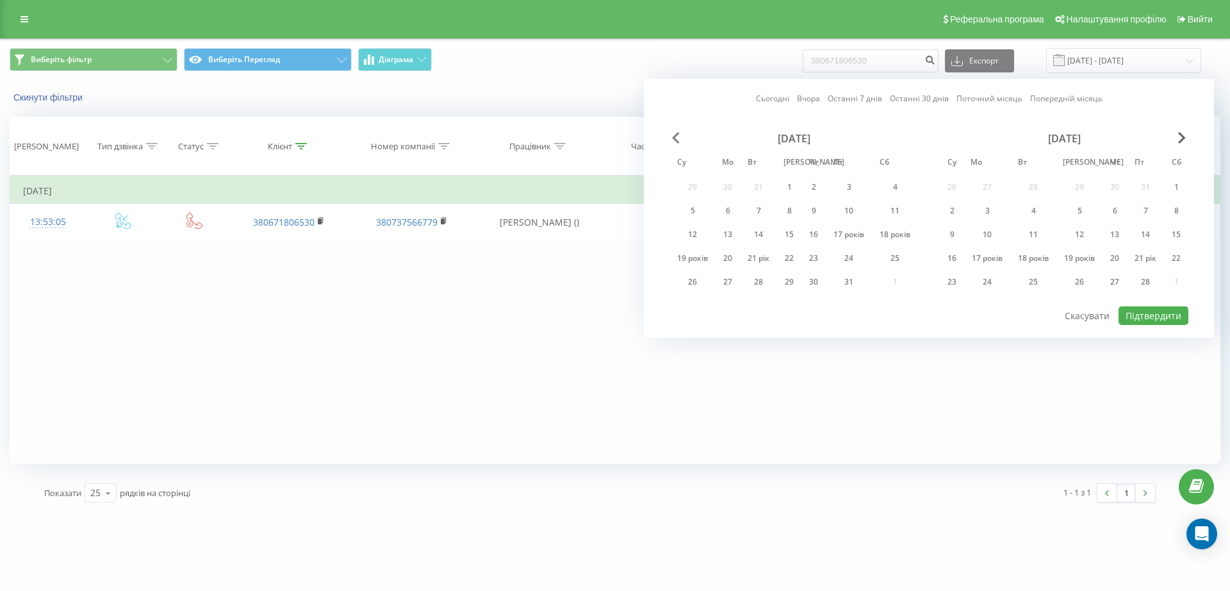
click at [672, 138] on span "Попередній місяць" at bounding box center [676, 138] width 8 height 12
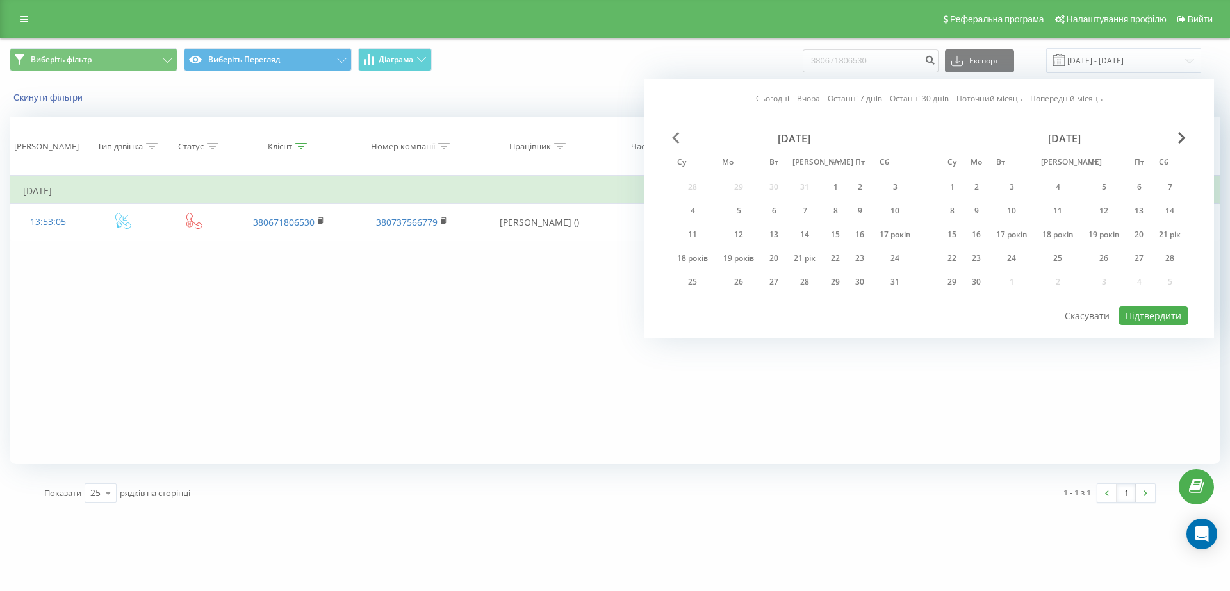
click at [672, 138] on span "Попередній місяць" at bounding box center [676, 138] width 8 height 12
click at [670, 143] on div "Липень 2024 року" at bounding box center [793, 138] width 249 height 13
click at [674, 138] on span "Попередній місяць" at bounding box center [676, 138] width 8 height 12
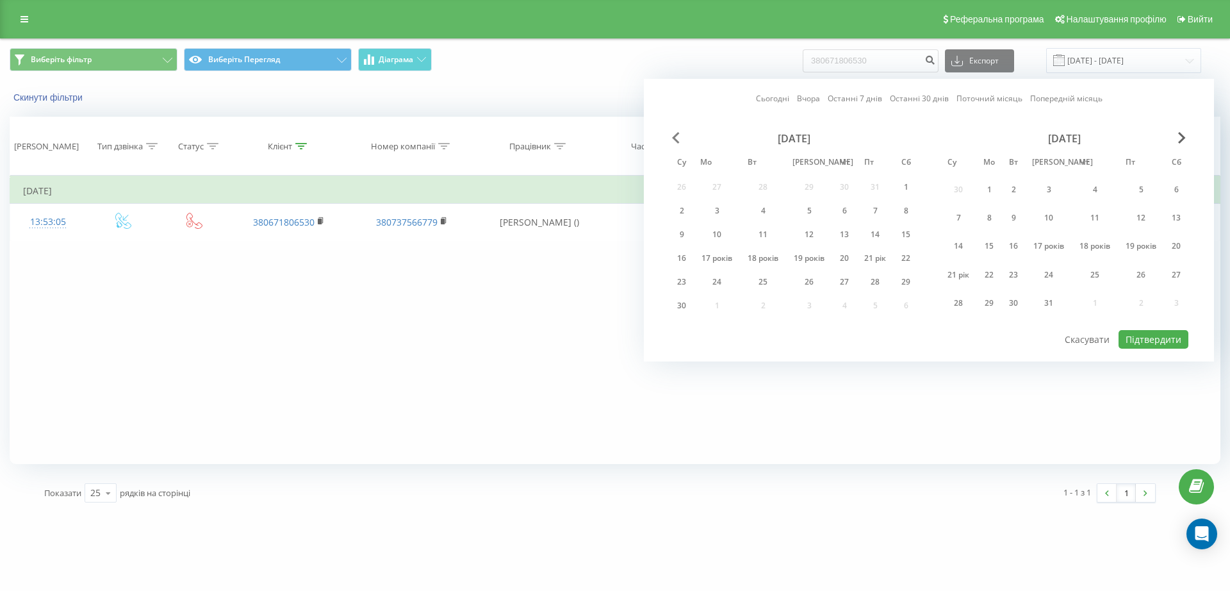
click at [672, 137] on span "Попередній місяць" at bounding box center [676, 138] width 8 height 12
click at [672, 138] on span "Попередній місяць" at bounding box center [676, 138] width 8 height 12
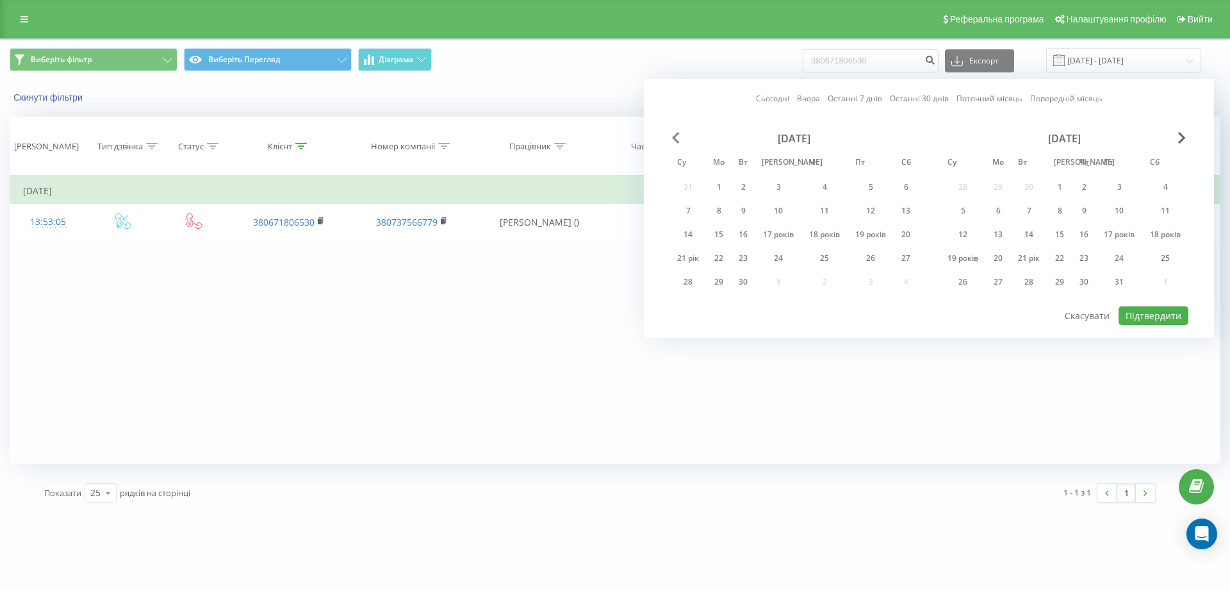
click at [674, 138] on span "Попередній місяць" at bounding box center [676, 138] width 8 height 12
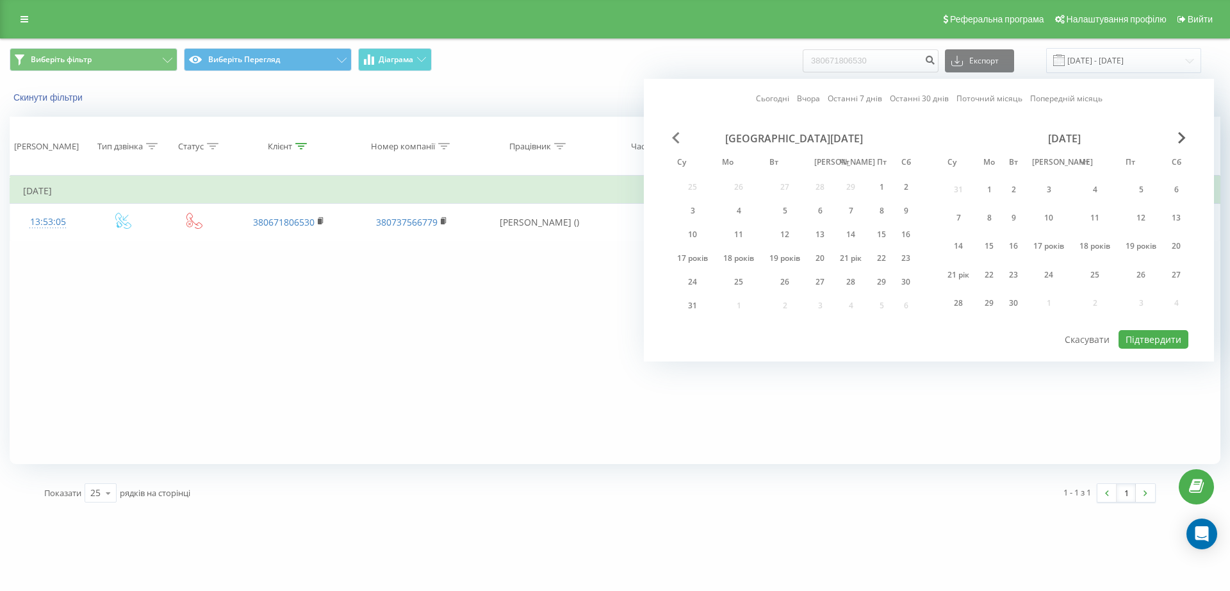
click at [674, 138] on span "Попередній місяць" at bounding box center [676, 138] width 8 height 12
click at [827, 184] on div "1" at bounding box center [835, 189] width 17 height 17
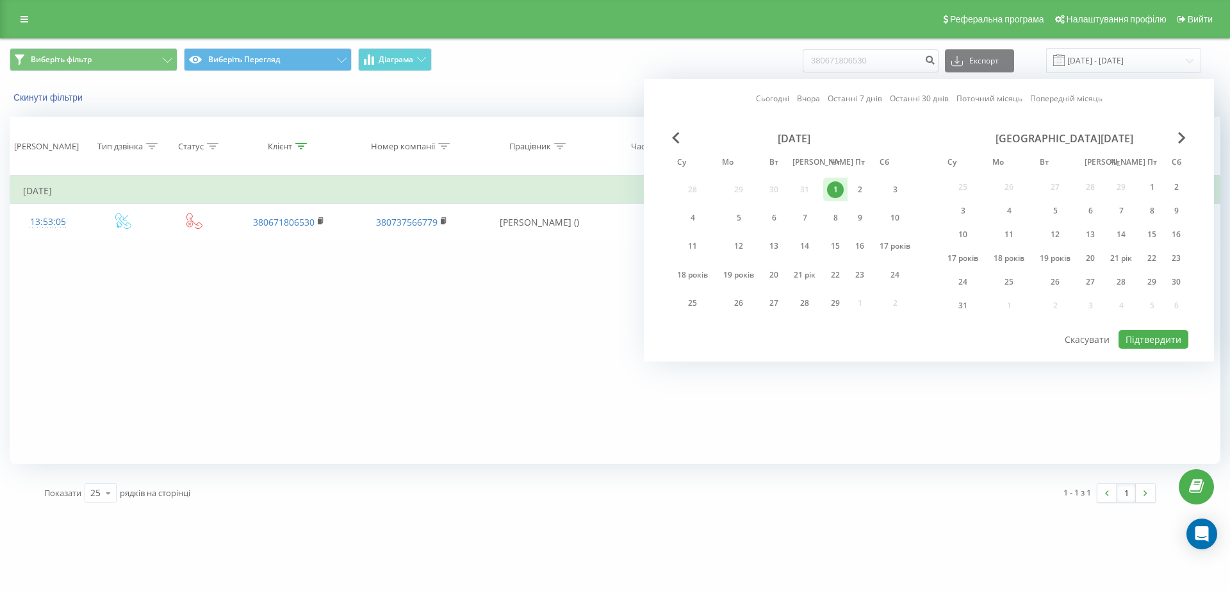
click at [1177, 137] on div "Березень 2024 року" at bounding box center [1064, 138] width 249 height 13
click at [1182, 140] on span "Наступний місяць" at bounding box center [1182, 138] width 8 height 12
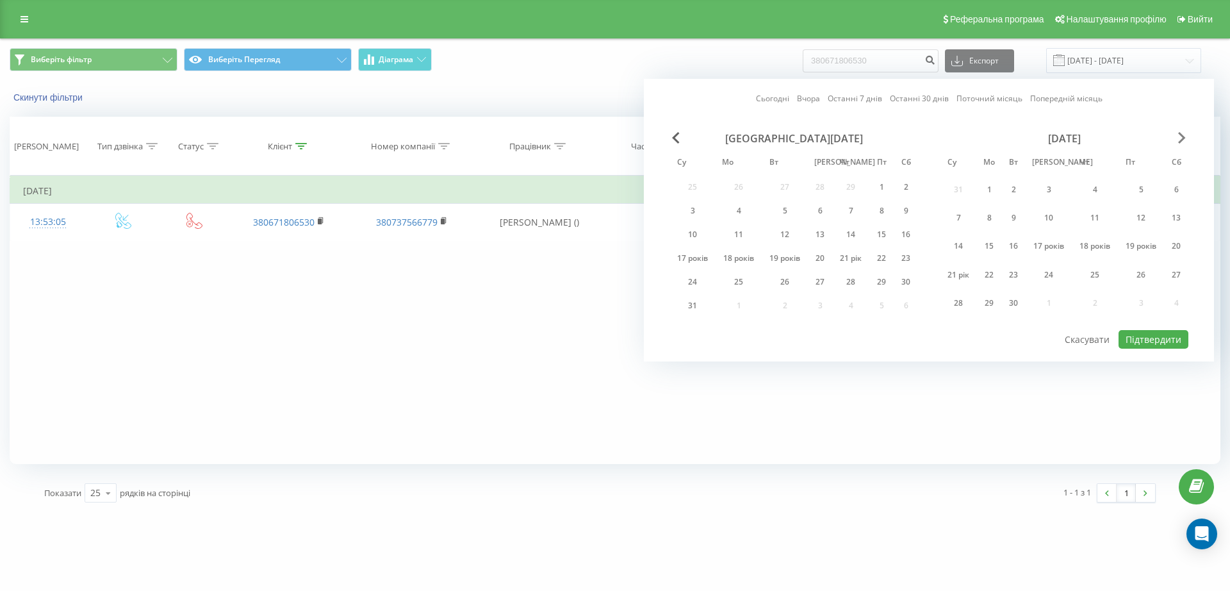
click at [1182, 140] on span "Наступний місяць" at bounding box center [1182, 138] width 8 height 12
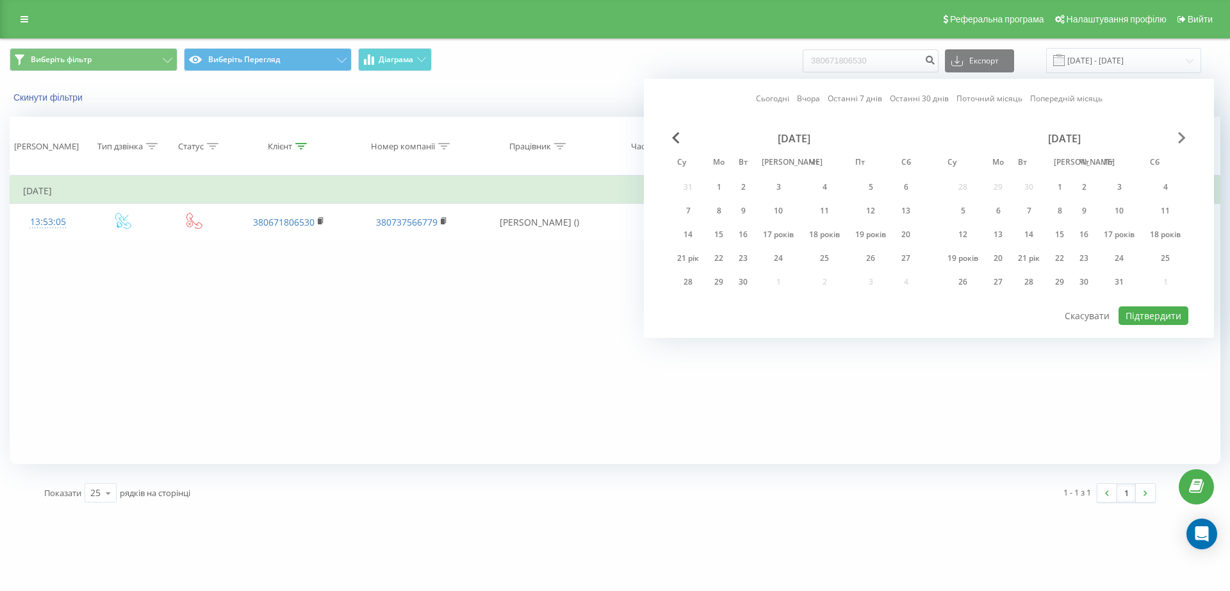
click at [1182, 140] on span "Наступний місяць" at bounding box center [1182, 138] width 8 height 12
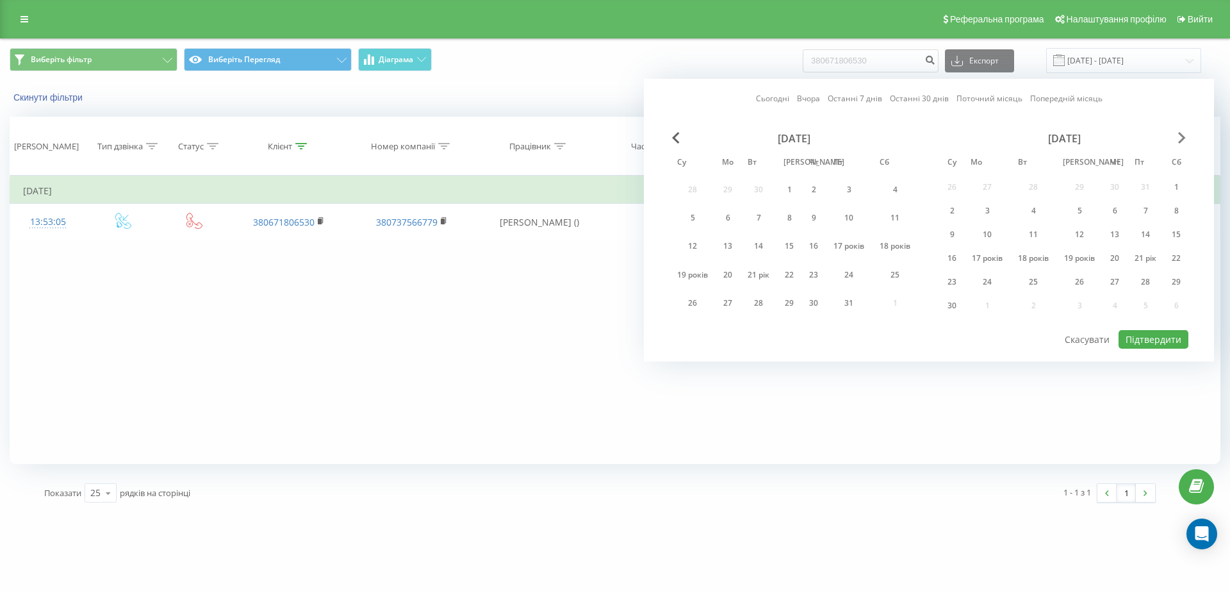
click at [1182, 140] on span "Наступний місяць" at bounding box center [1182, 138] width 8 height 12
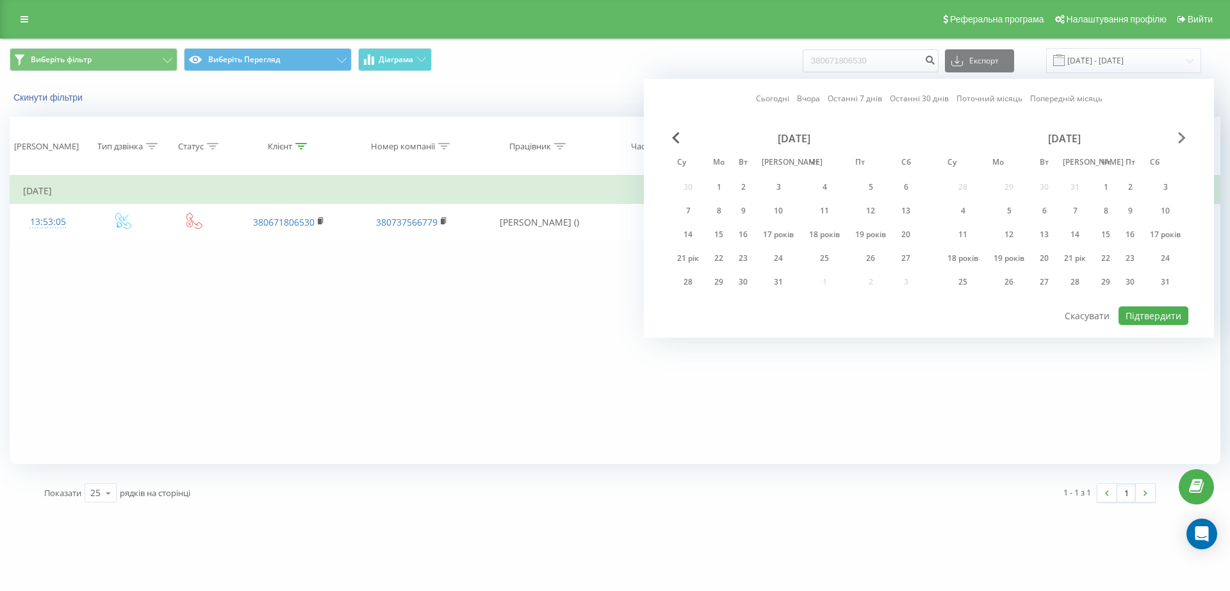
click at [1182, 140] on span "Наступний місяць" at bounding box center [1182, 138] width 8 height 12
click at [1176, 136] on div "Листопад 2024 року" at bounding box center [1064, 138] width 249 height 13
click at [1178, 138] on span "Наступний місяць" at bounding box center [1182, 138] width 8 height 12
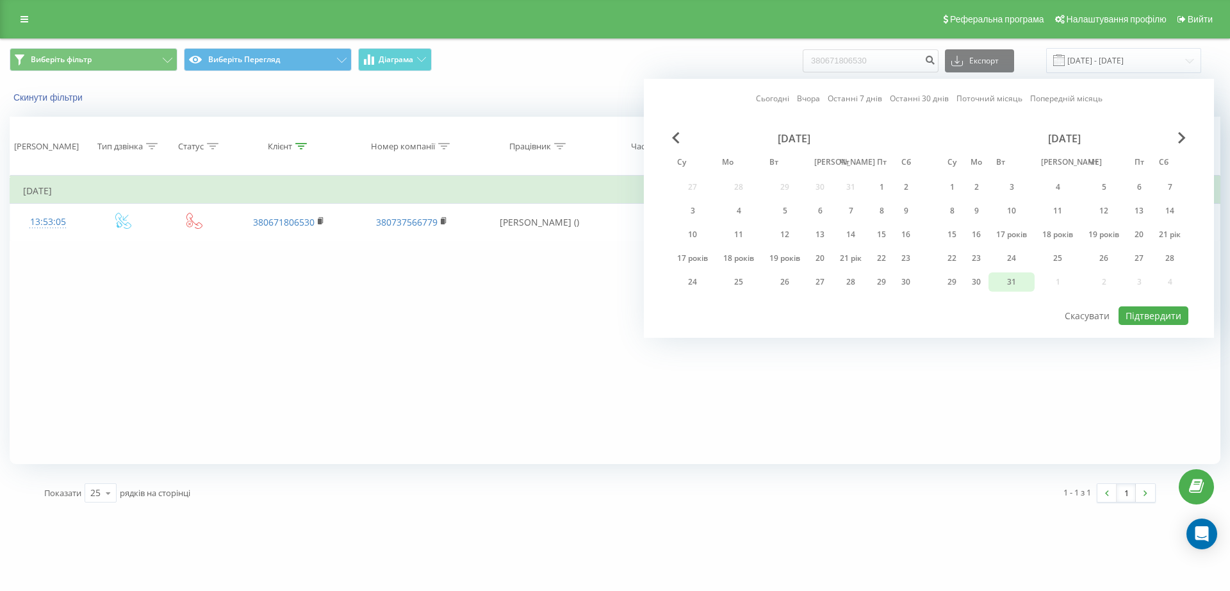
click at [1004, 279] on div "31" at bounding box center [1011, 282] width 38 height 17
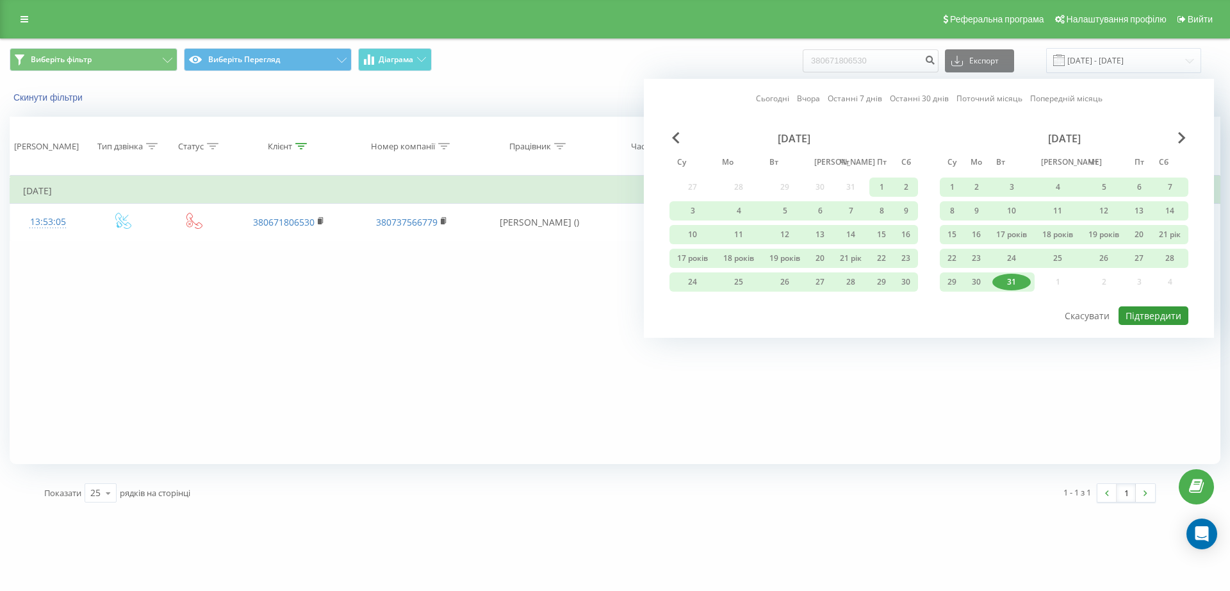
click at [1145, 310] on font "Підтвердити" at bounding box center [1153, 315] width 56 height 12
type input "[DATE] - [DATE]"
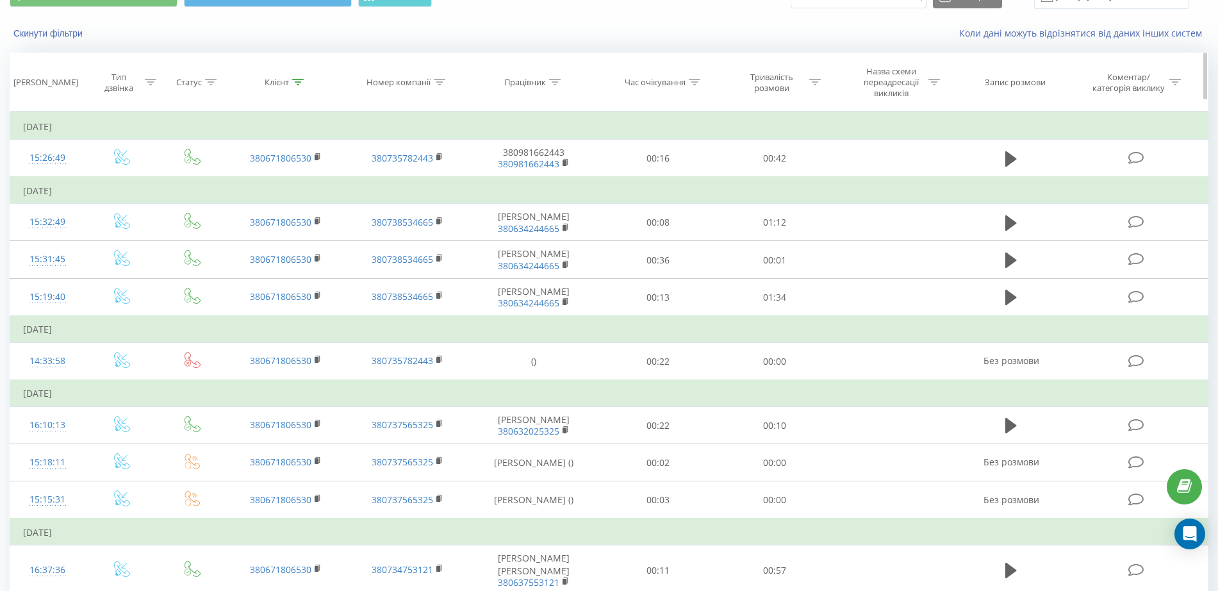
scroll to position [36, 0]
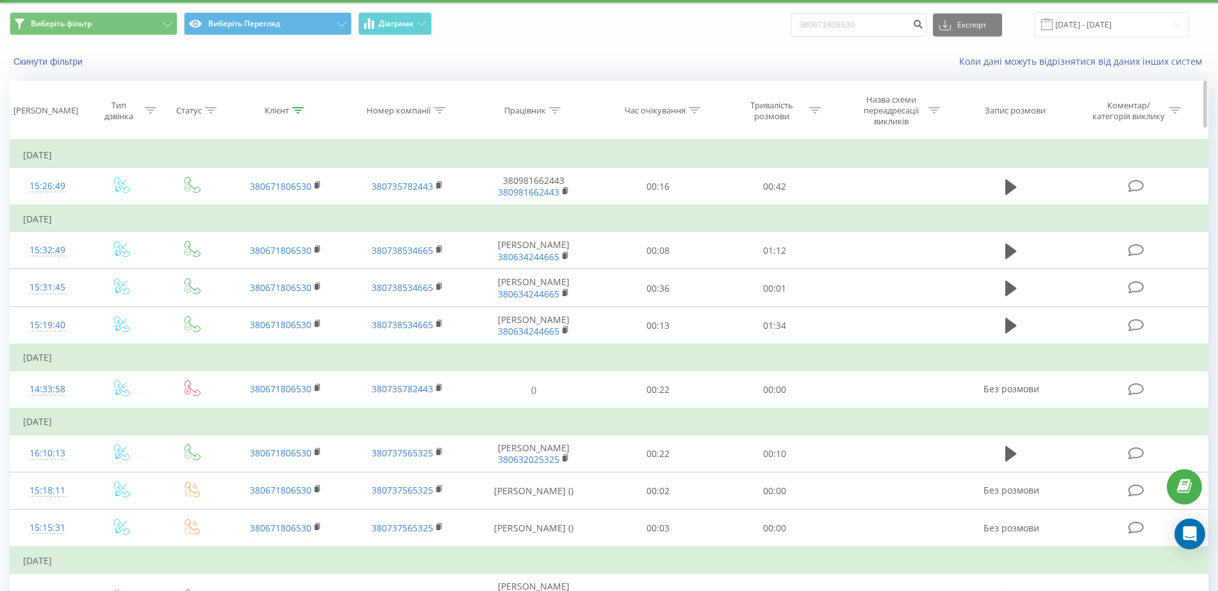
drag, startPoint x: 813, startPoint y: 110, endPoint x: 809, endPoint y: 127, distance: 17.7
click at [814, 110] on icon at bounding box center [815, 110] width 12 height 6
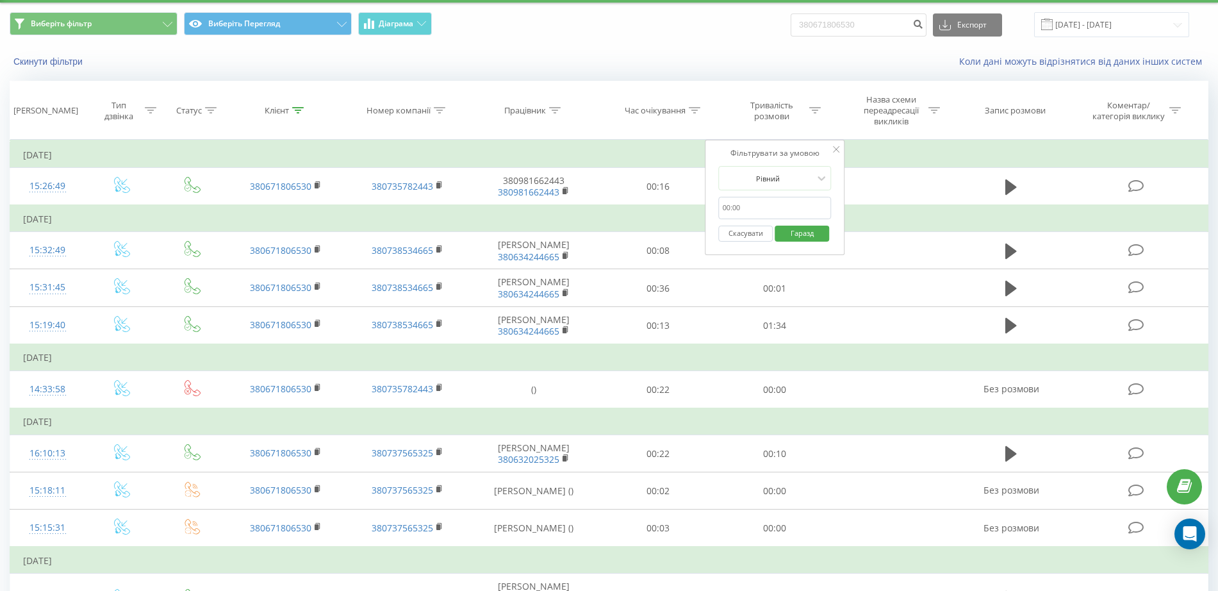
click at [727, 207] on input "text" at bounding box center [775, 208] width 113 height 22
click at [723, 206] on input "text" at bounding box center [775, 208] width 113 height 22
click at [728, 207] on input "text" at bounding box center [775, 208] width 113 height 22
click at [746, 183] on div at bounding box center [768, 178] width 91 height 12
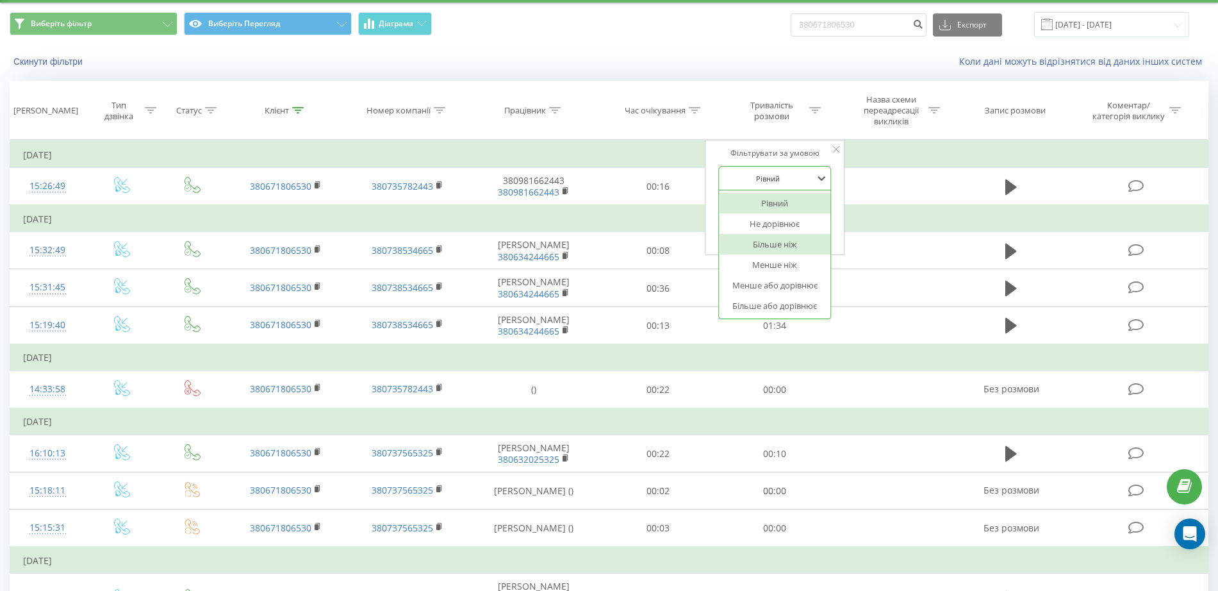
click at [735, 238] on div "Більше ніж" at bounding box center [774, 244] width 111 height 20
drag, startPoint x: 728, startPoint y: 206, endPoint x: 728, endPoint y: 217, distance: 10.3
click at [728, 208] on input "text" at bounding box center [775, 208] width 113 height 22
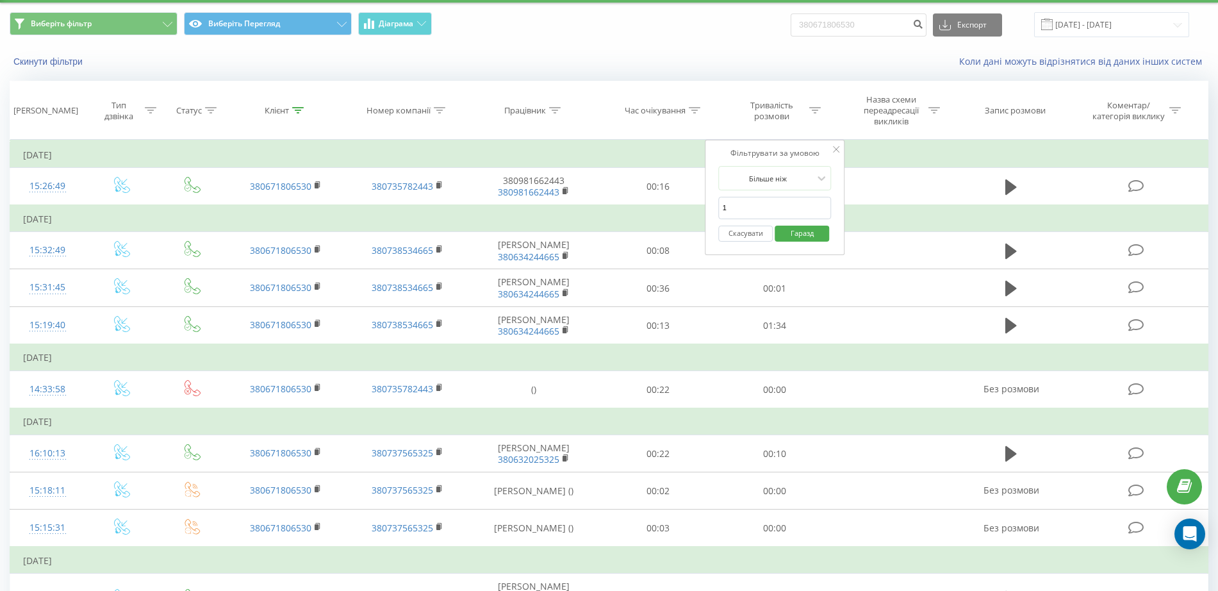
drag, startPoint x: 727, startPoint y: 209, endPoint x: 692, endPoint y: 211, distance: 35.3
type input "01:00"
click at [798, 238] on span "Гаразд" at bounding box center [802, 233] width 49 height 20
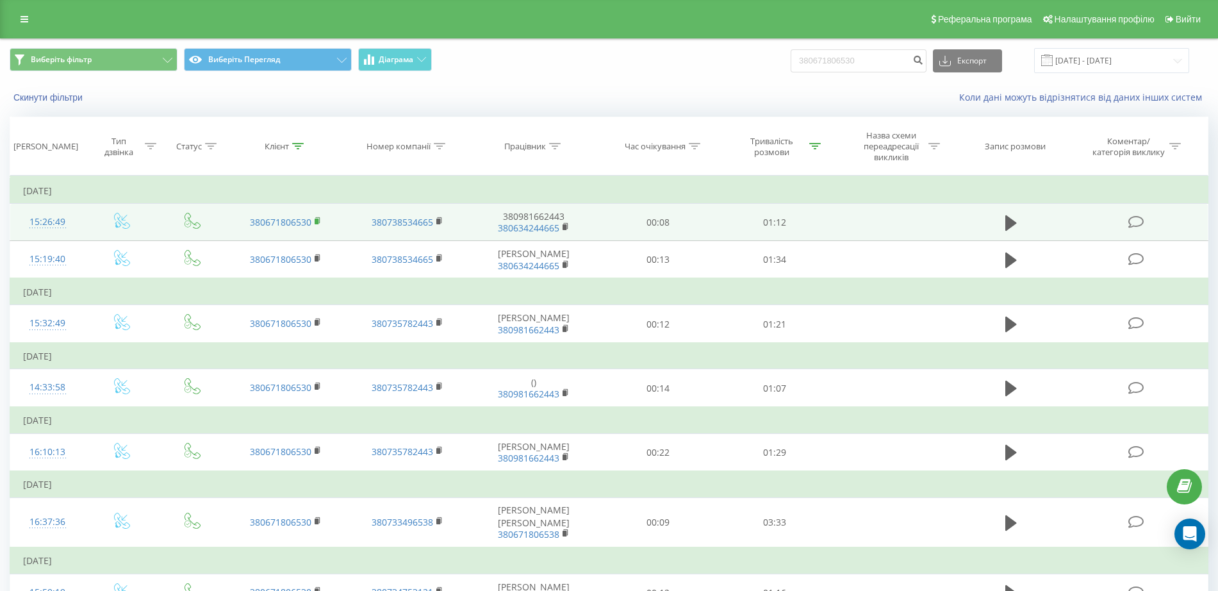
click at [316, 217] on icon at bounding box center [318, 221] width 7 height 9
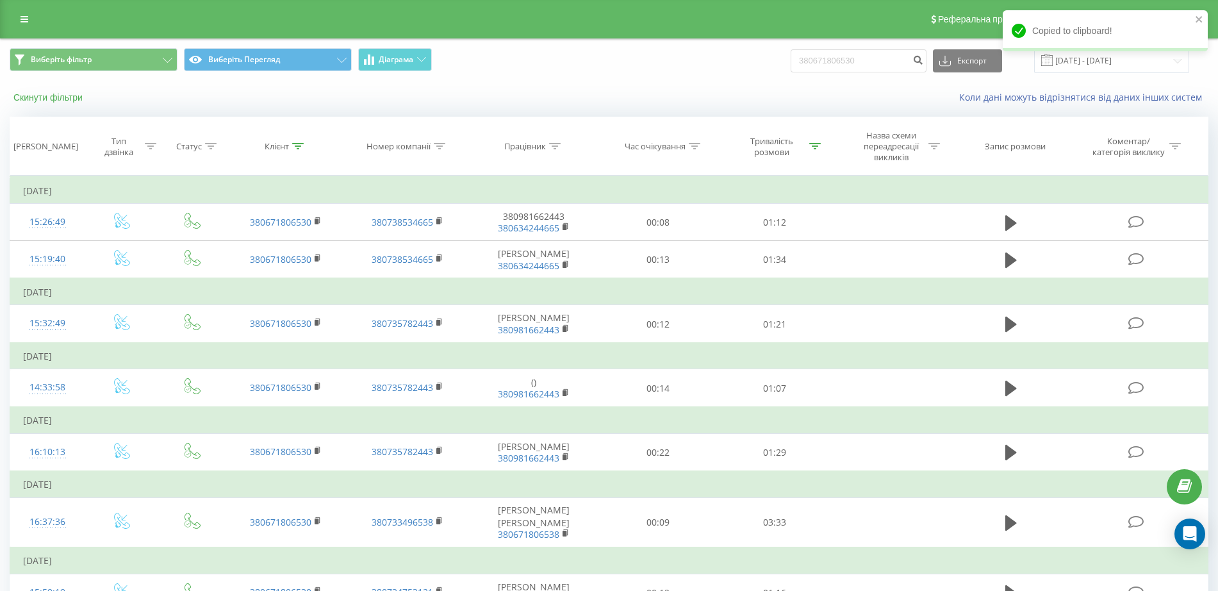
click at [41, 96] on font "Скинути фільтри" at bounding box center [47, 97] width 69 height 10
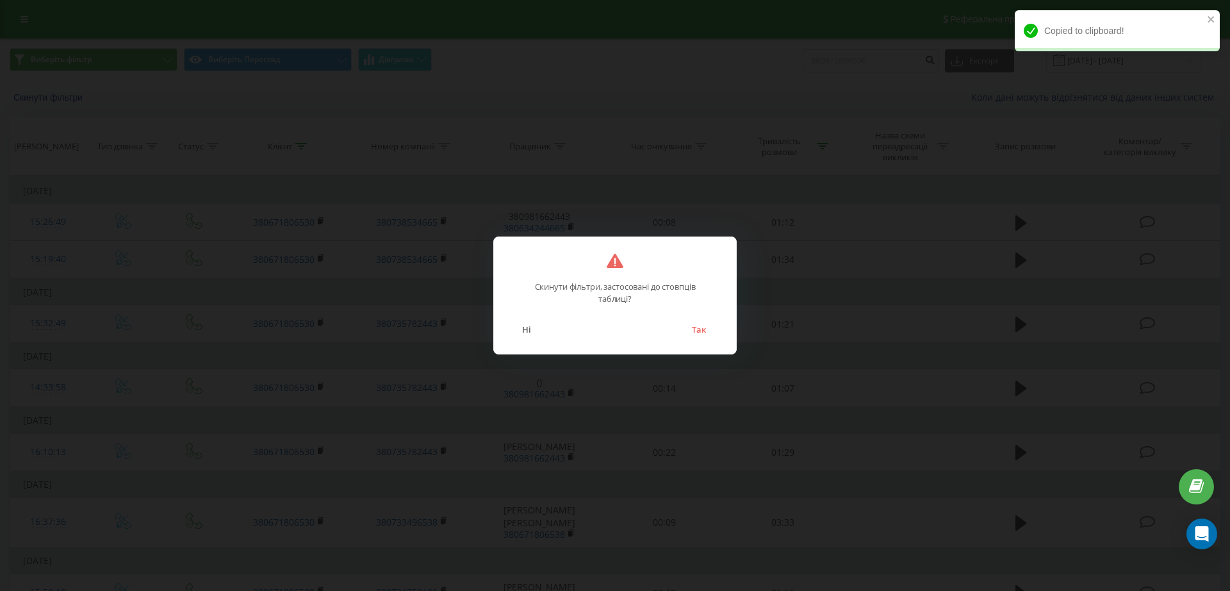
click at [700, 331] on font "Так" at bounding box center [699, 329] width 14 height 12
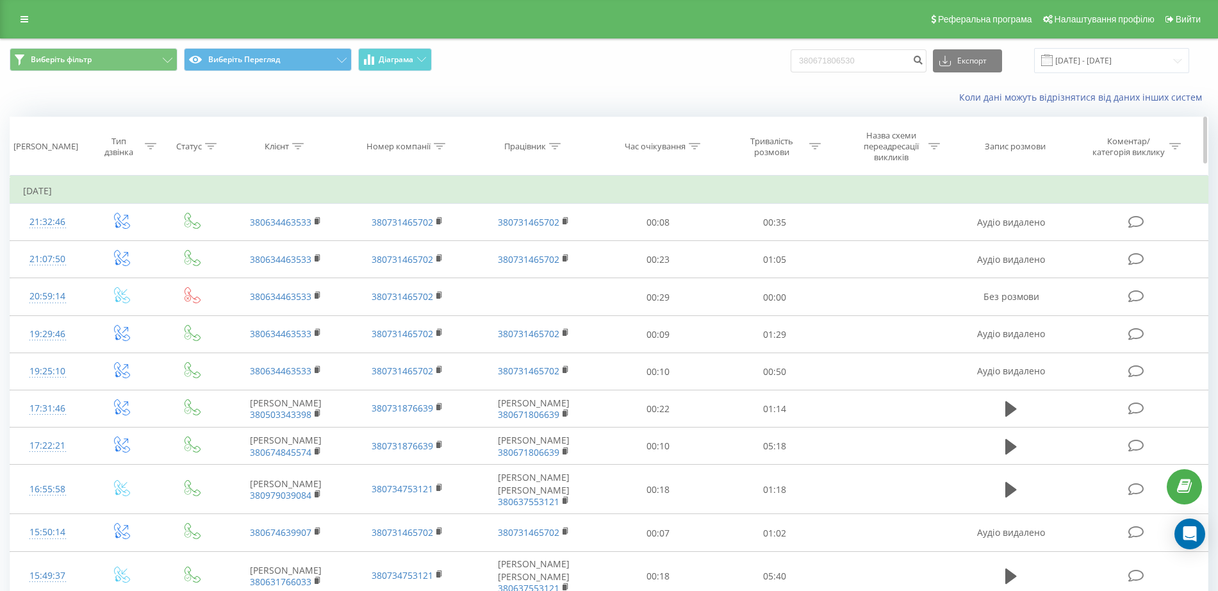
click at [553, 147] on icon at bounding box center [555, 146] width 12 height 6
click at [540, 233] on input "text" at bounding box center [534, 244] width 113 height 22
paste input "380671806530"
type input "380671806530"
click at [561, 268] on font "Гаразд" at bounding box center [561, 269] width 23 height 10
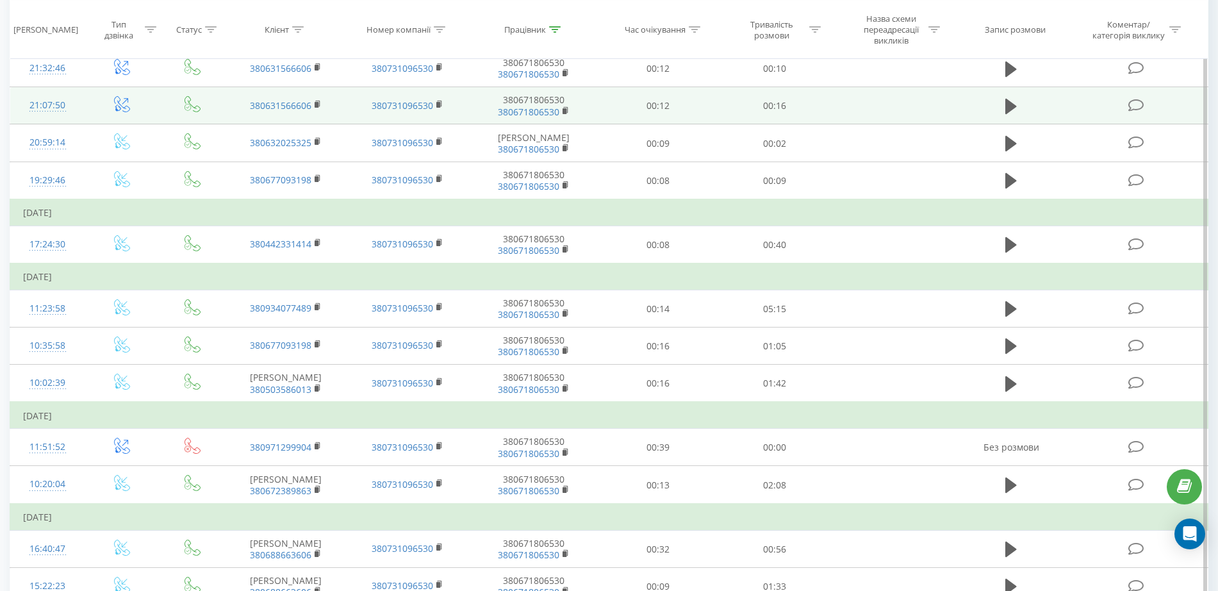
scroll to position [153, 0]
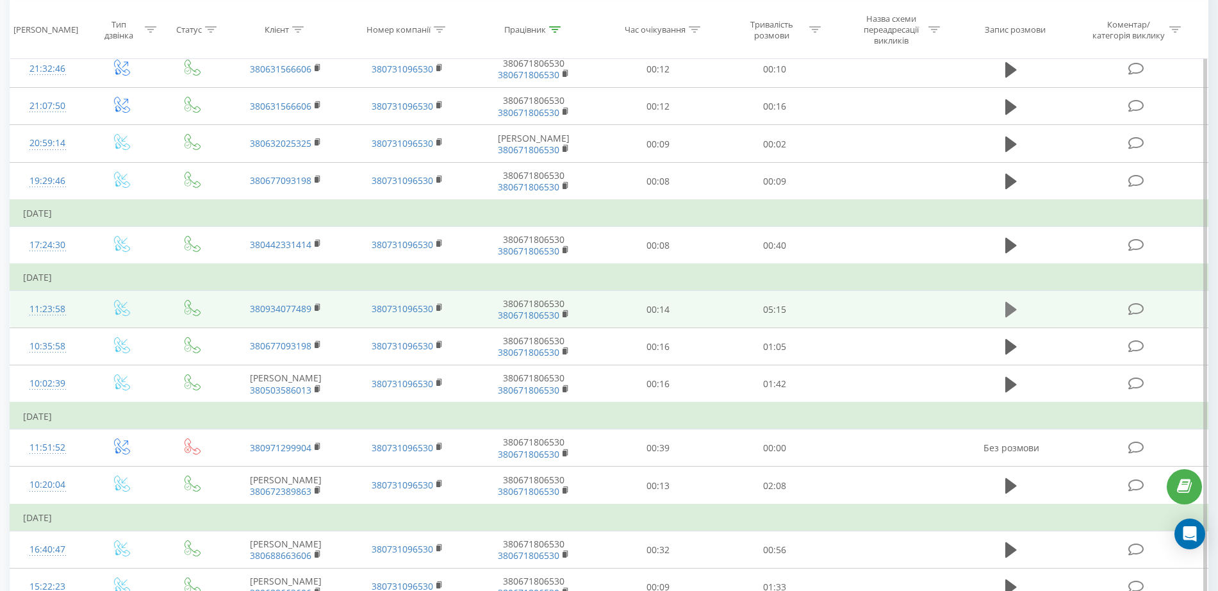
click at [1010, 302] on icon at bounding box center [1011, 309] width 12 height 18
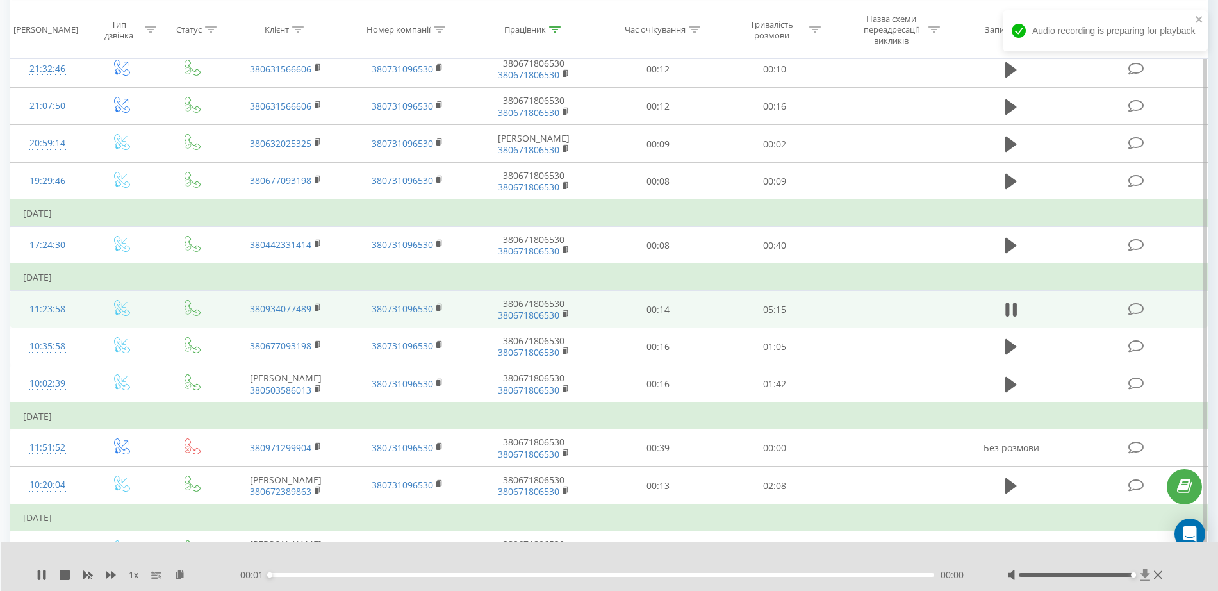
drag, startPoint x: 1076, startPoint y: 577, endPoint x: 1141, endPoint y: 575, distance: 64.7
click at [1141, 575] on div at bounding box center [1086, 574] width 158 height 13
click at [333, 573] on div "00:01" at bounding box center [602, 575] width 664 height 4
click at [453, 574] on div "00:36" at bounding box center [602, 575] width 664 height 4
click at [63, 576] on icon at bounding box center [65, 574] width 10 height 10
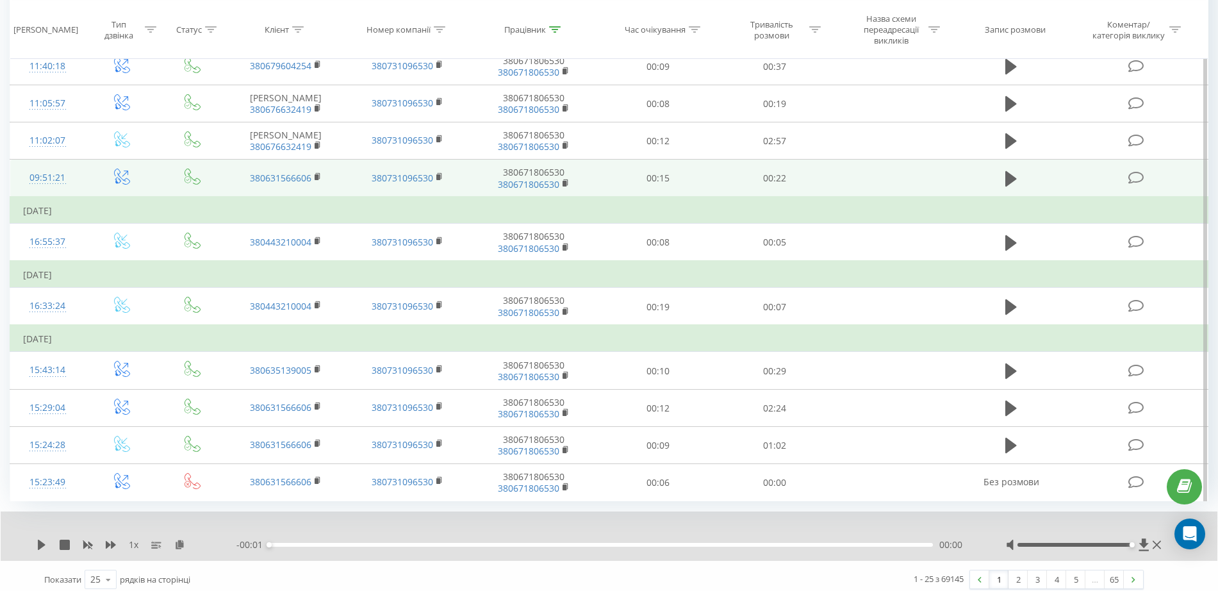
scroll to position [842, 0]
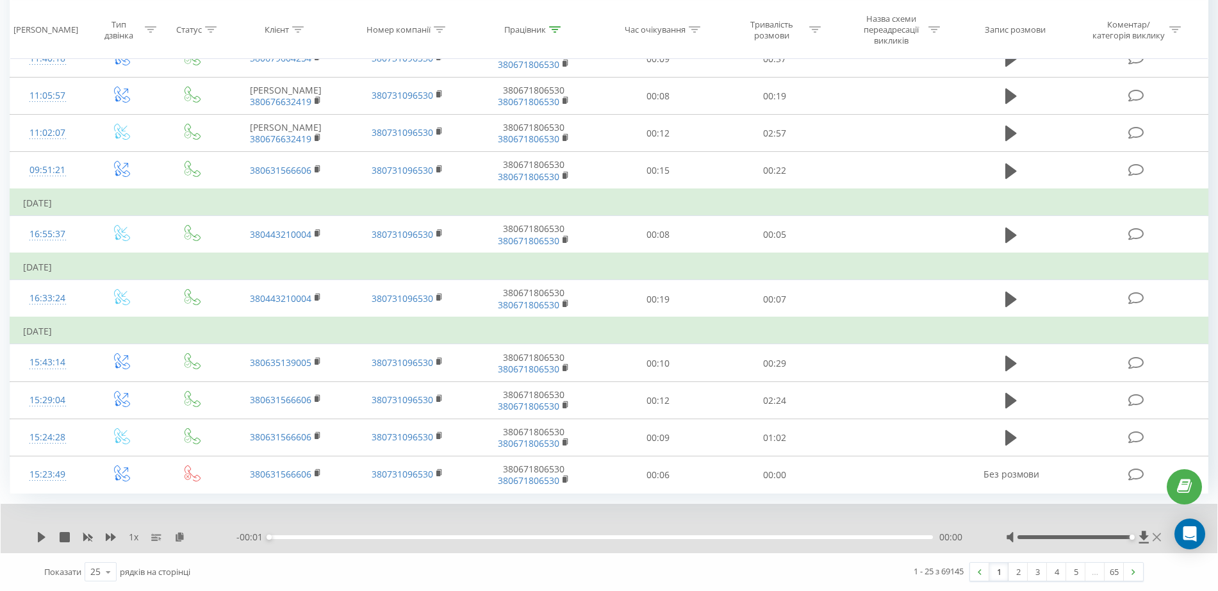
click at [1156, 541] on icon at bounding box center [1156, 537] width 8 height 10
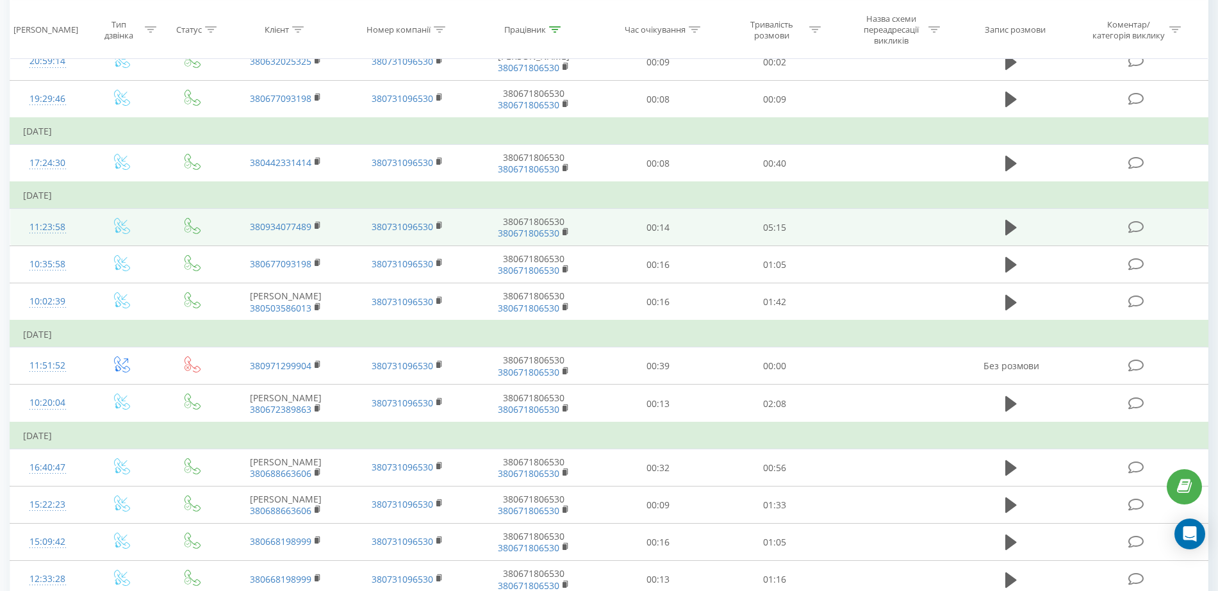
scroll to position [239, 0]
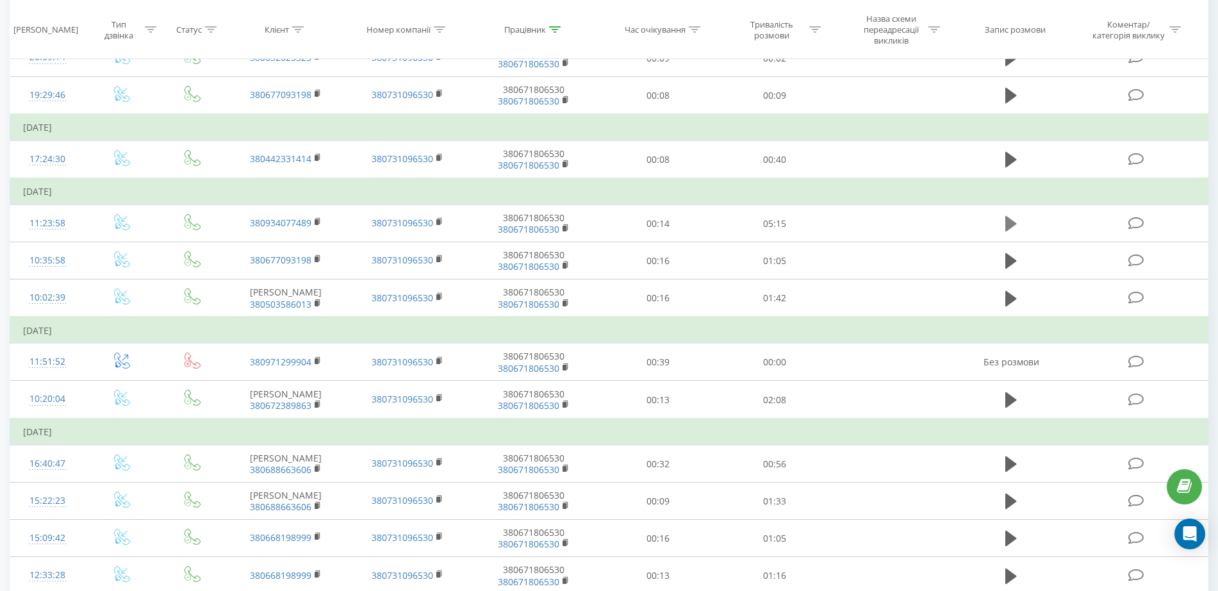
click at [1010, 230] on icon at bounding box center [1011, 224] width 12 height 18
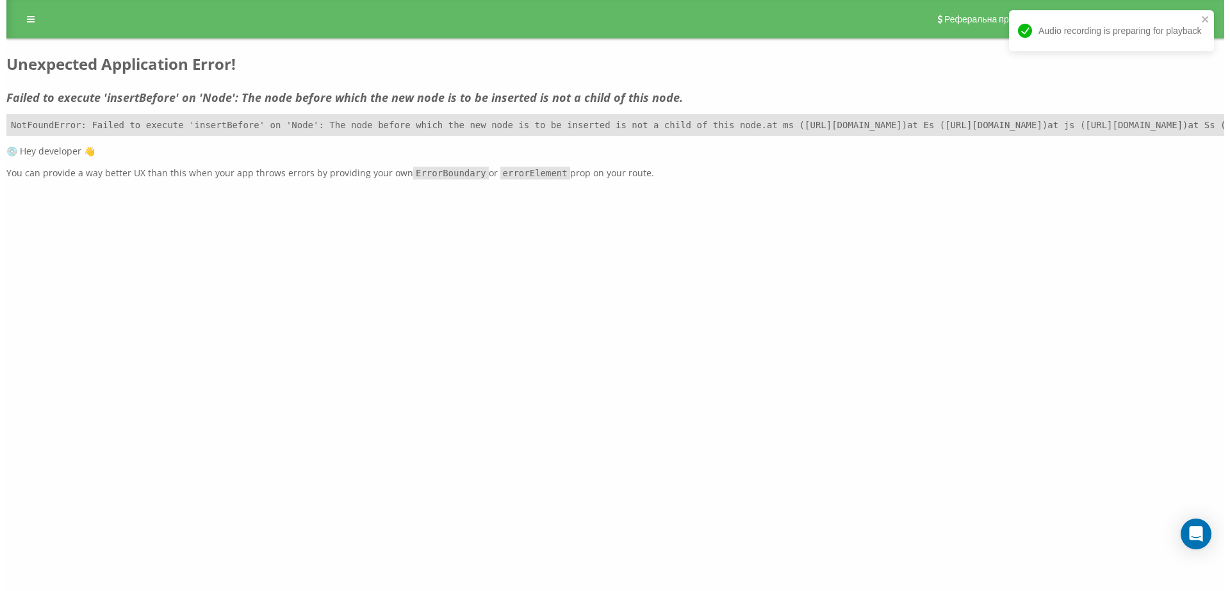
scroll to position [0, 0]
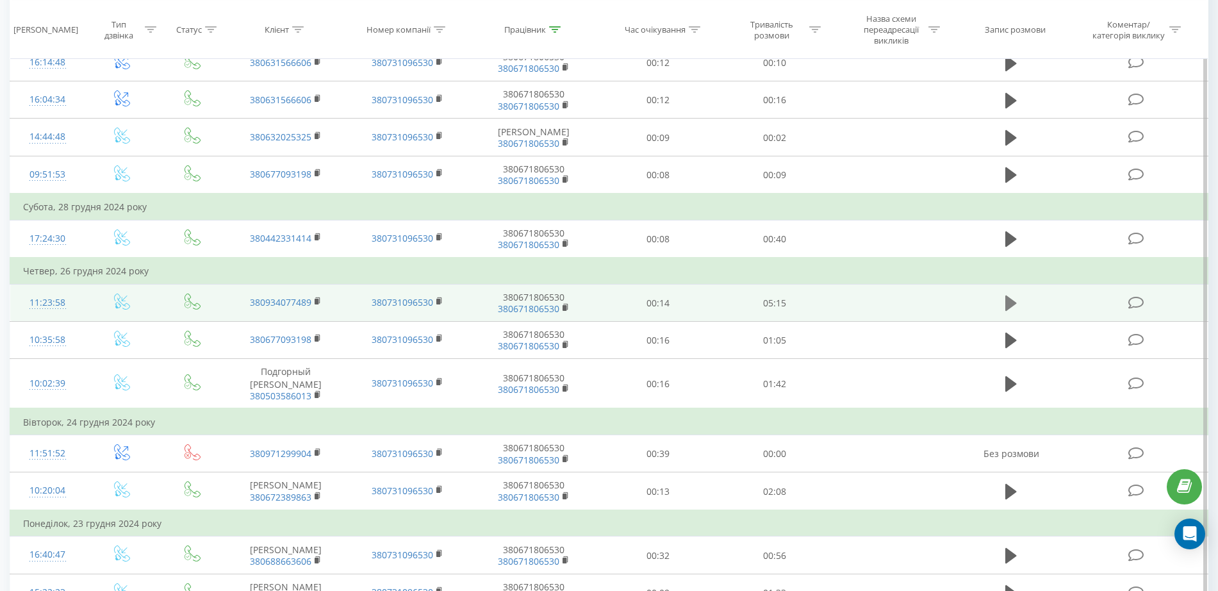
scroll to position [160, 0]
click at [1008, 308] on icon at bounding box center [1011, 302] width 12 height 15
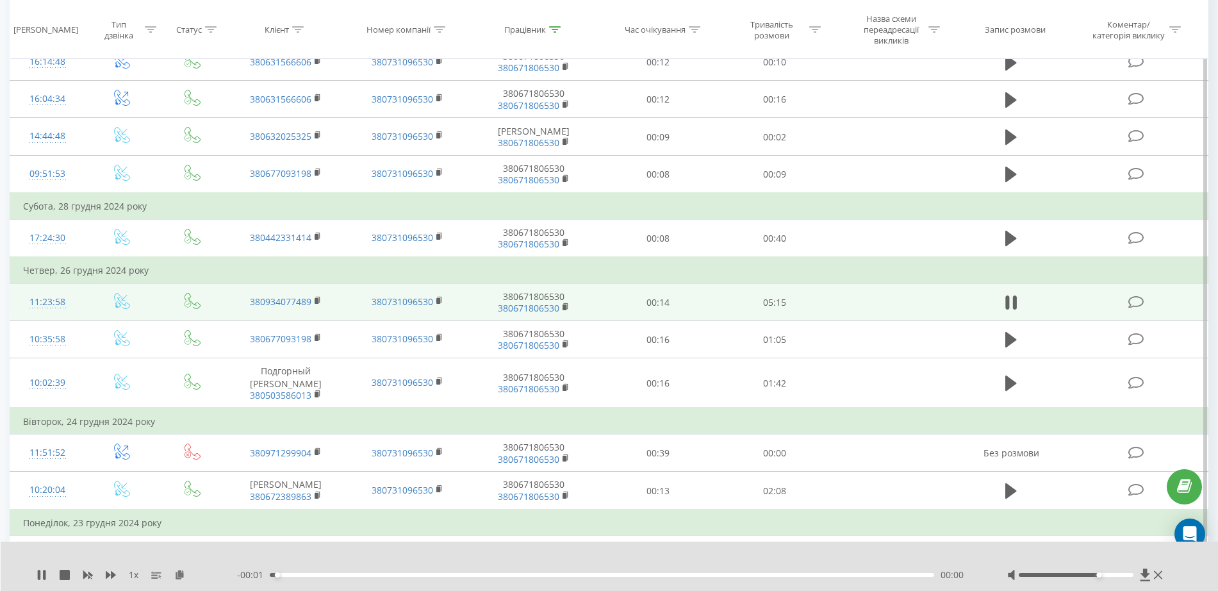
drag, startPoint x: 1077, startPoint y: 573, endPoint x: 1096, endPoint y: 578, distance: 19.7
click at [1096, 578] on div at bounding box center [1086, 574] width 158 height 13
click at [1102, 578] on div at bounding box center [1086, 574] width 158 height 13
drag, startPoint x: 1097, startPoint y: 575, endPoint x: 1106, endPoint y: 576, distance: 8.4
click at [1106, 576] on div at bounding box center [1076, 575] width 115 height 4
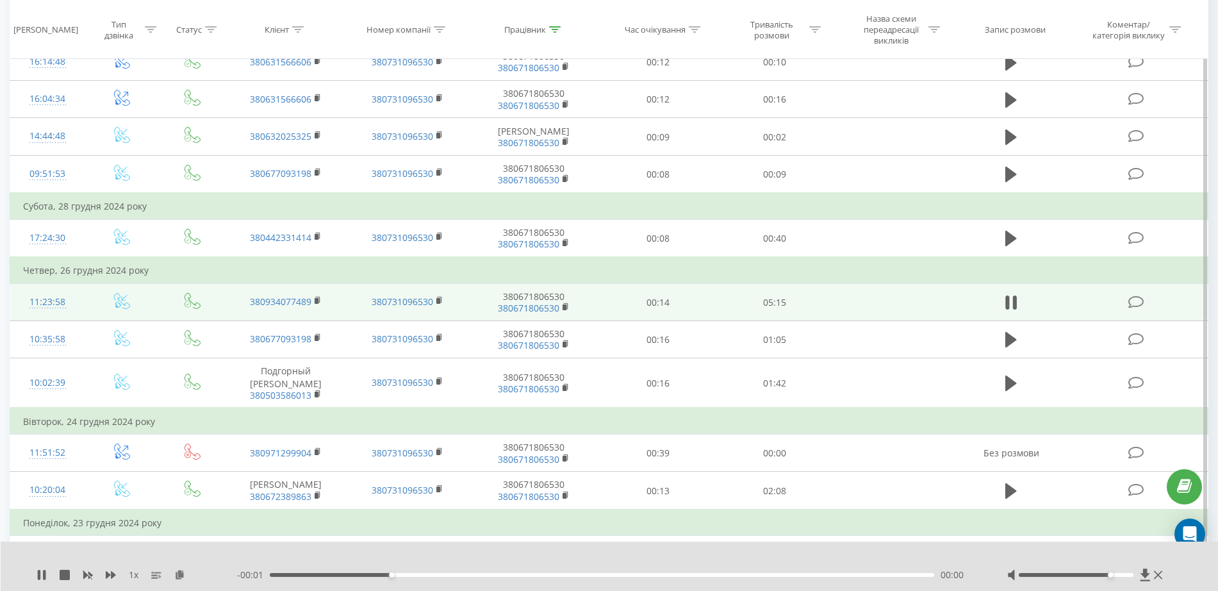
click at [530, 571] on div "- 00:01 00:57 00:00" at bounding box center [606, 574] width 738 height 13
click at [530, 573] on div "00:58" at bounding box center [602, 575] width 664 height 4
click at [628, 576] on div "02:49" at bounding box center [602, 575] width 664 height 4
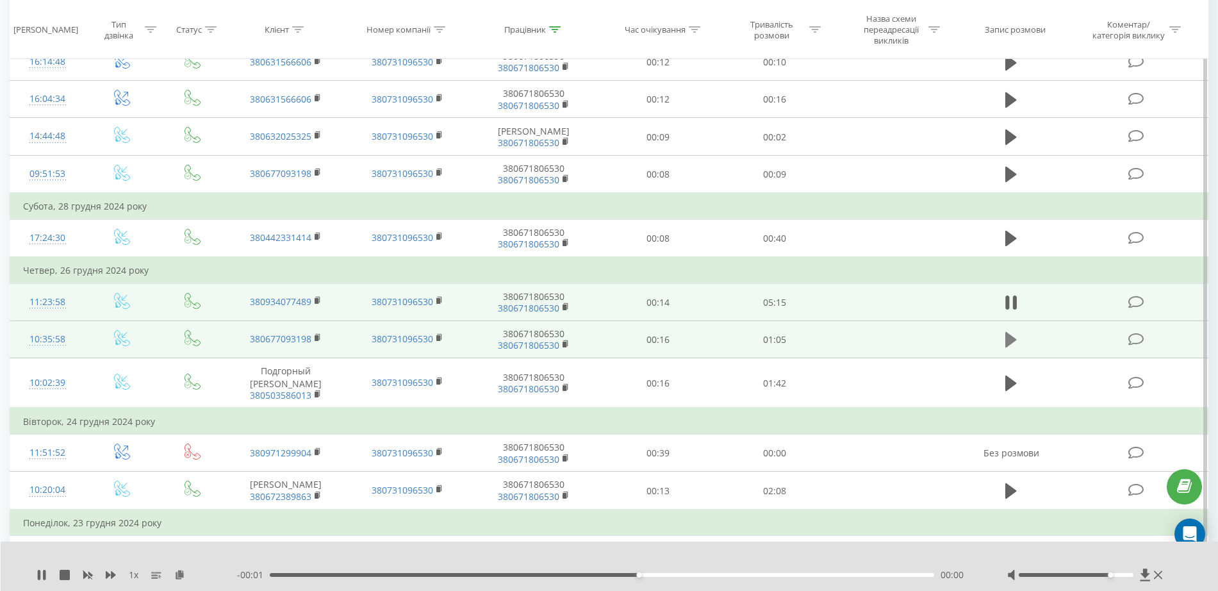
click at [1011, 346] on icon at bounding box center [1011, 340] width 12 height 18
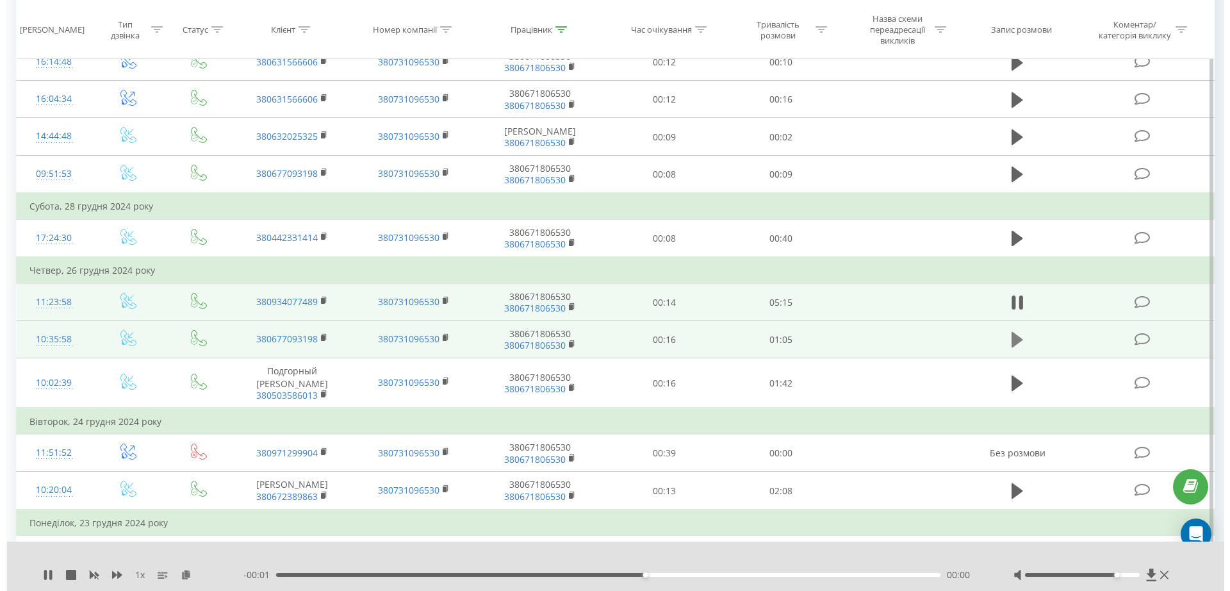
scroll to position [0, 0]
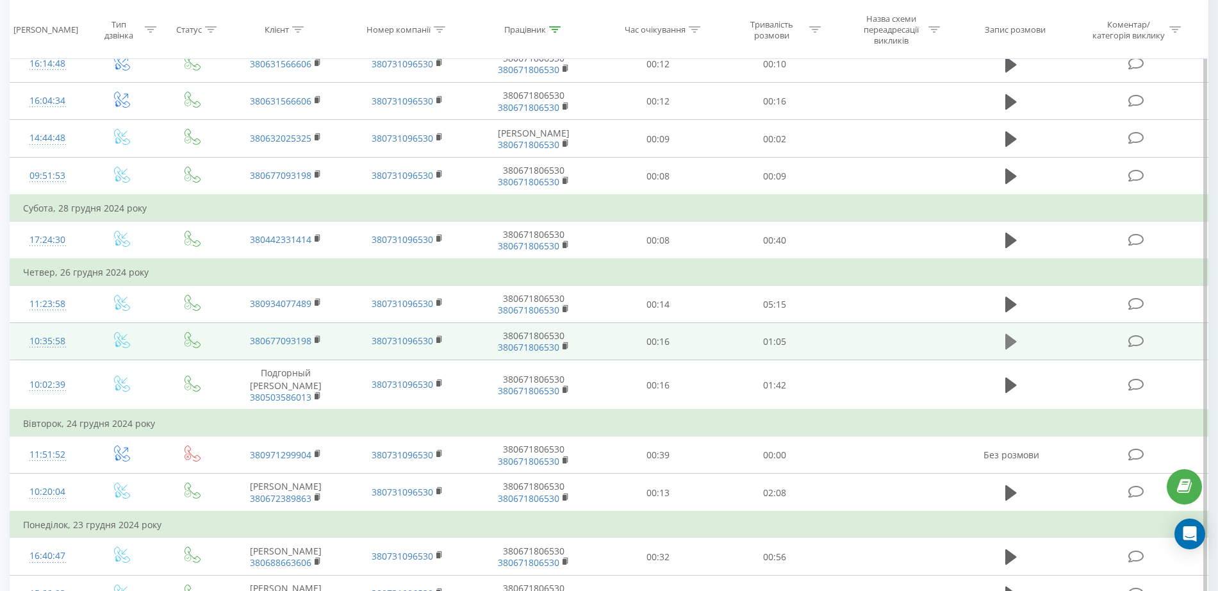
scroll to position [160, 0]
click at [1010, 338] on icon at bounding box center [1011, 339] width 12 height 15
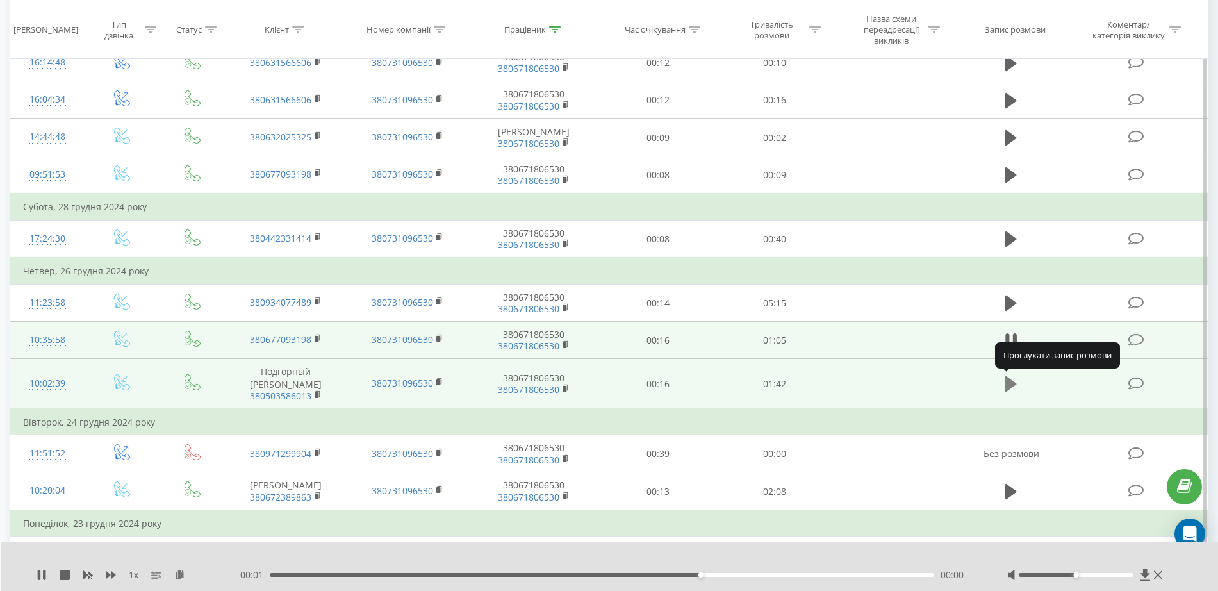
click at [1009, 383] on icon at bounding box center [1011, 383] width 12 height 15
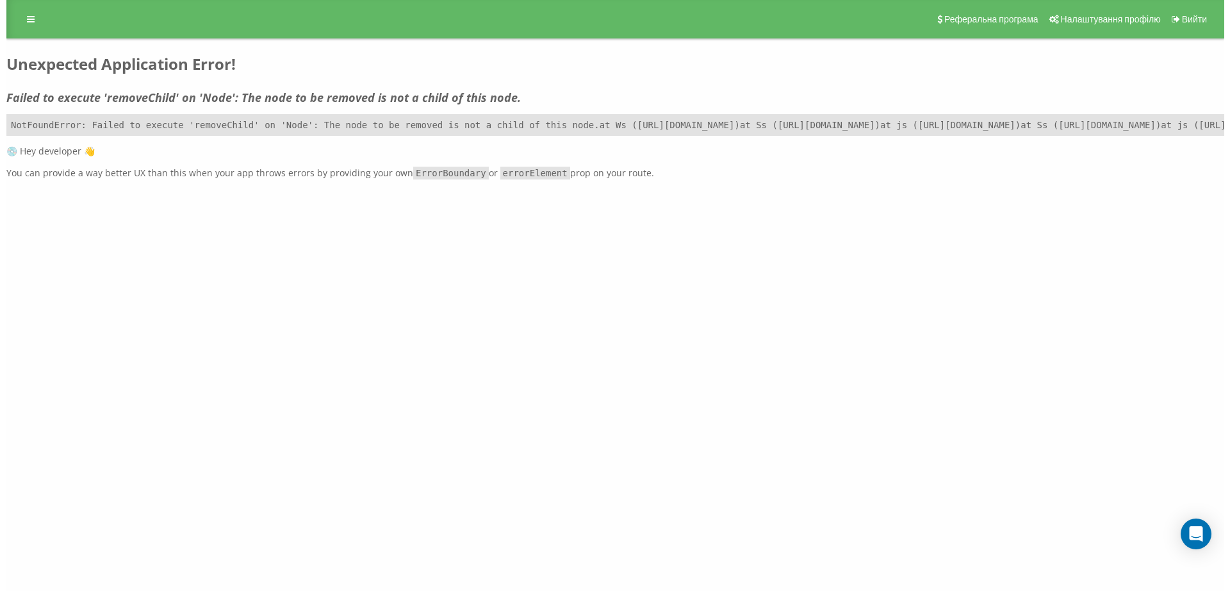
scroll to position [0, 0]
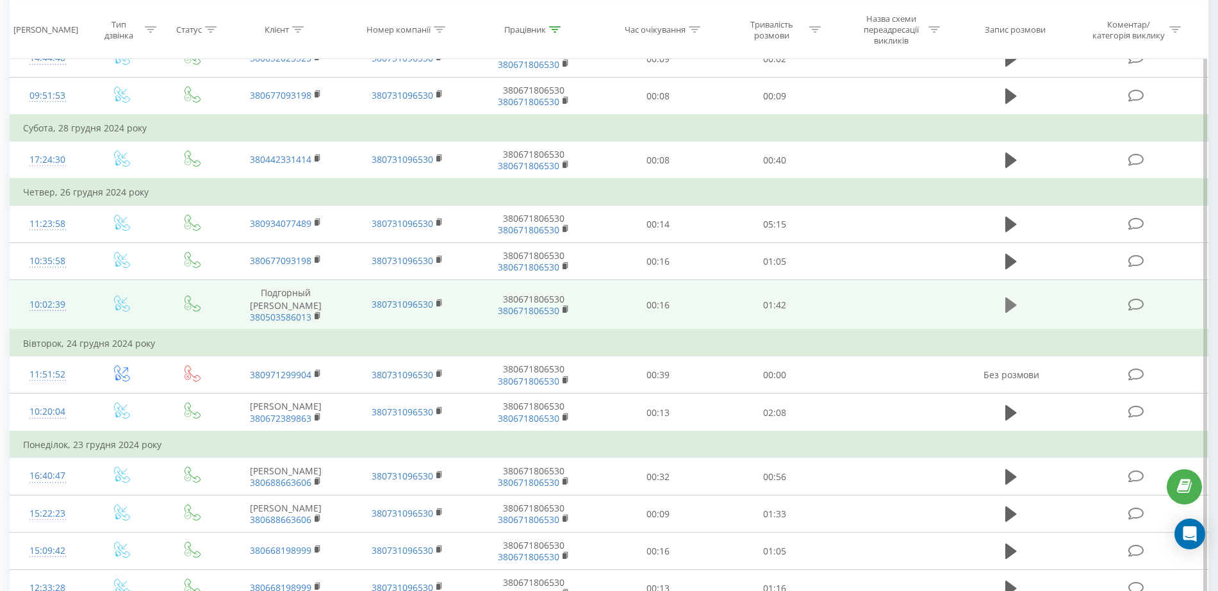
scroll to position [240, 0]
click at [1008, 305] on icon at bounding box center [1011, 302] width 12 height 15
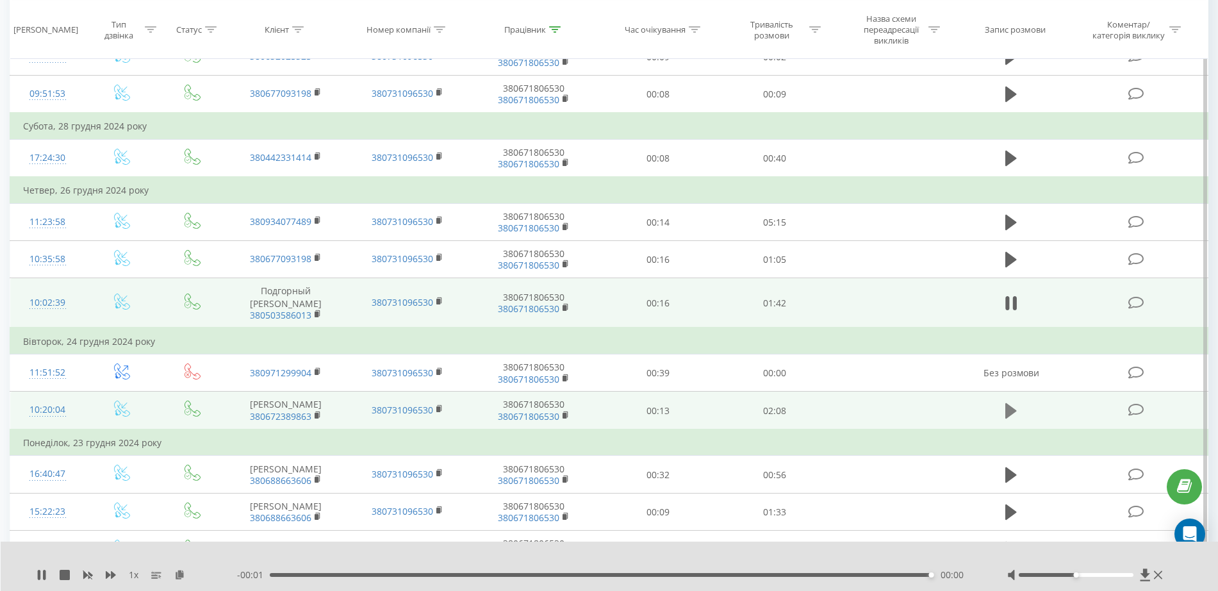
click at [1008, 415] on icon at bounding box center [1011, 410] width 12 height 15
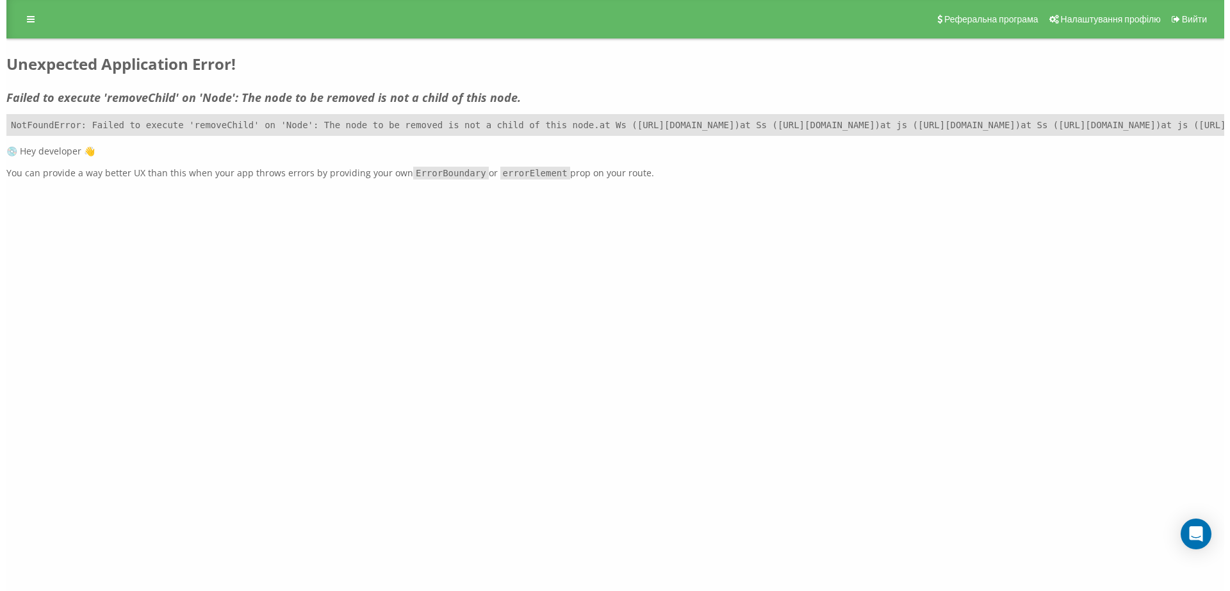
scroll to position [0, 0]
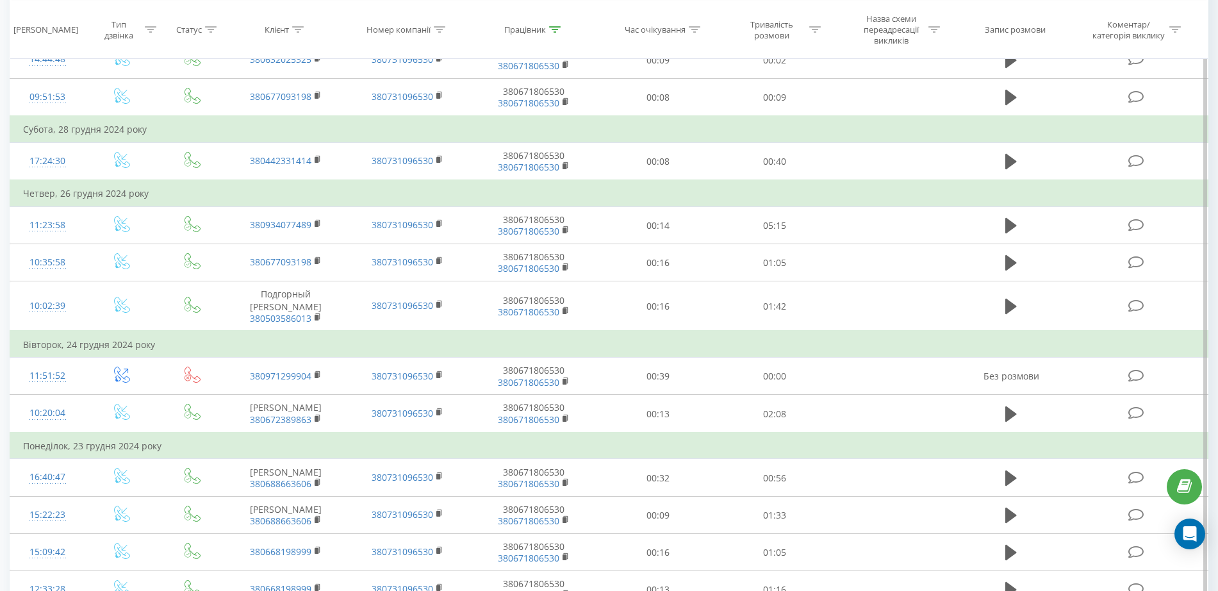
scroll to position [240, 0]
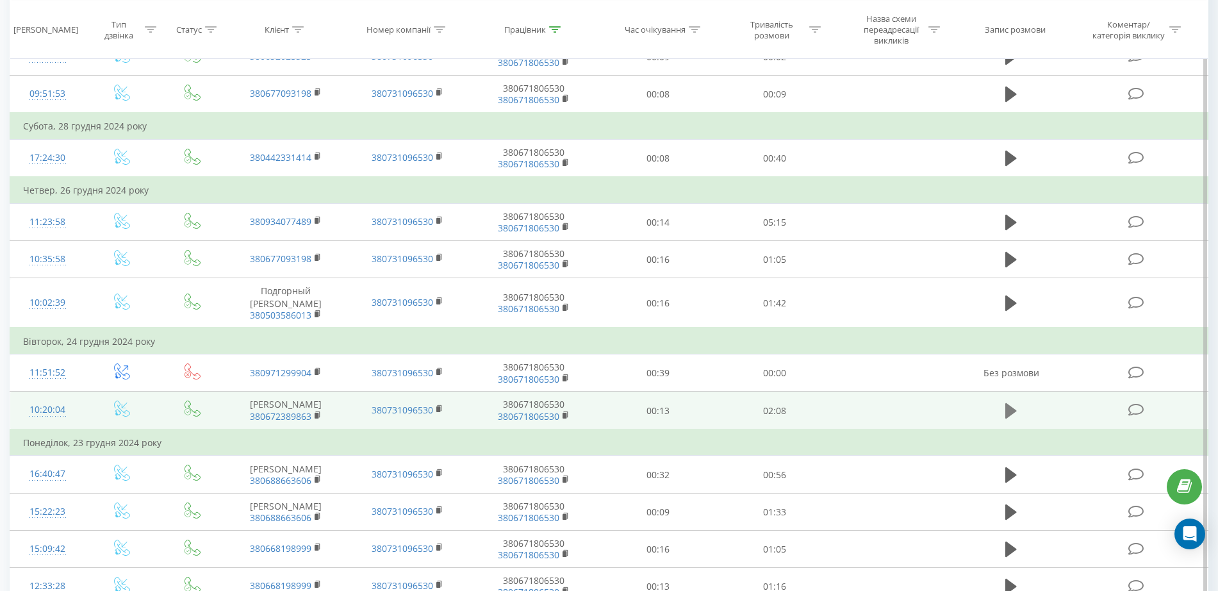
click at [1010, 410] on icon at bounding box center [1011, 410] width 12 height 15
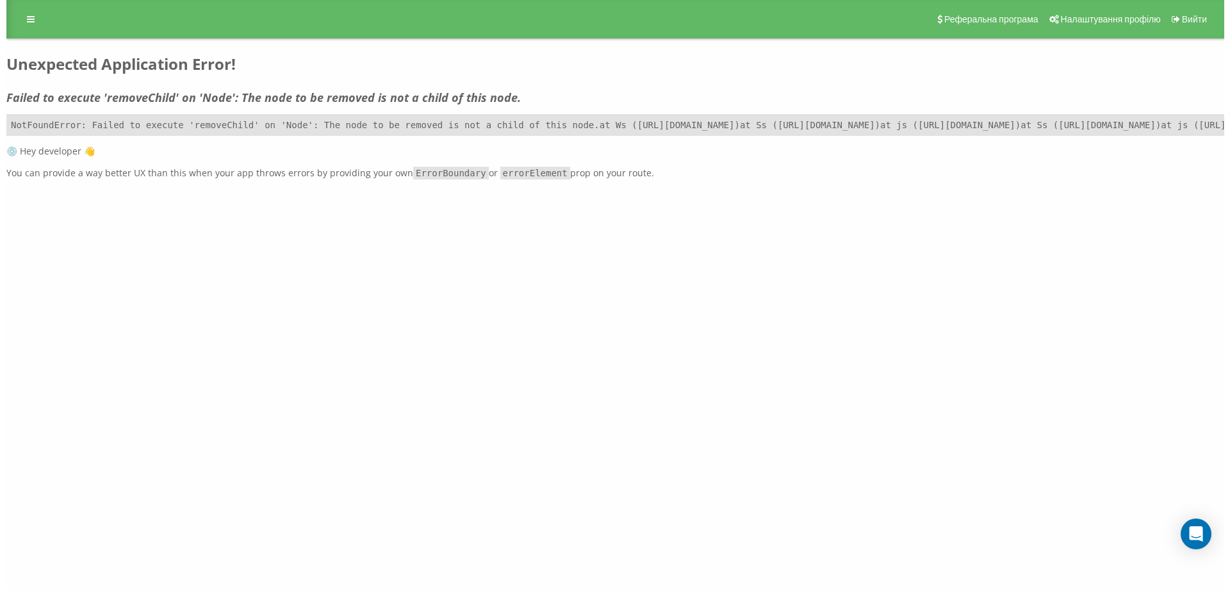
scroll to position [0, 0]
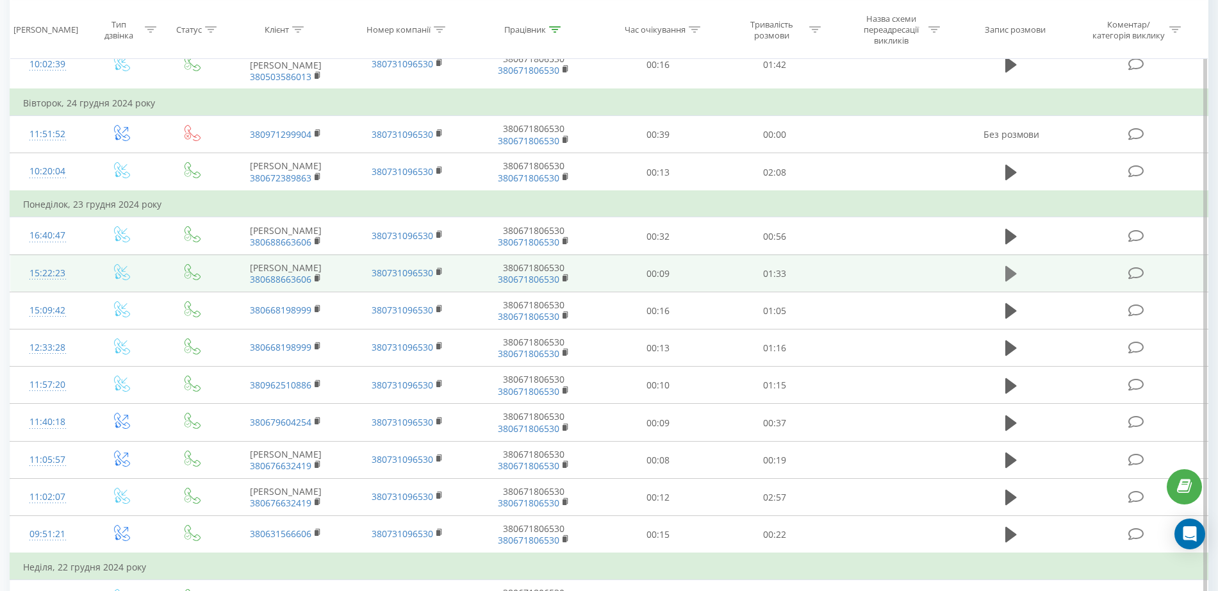
scroll to position [480, 0]
click at [1011, 271] on icon at bounding box center [1011, 272] width 12 height 15
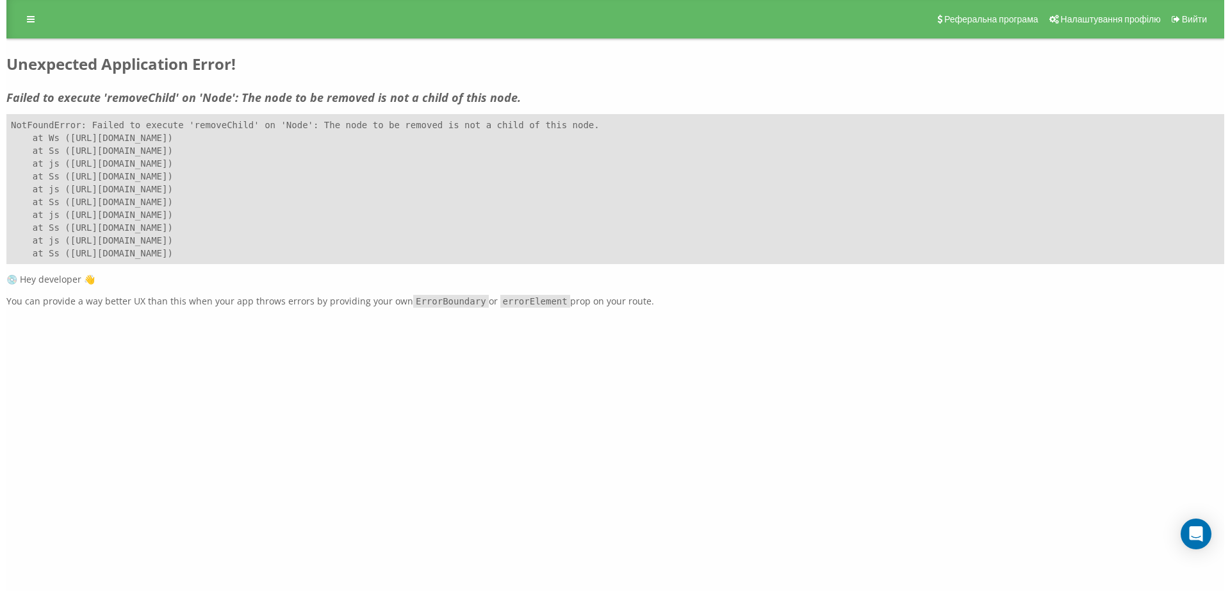
scroll to position [0, 0]
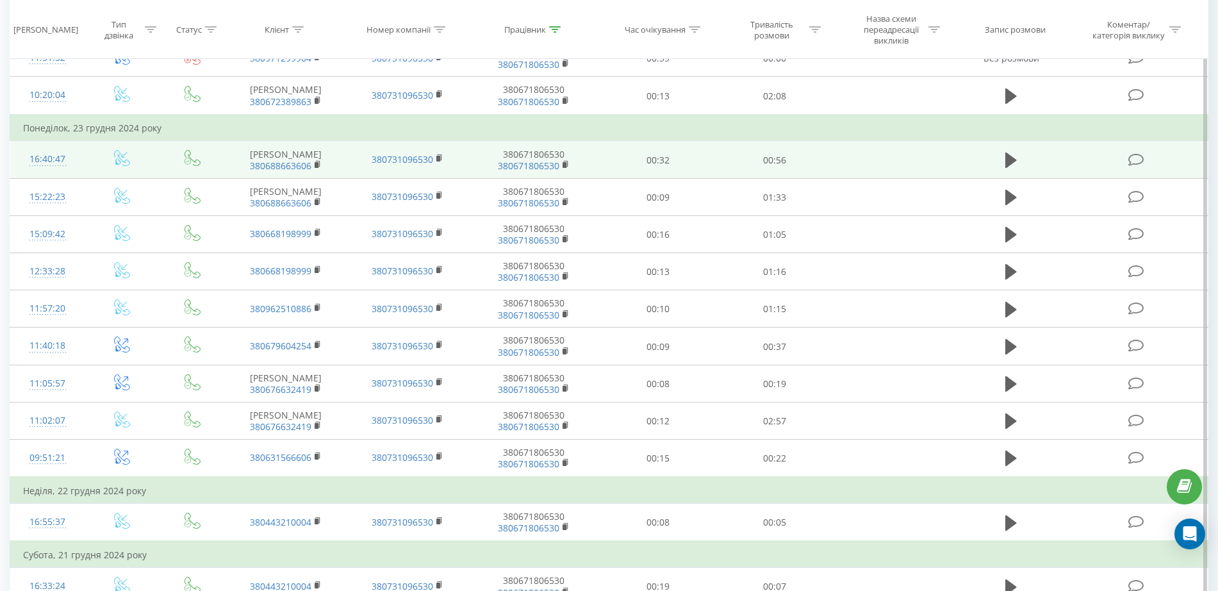
scroll to position [554, 0]
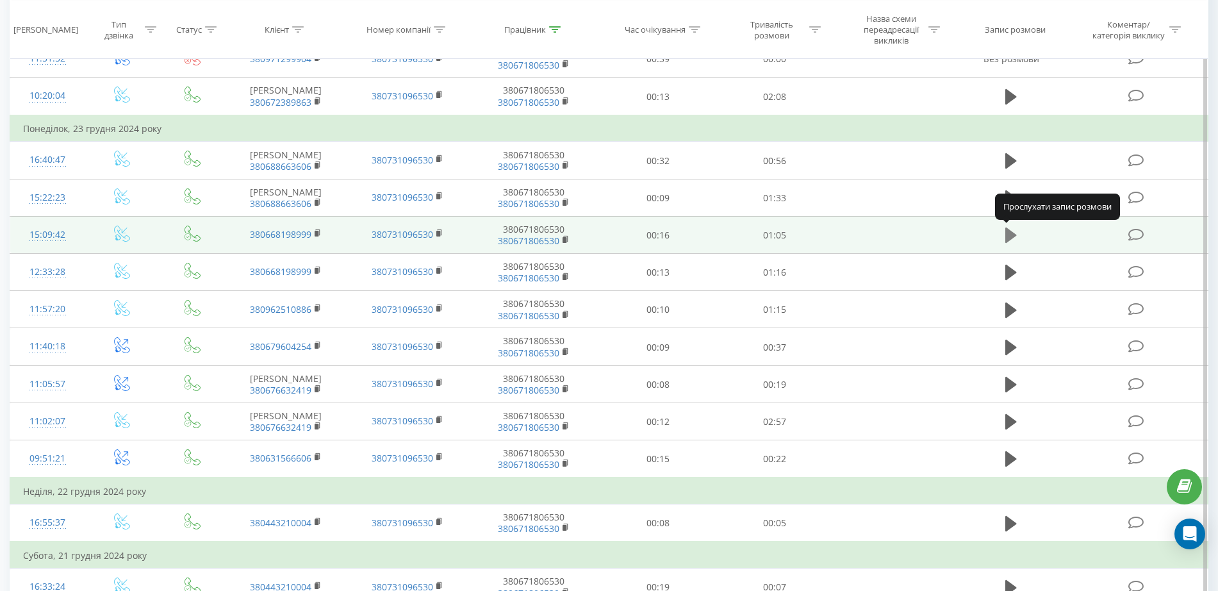
drag, startPoint x: 1010, startPoint y: 234, endPoint x: 1019, endPoint y: 231, distance: 10.1
click at [1019, 231] on button at bounding box center [1010, 234] width 19 height 19
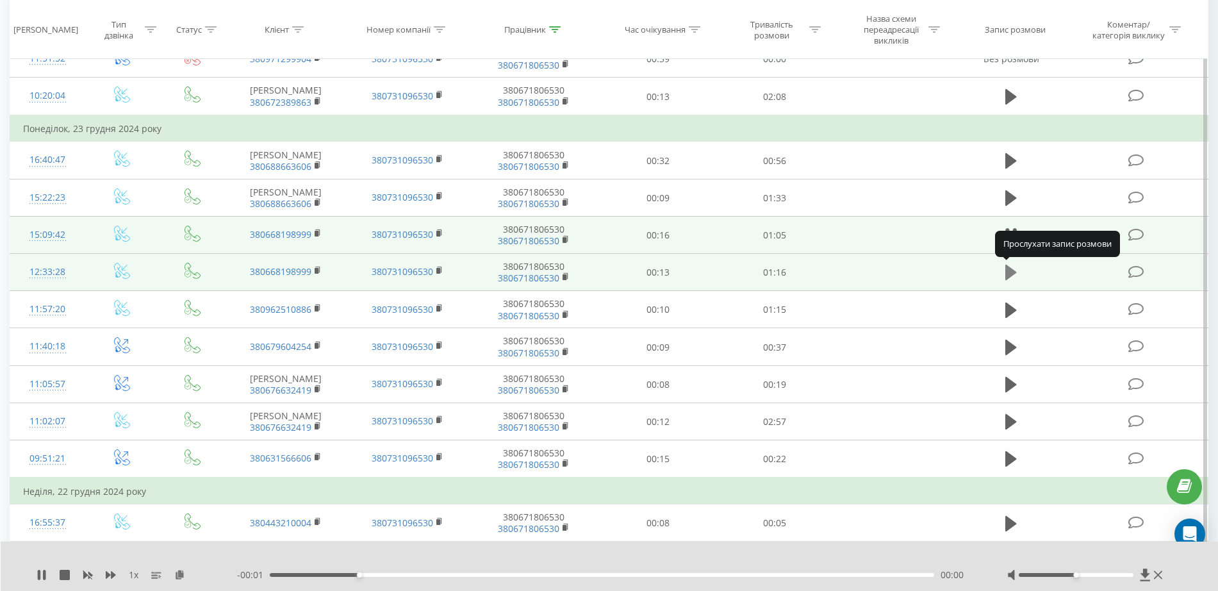
click at [1011, 270] on icon at bounding box center [1011, 272] width 12 height 15
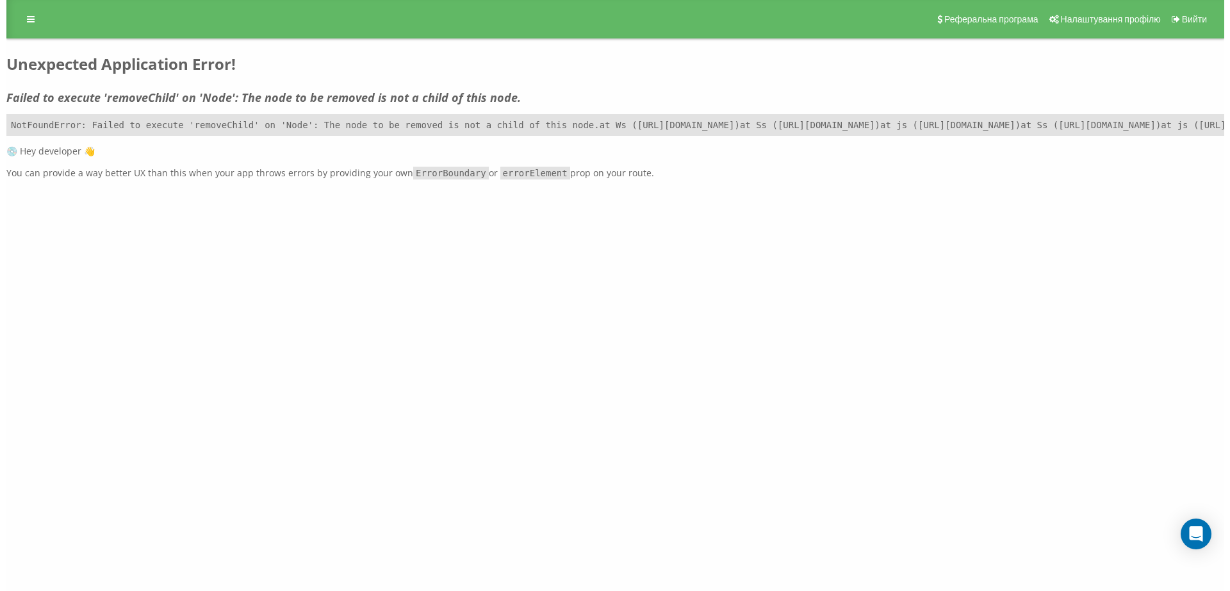
scroll to position [0, 0]
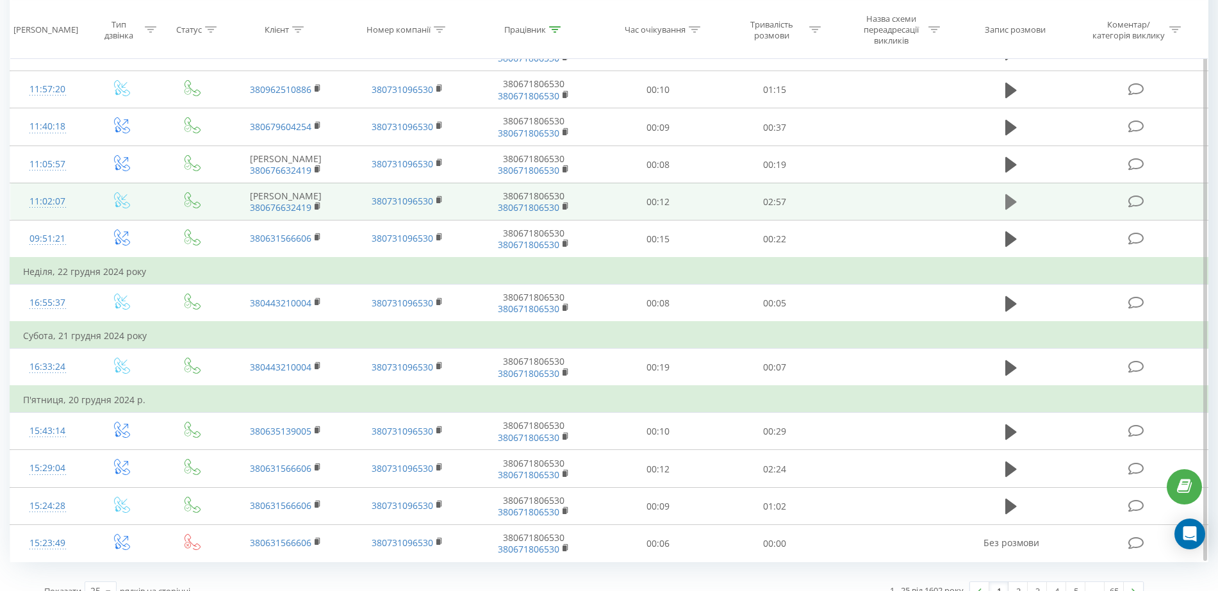
click at [1004, 200] on button at bounding box center [1010, 201] width 19 height 19
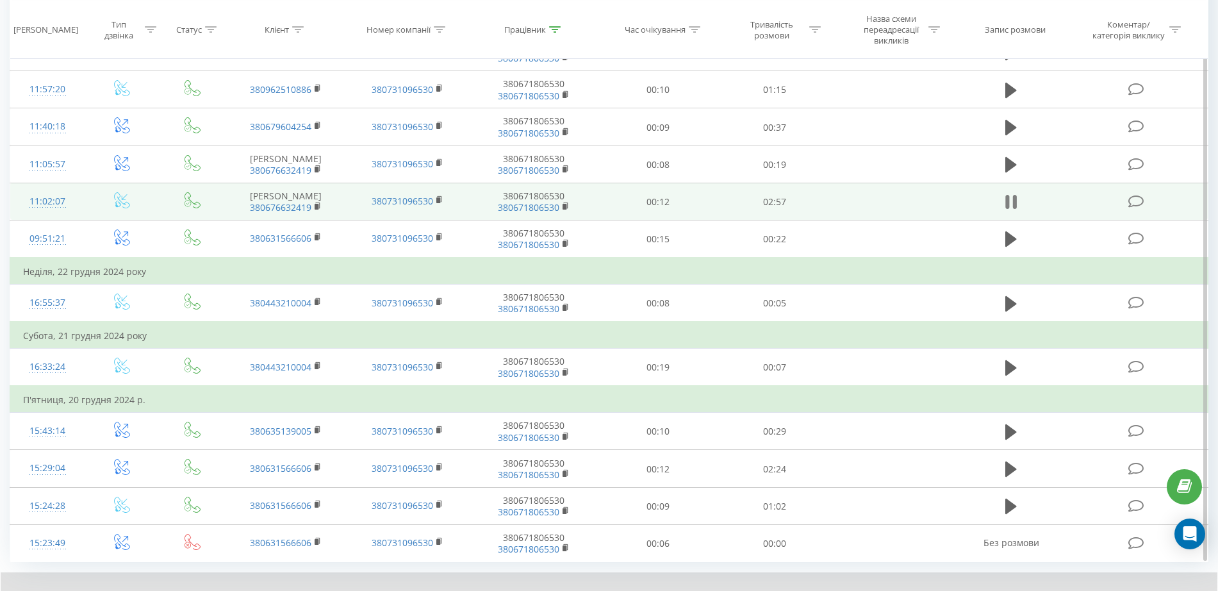
click at [1006, 203] on icon at bounding box center [1008, 202] width 4 height 14
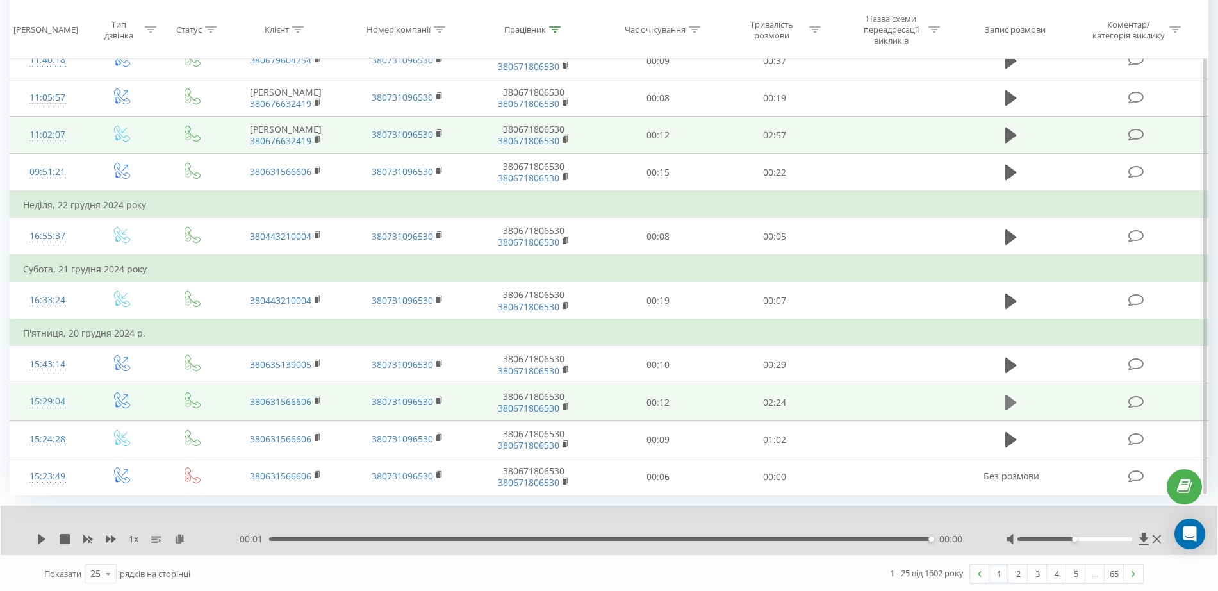
scroll to position [842, 0]
click at [1011, 400] on icon at bounding box center [1011, 400] width 12 height 15
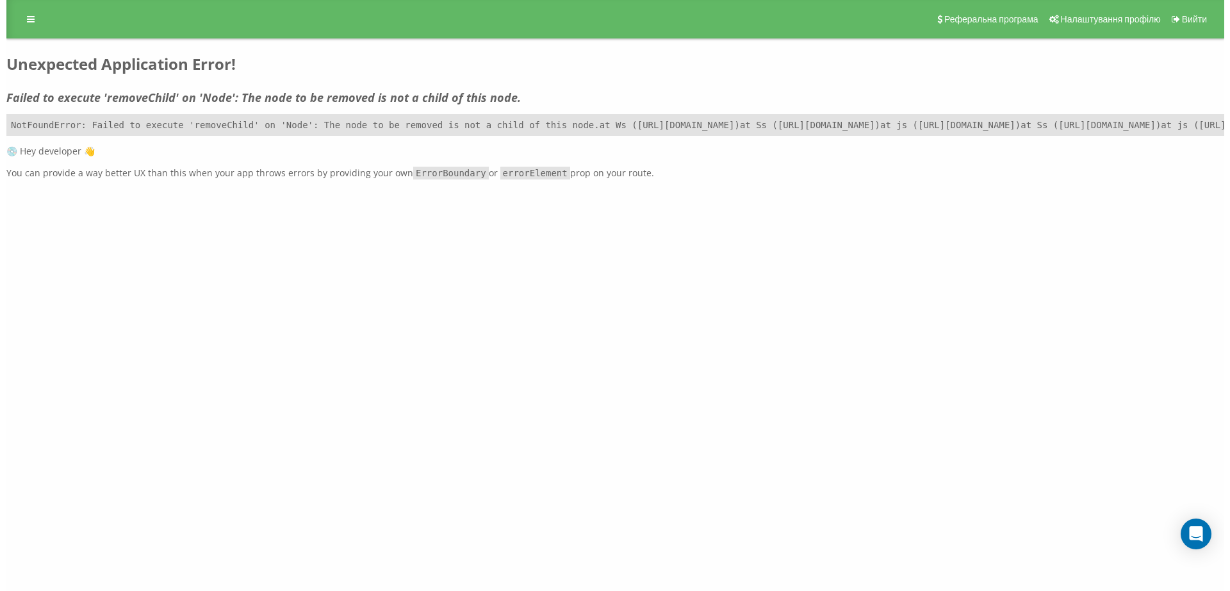
scroll to position [0, 0]
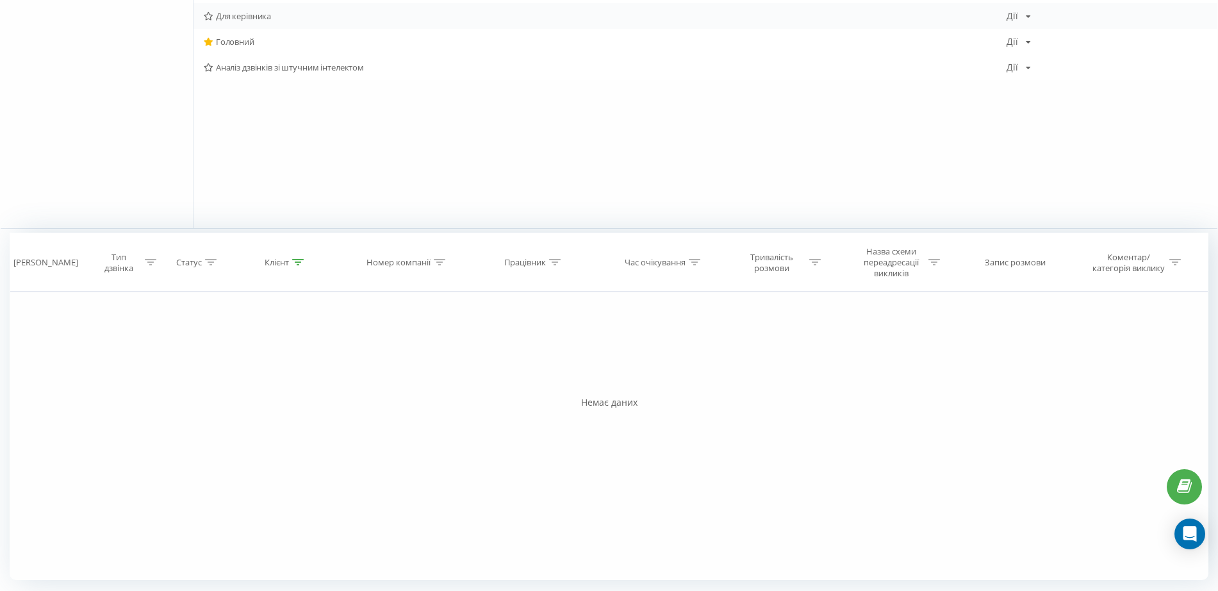
scroll to position [218, 0]
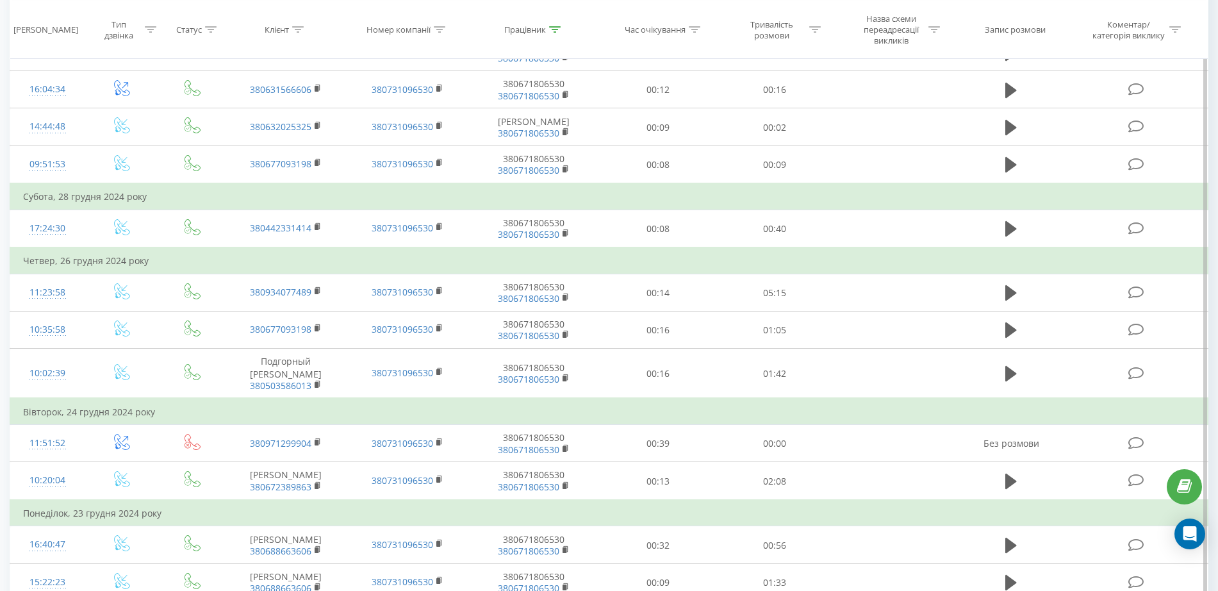
scroll to position [793, 0]
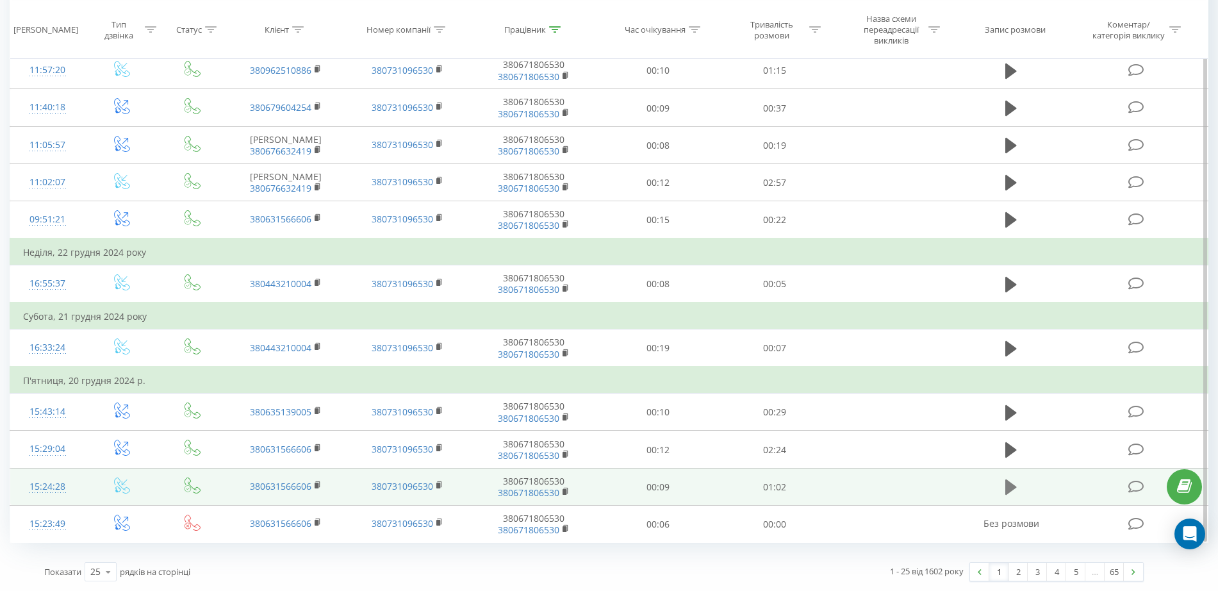
click at [1005, 486] on icon at bounding box center [1011, 487] width 12 height 18
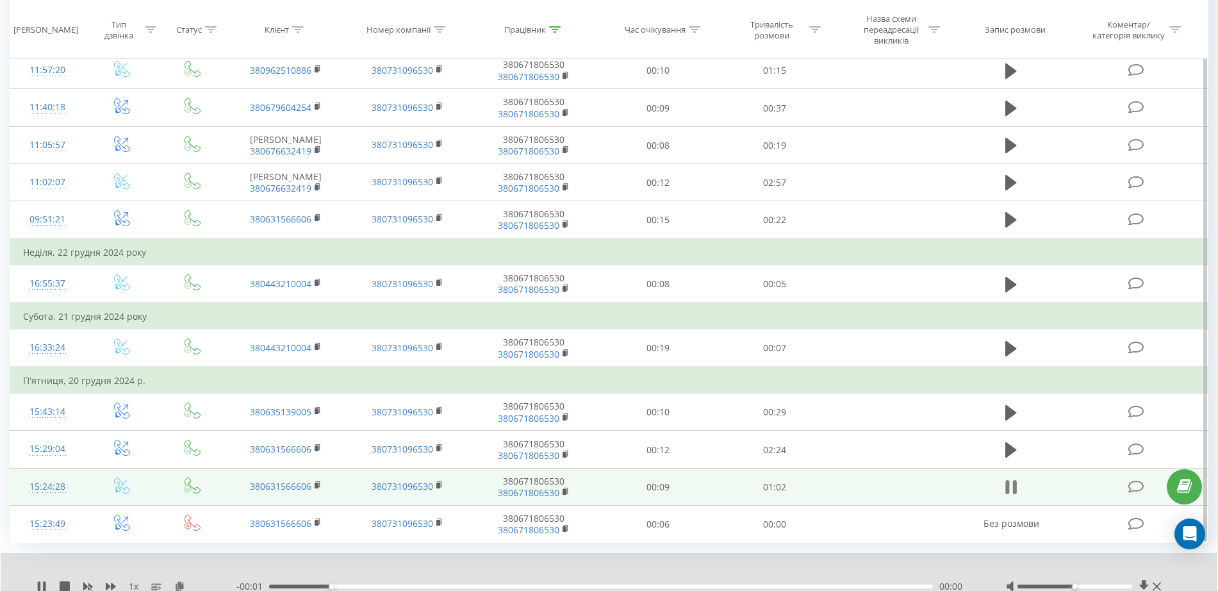
click at [1010, 490] on icon at bounding box center [1011, 487] width 12 height 18
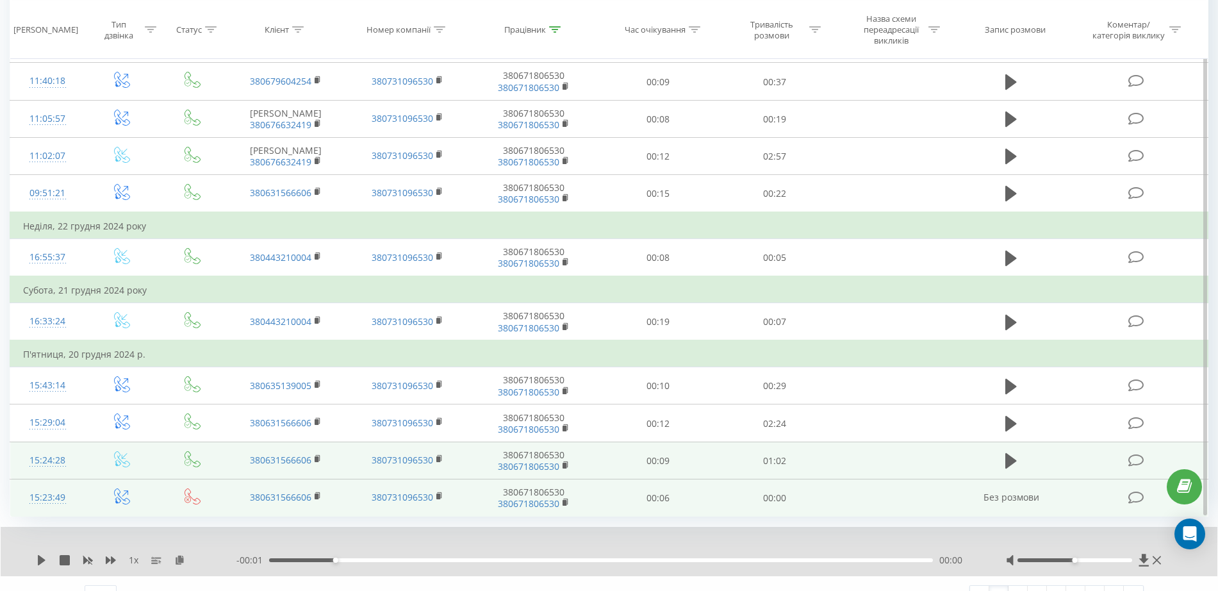
scroll to position [842, 0]
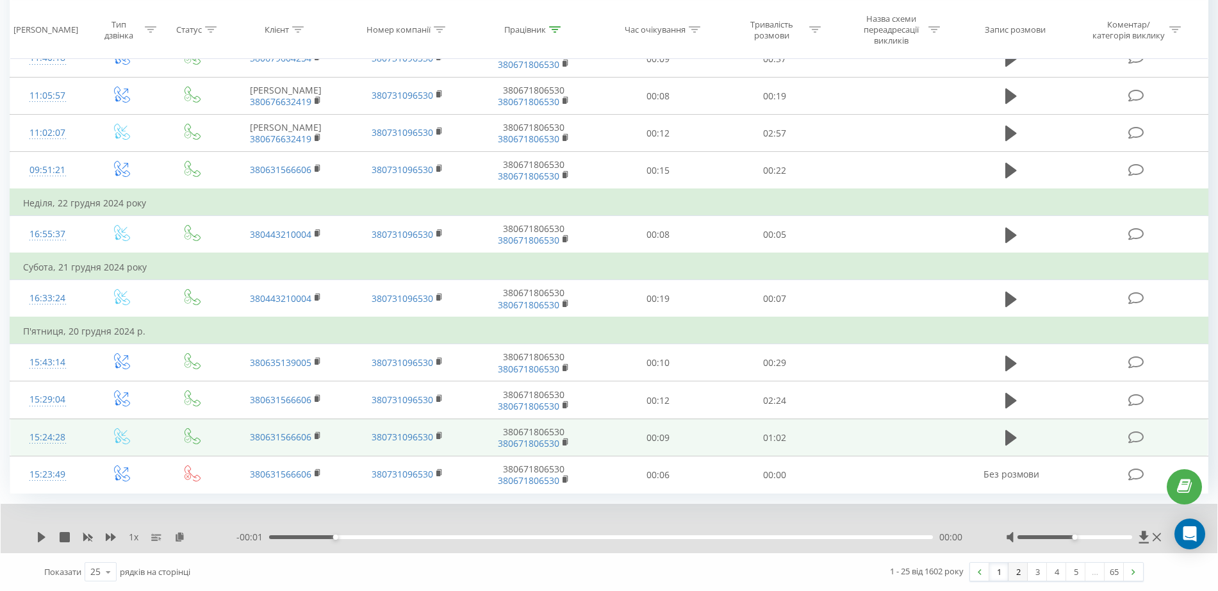
click at [1013, 573] on link "2" at bounding box center [1017, 571] width 19 height 18
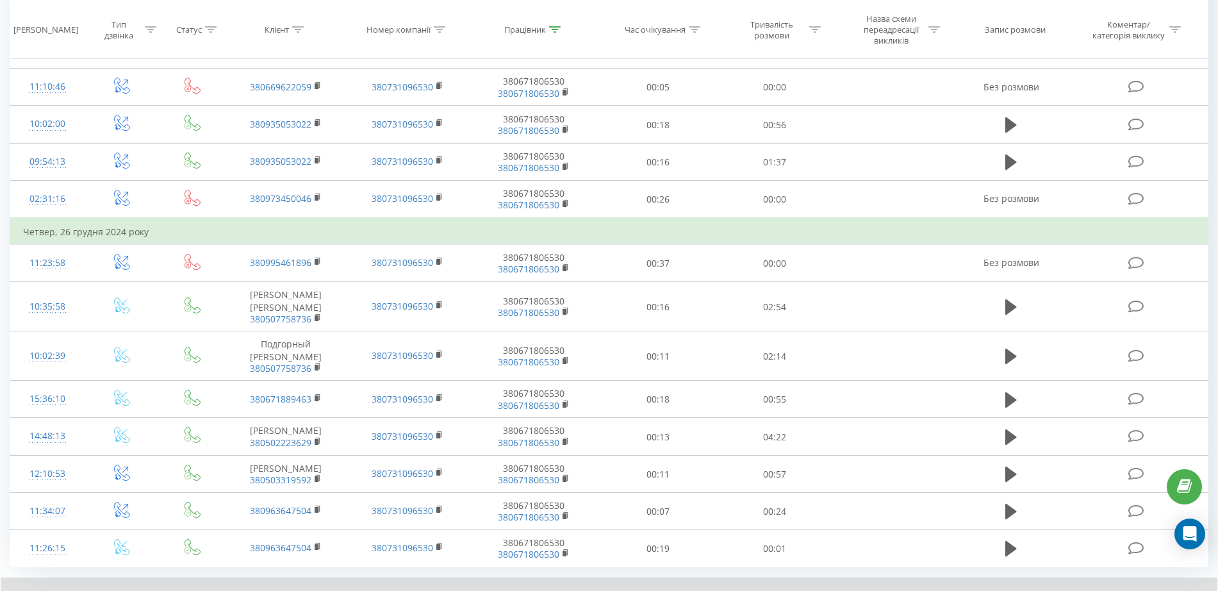
scroll to position [708, 0]
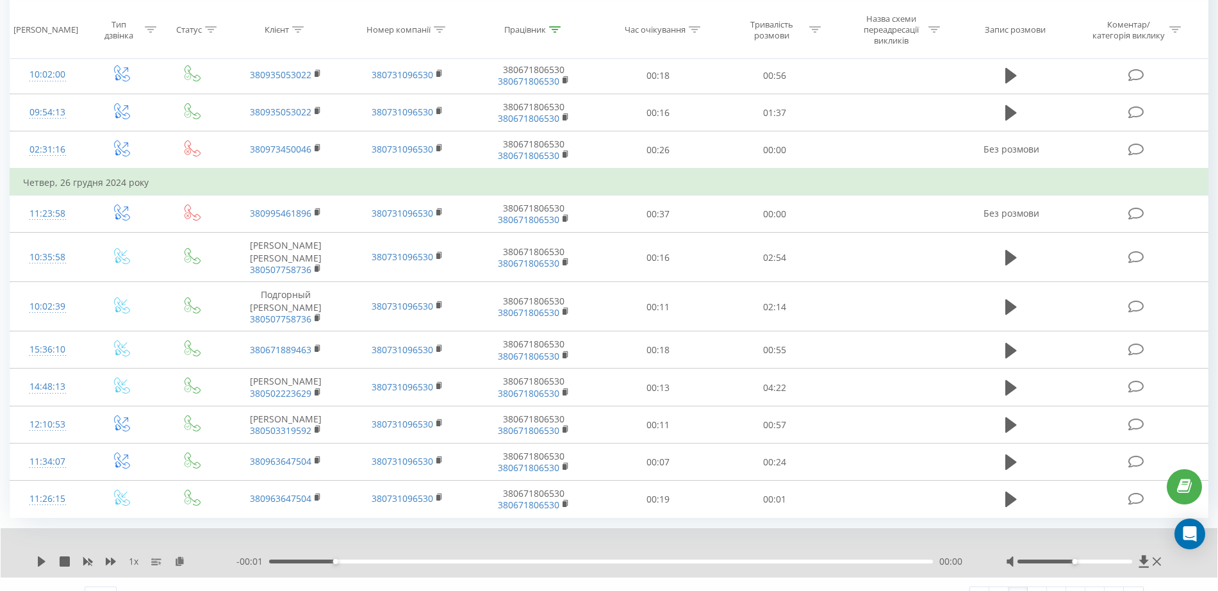
click at [1016, 590] on font "2" at bounding box center [1018, 596] width 4 height 12
click at [1035, 590] on font "3" at bounding box center [1037, 596] width 4 height 12
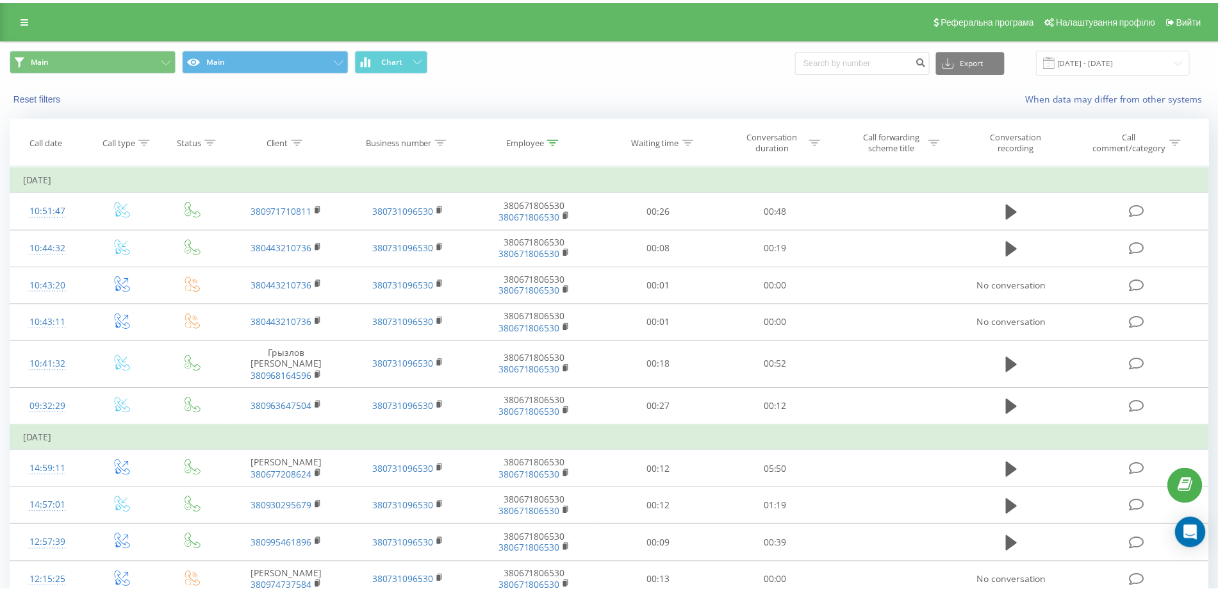
scroll to position [708, 0]
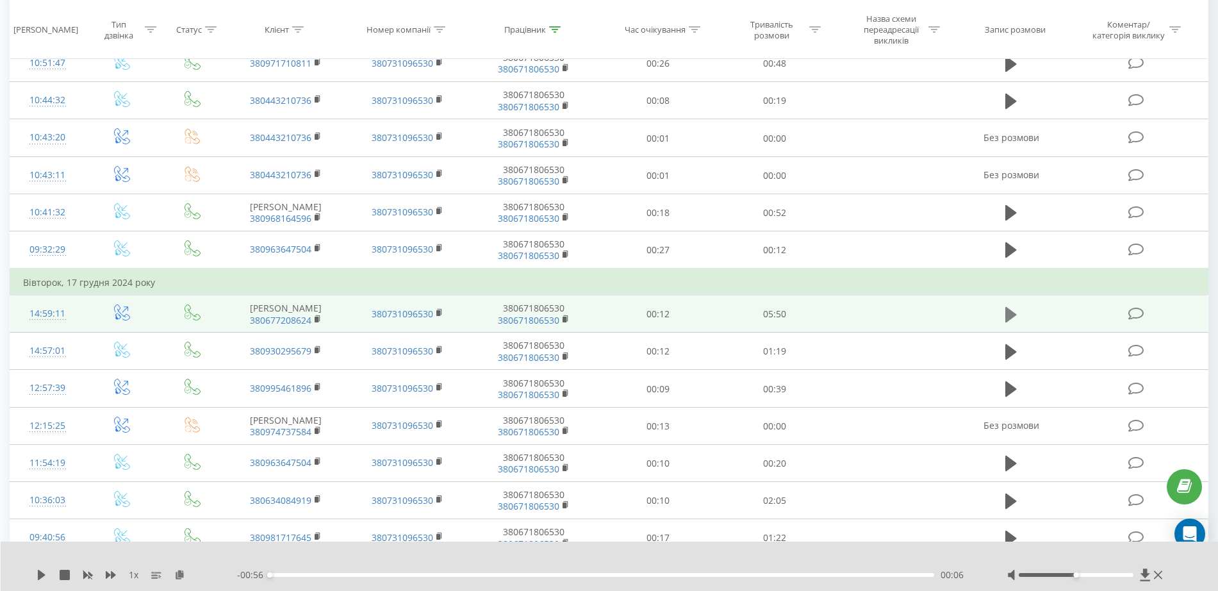
scroll to position [160, 0]
click at [1006, 315] on icon at bounding box center [1011, 313] width 12 height 15
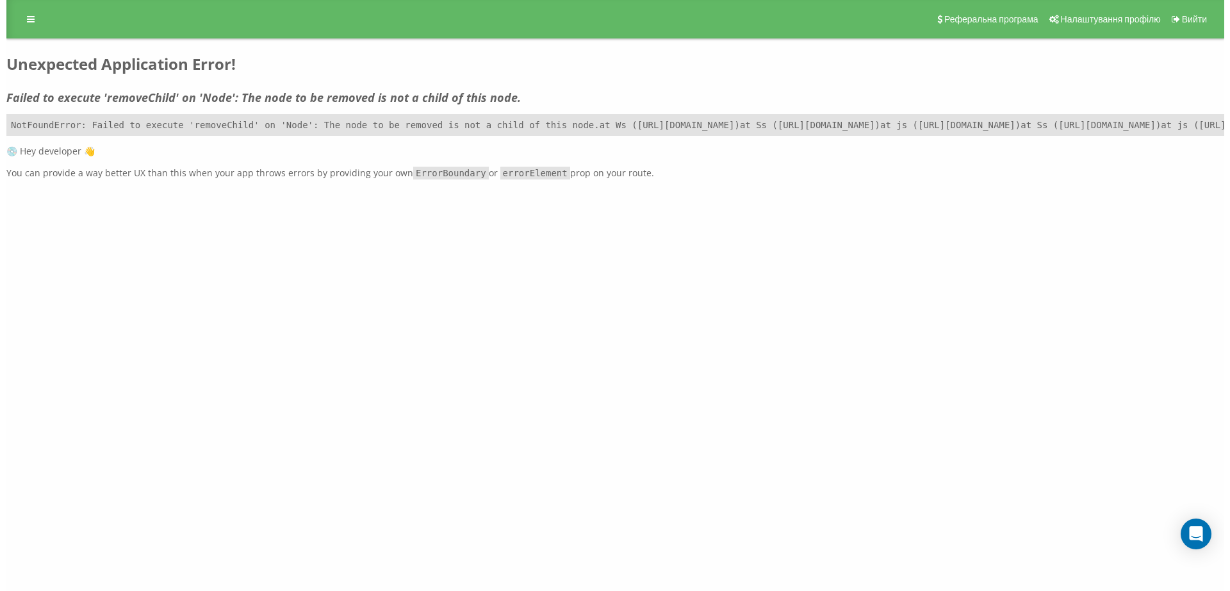
scroll to position [0, 0]
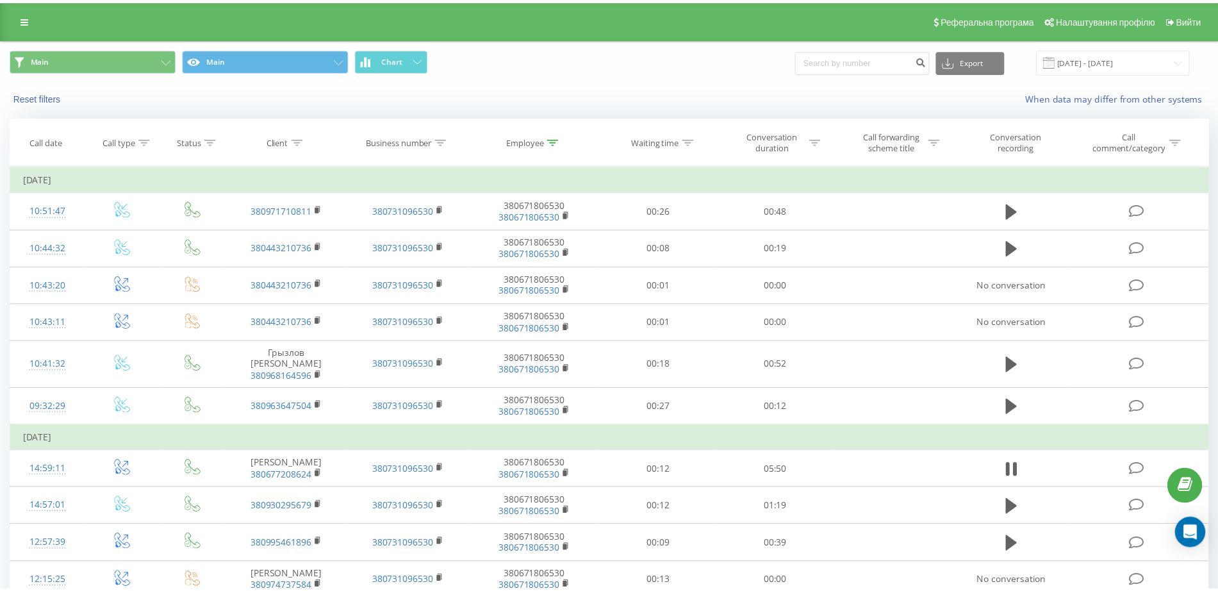
scroll to position [708, 0]
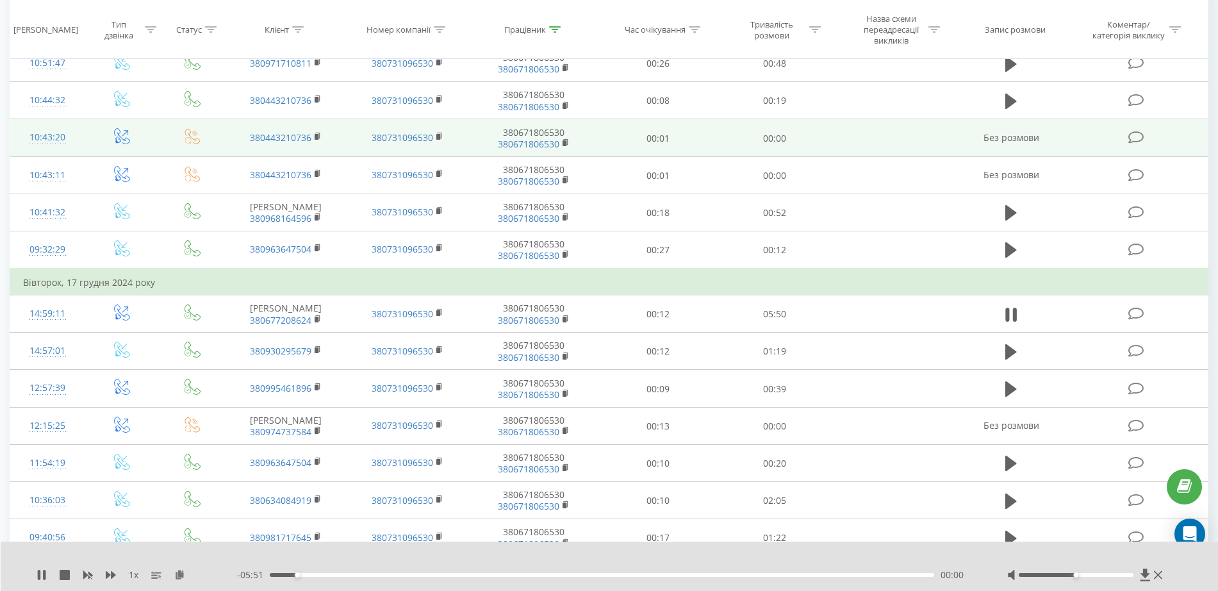
scroll to position [160, 0]
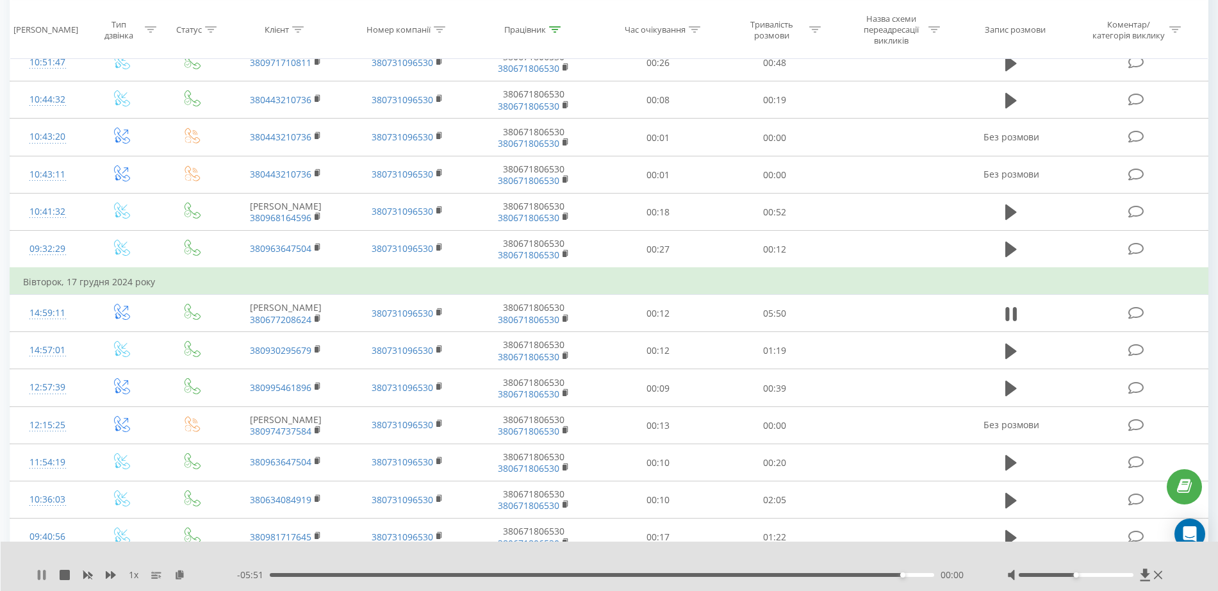
click at [39, 578] on icon at bounding box center [39, 574] width 3 height 10
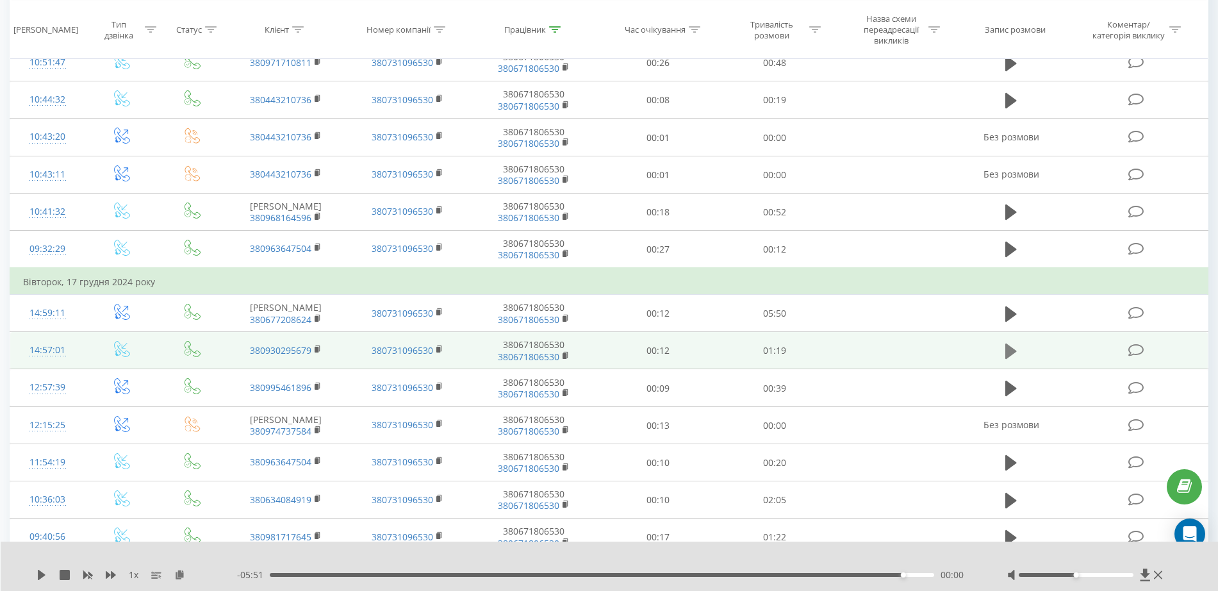
click at [1015, 351] on icon at bounding box center [1011, 350] width 12 height 15
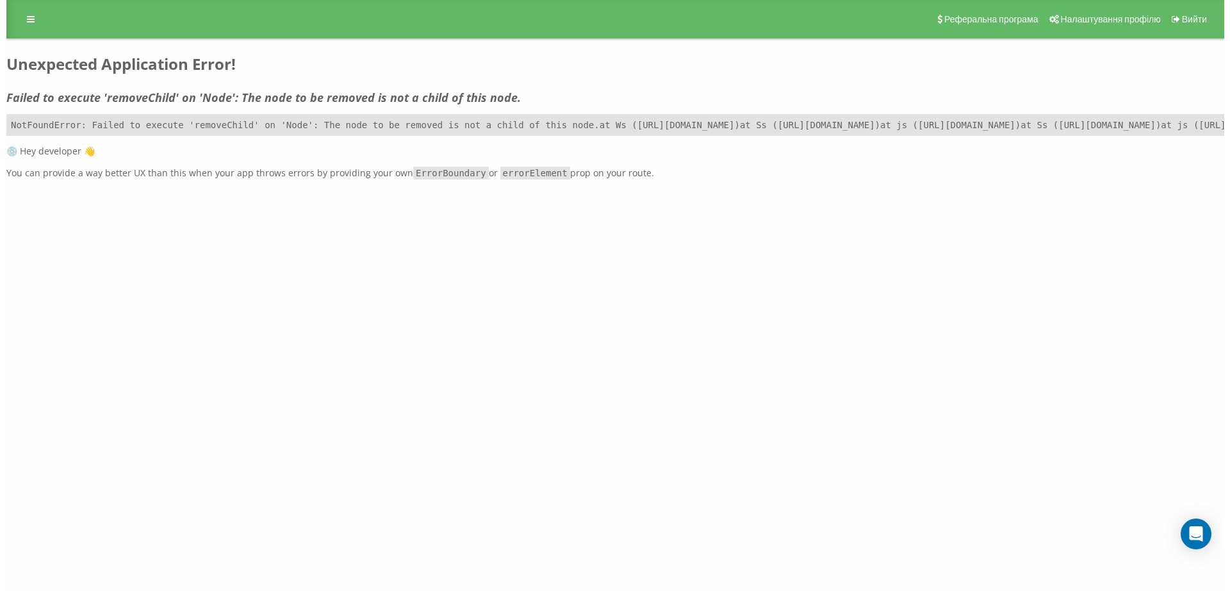
scroll to position [0, 0]
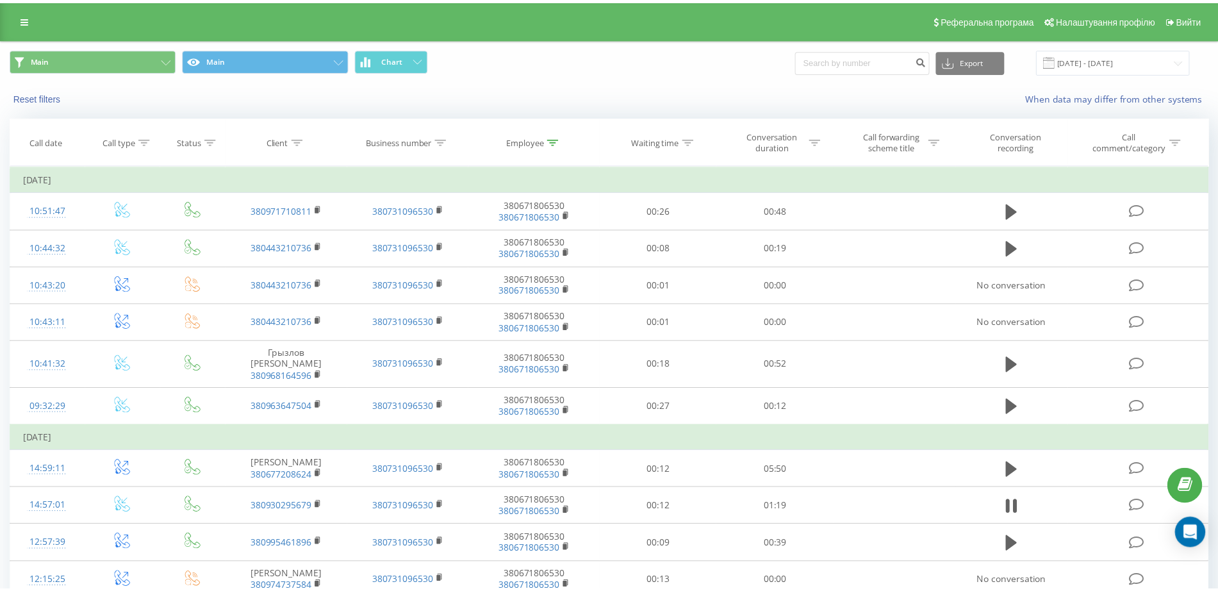
scroll to position [708, 0]
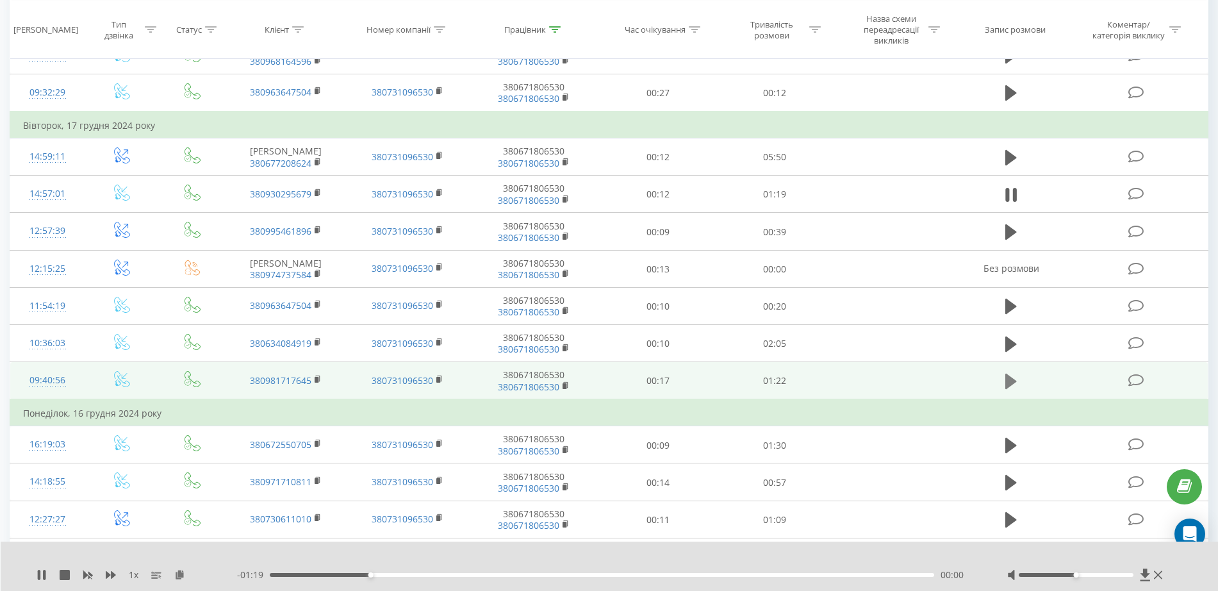
scroll to position [318, 0]
click at [1014, 380] on icon at bounding box center [1011, 379] width 12 height 18
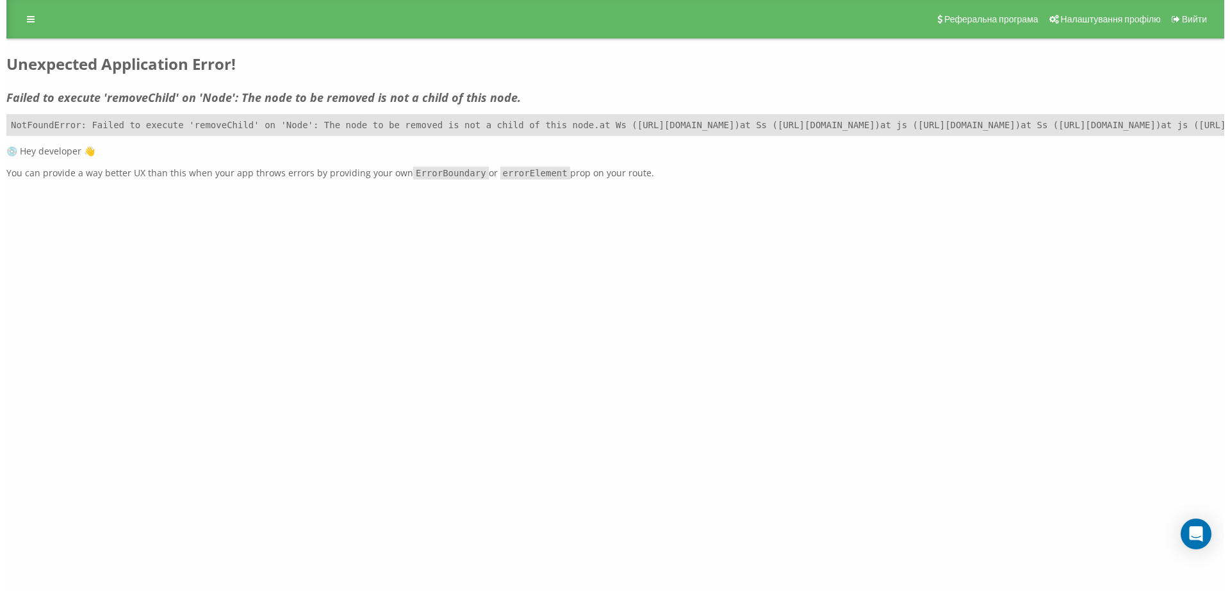
scroll to position [0, 0]
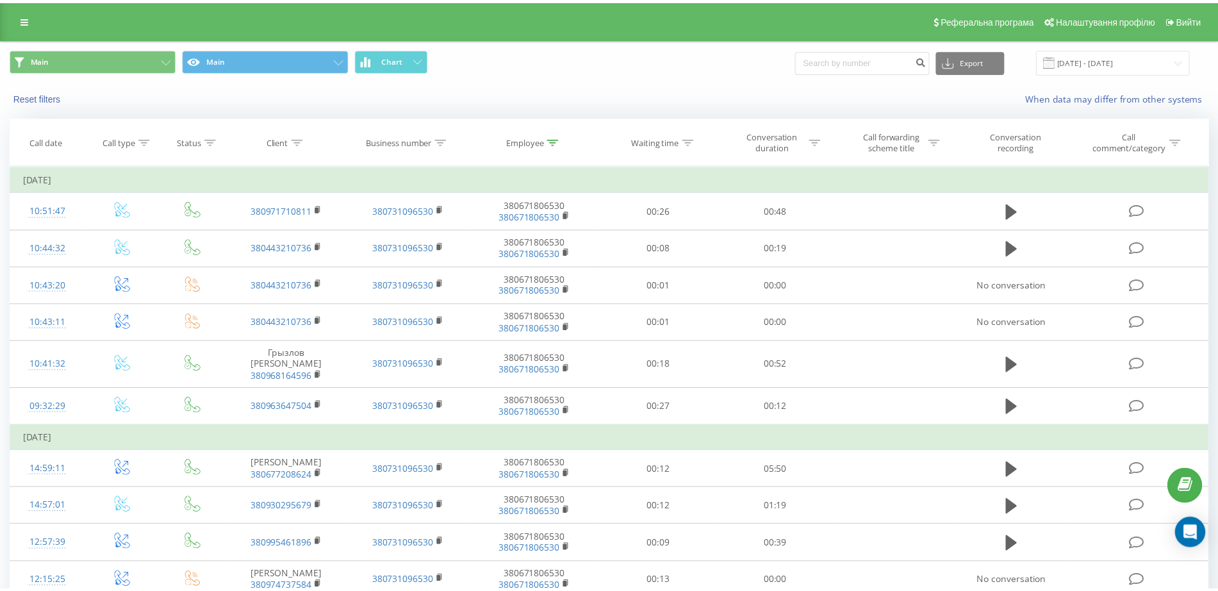
scroll to position [708, 0]
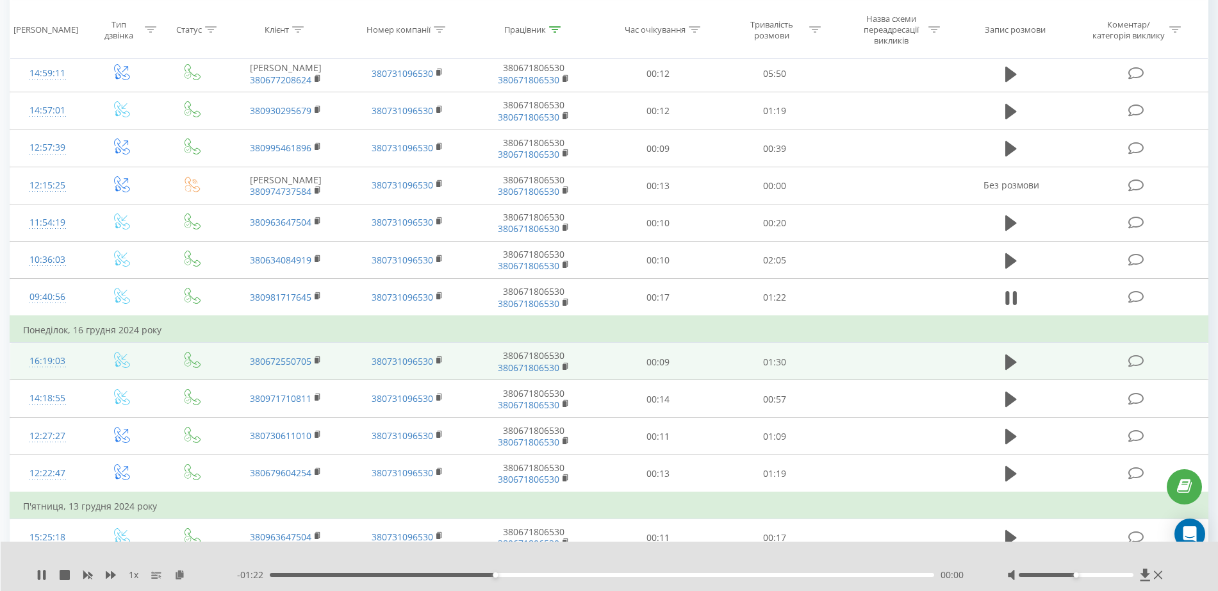
scroll to position [401, 0]
click at [1010, 354] on icon at bounding box center [1011, 360] width 12 height 18
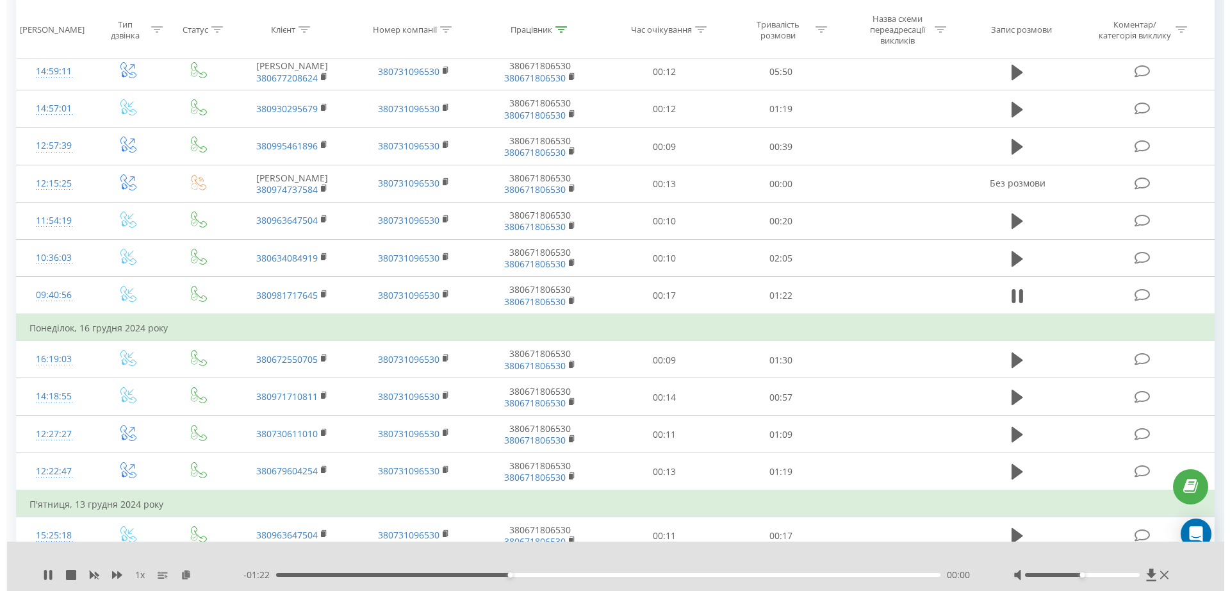
scroll to position [0, 0]
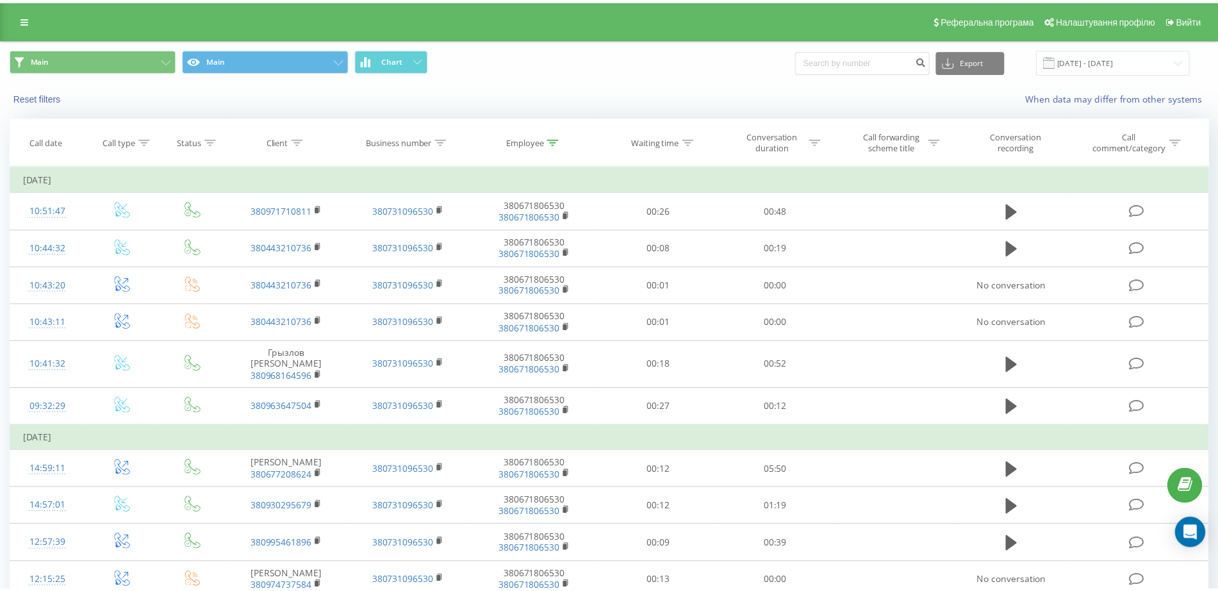
scroll to position [708, 0]
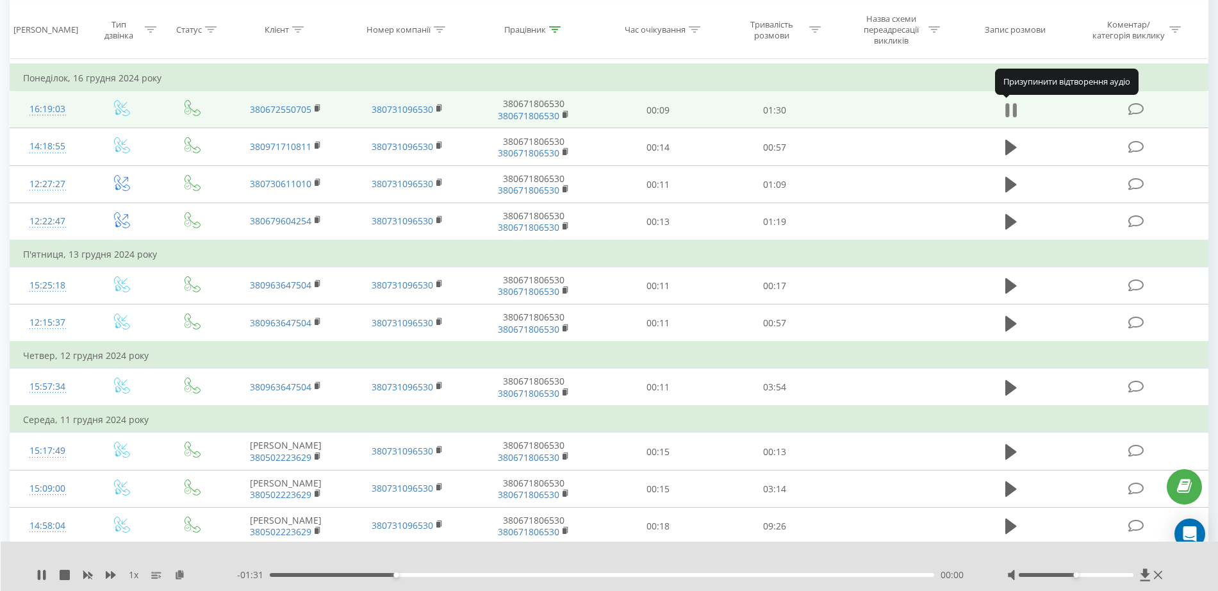
scroll to position [727, 0]
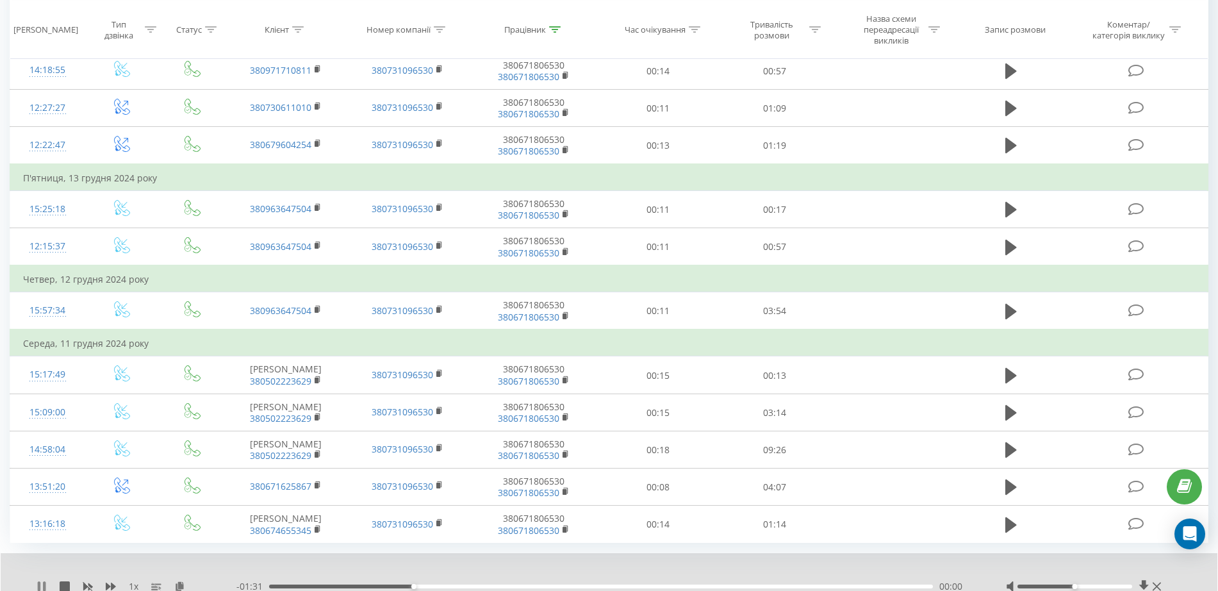
click at [38, 587] on icon at bounding box center [39, 586] width 3 height 10
click at [40, 578] on div "1 х - 01:31 00:20 00:00" at bounding box center [609, 577] width 1216 height 49
click at [39, 584] on icon at bounding box center [42, 586] width 8 height 10
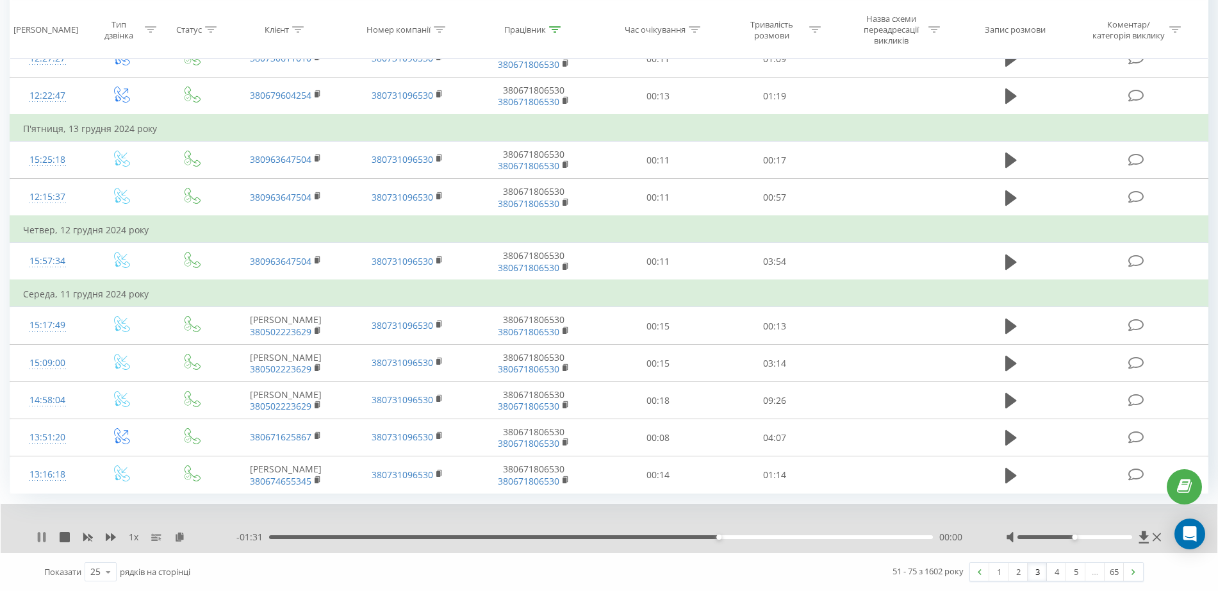
click at [42, 537] on icon at bounding box center [42, 537] width 10 height 10
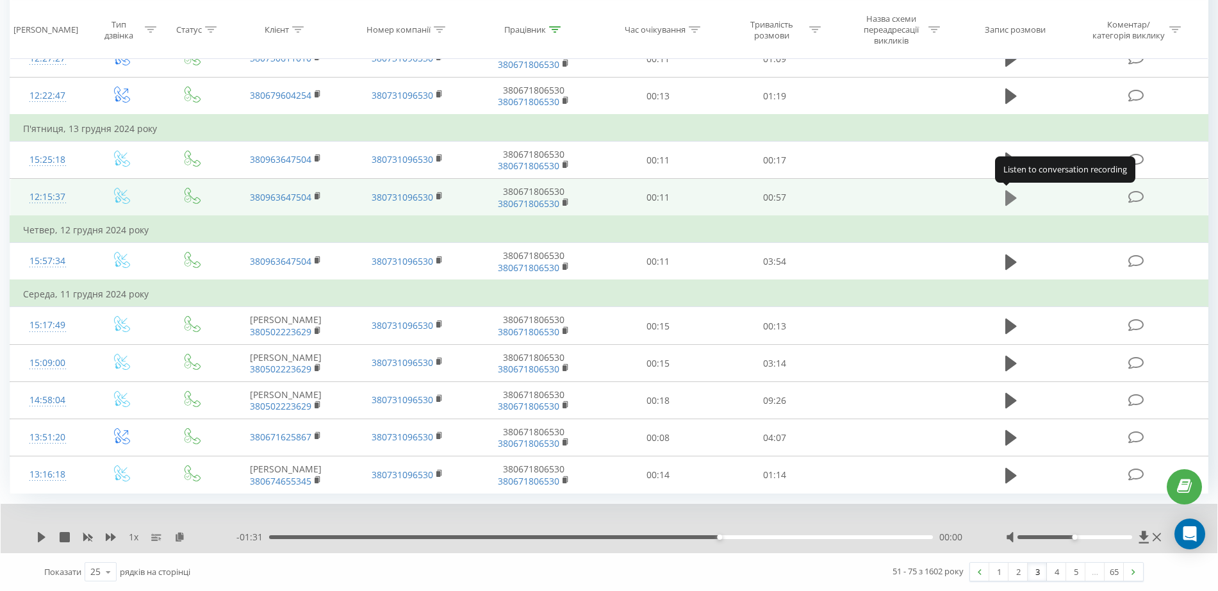
click at [1008, 201] on icon at bounding box center [1011, 197] width 12 height 15
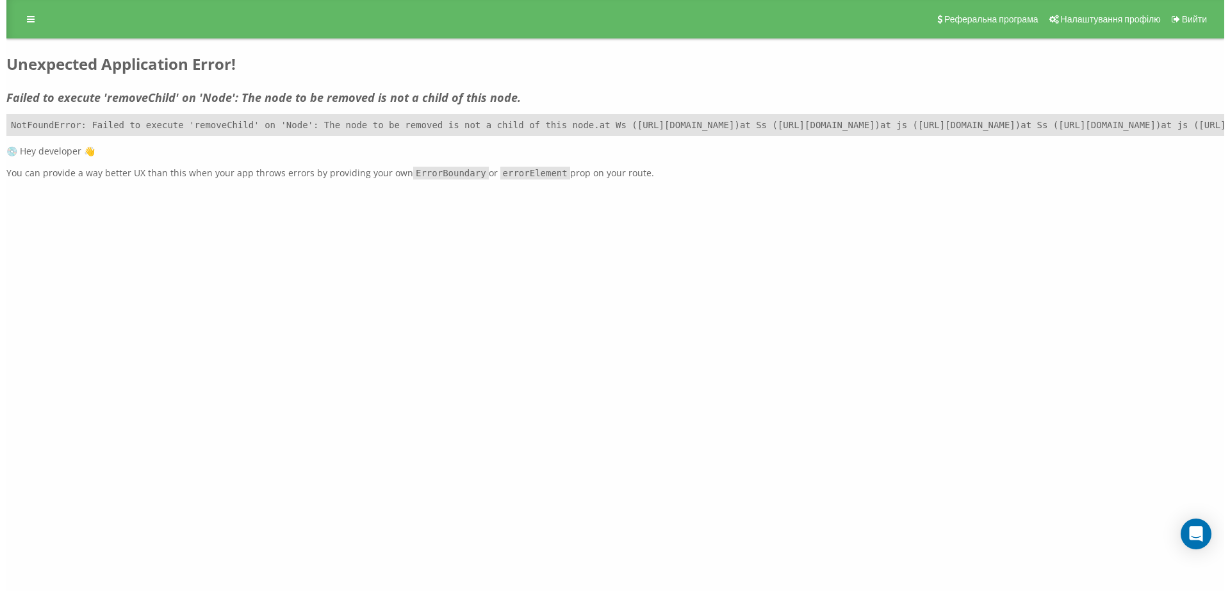
scroll to position [0, 0]
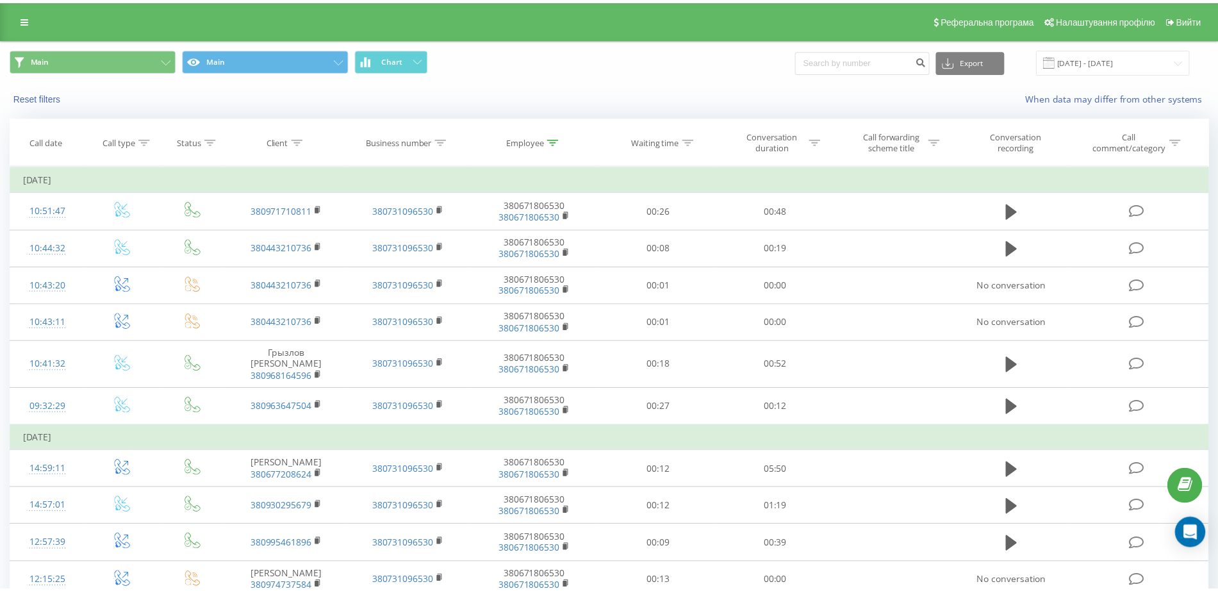
scroll to position [708, 0]
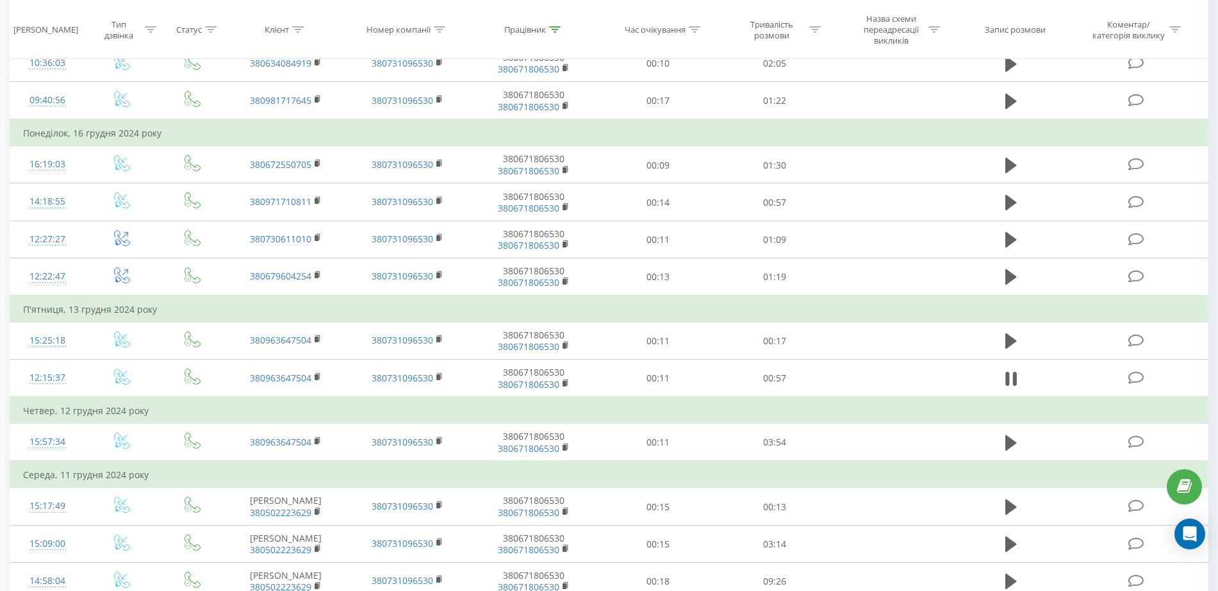
scroll to position [776, 0]
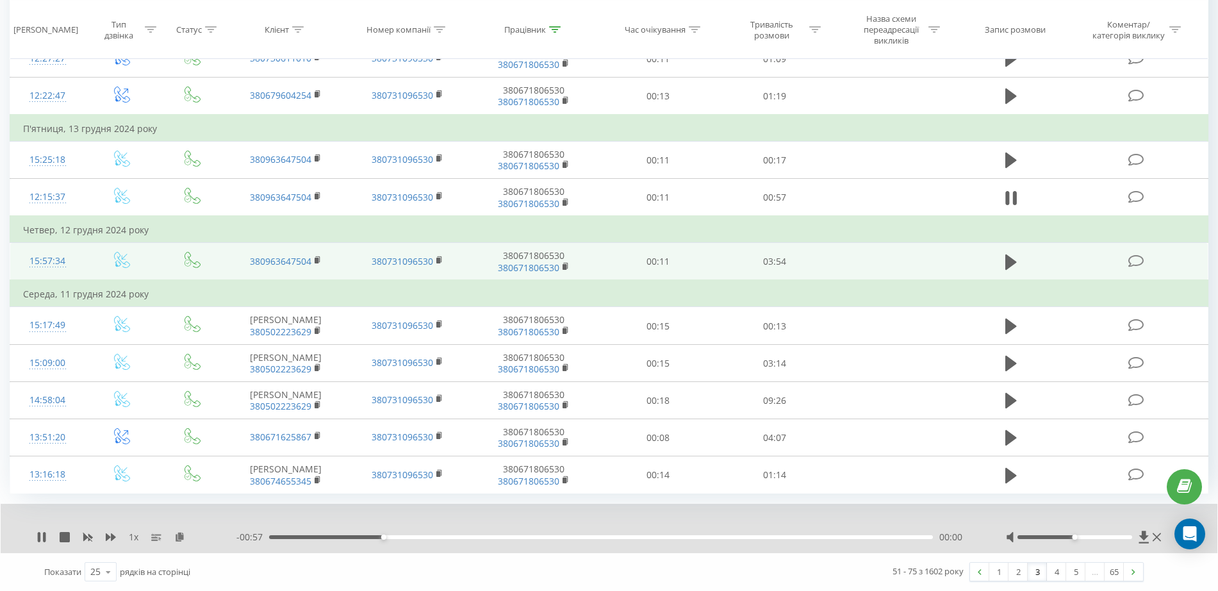
drag, startPoint x: 1015, startPoint y: 258, endPoint x: 1141, endPoint y: 263, distance: 126.3
click at [1016, 256] on icon at bounding box center [1011, 262] width 12 height 18
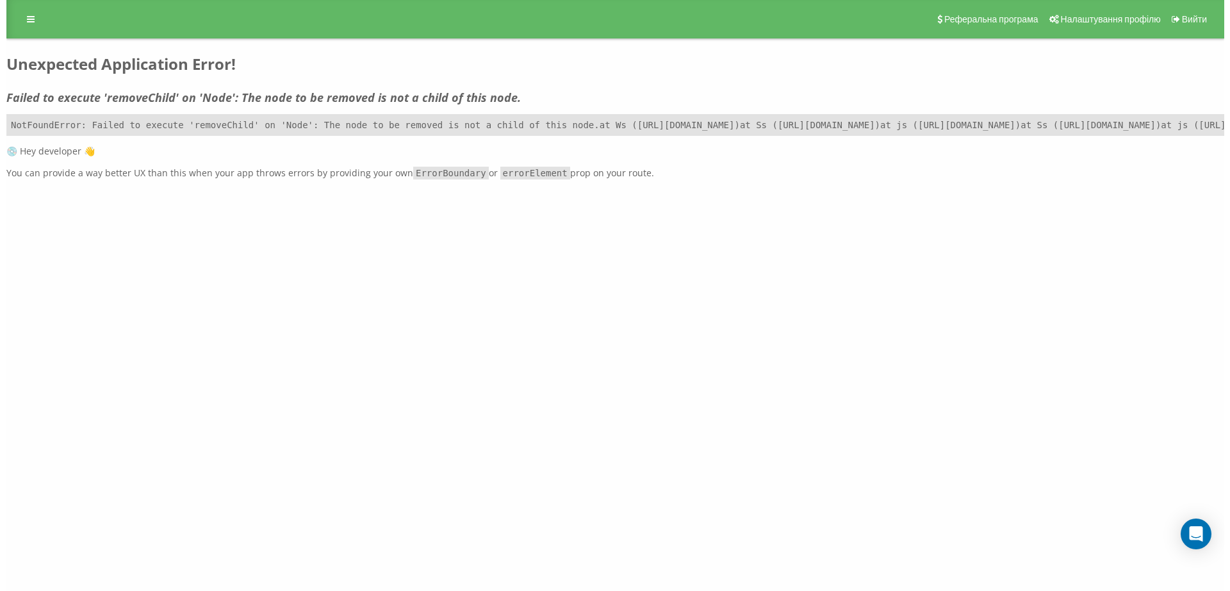
scroll to position [0, 0]
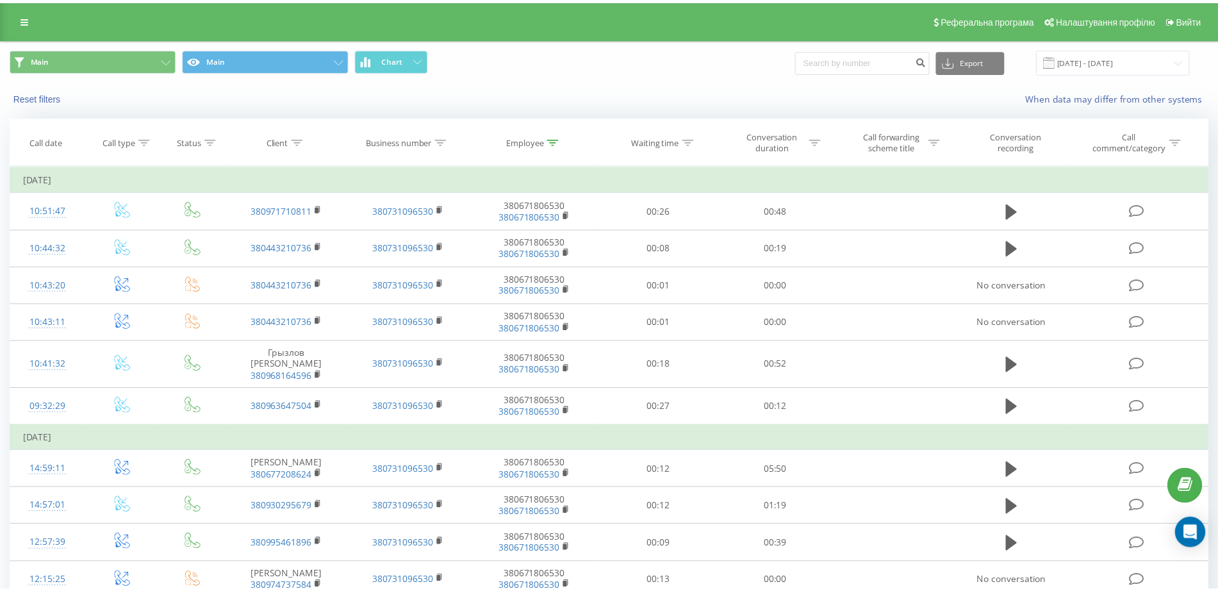
scroll to position [708, 0]
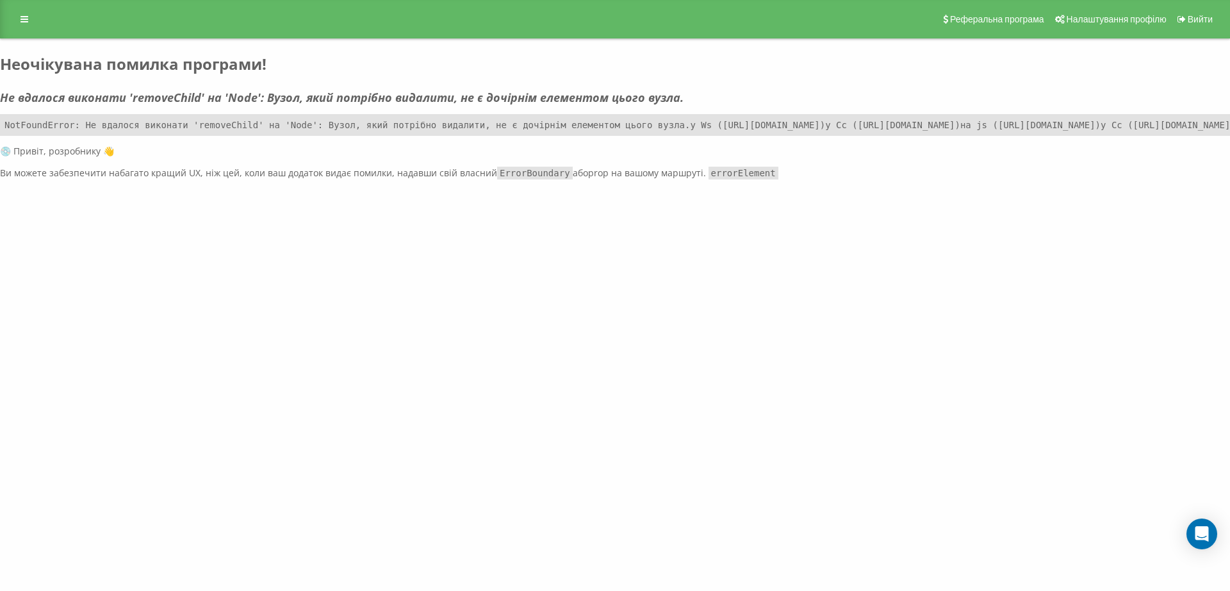
click at [1024, 136] on pre "NotFoundError: Не вдалося виконати 'removeChild' на 'Node': Вузол, який потрібн…" at bounding box center [615, 125] width 1230 height 22
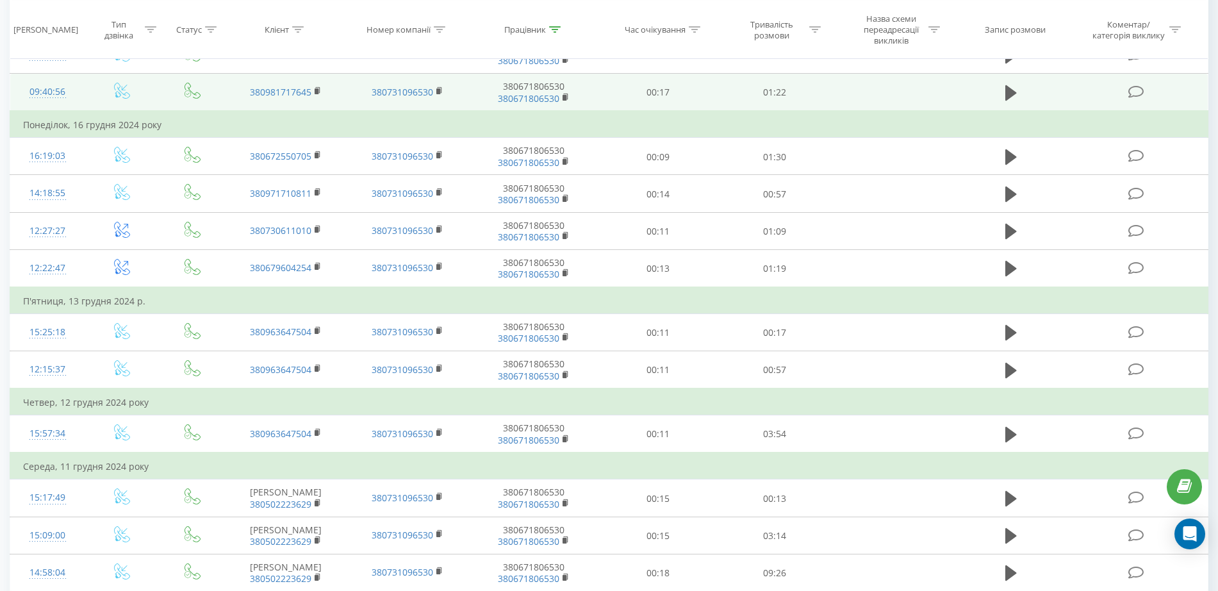
scroll to position [727, 0]
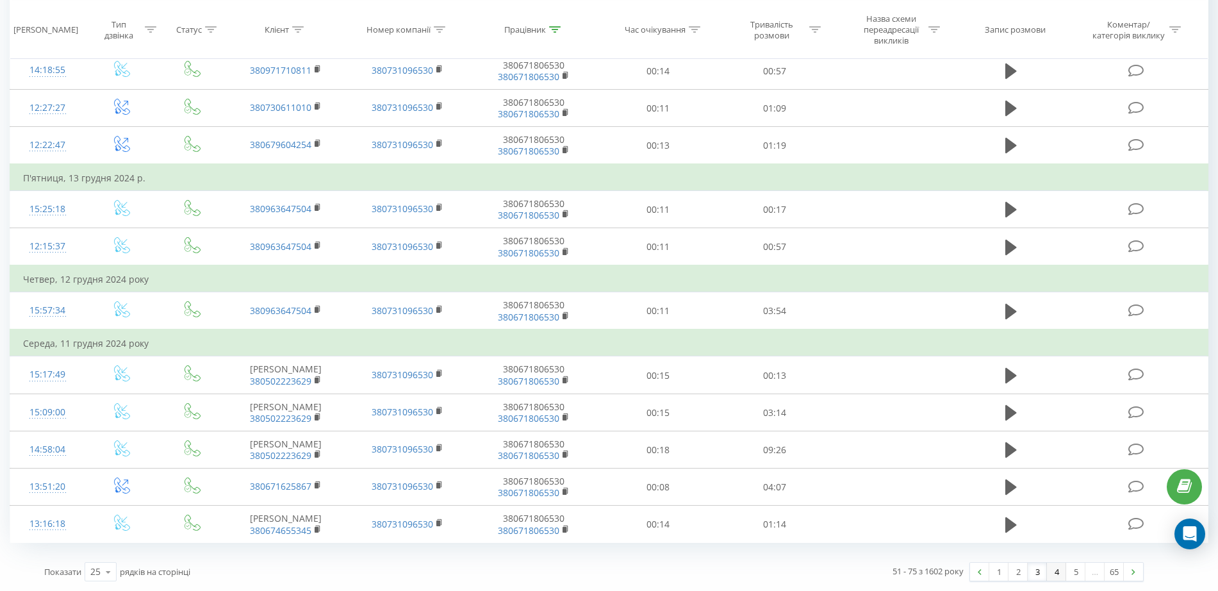
click at [1060, 573] on link "4" at bounding box center [1056, 571] width 19 height 18
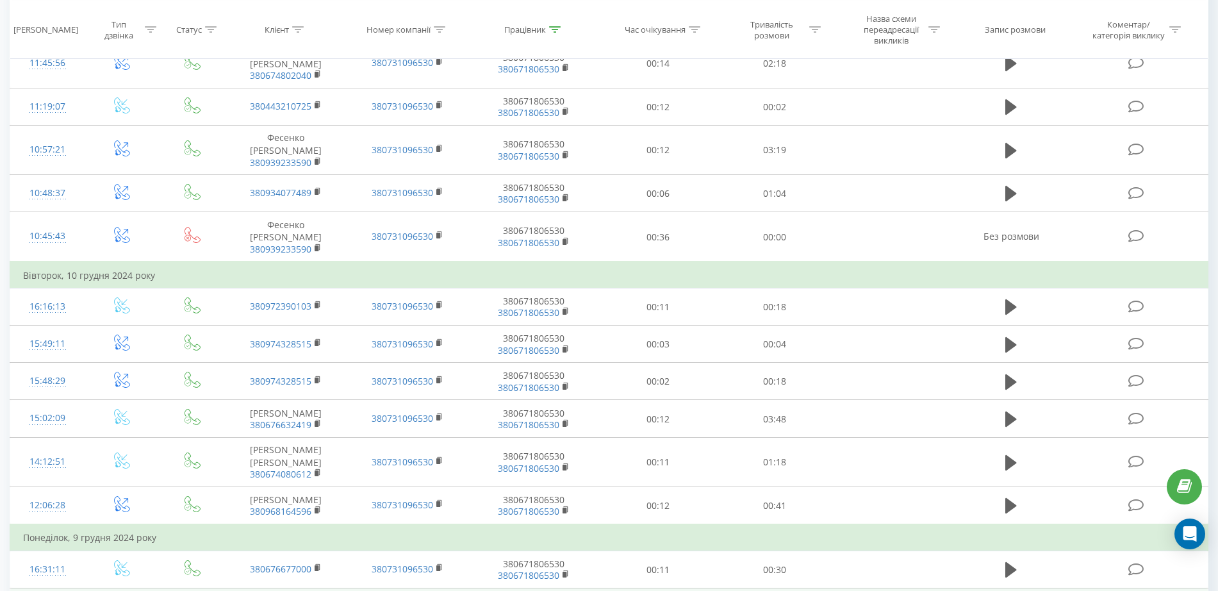
scroll to position [671, 0]
